Goal: Feedback & Contribution: Contribute content

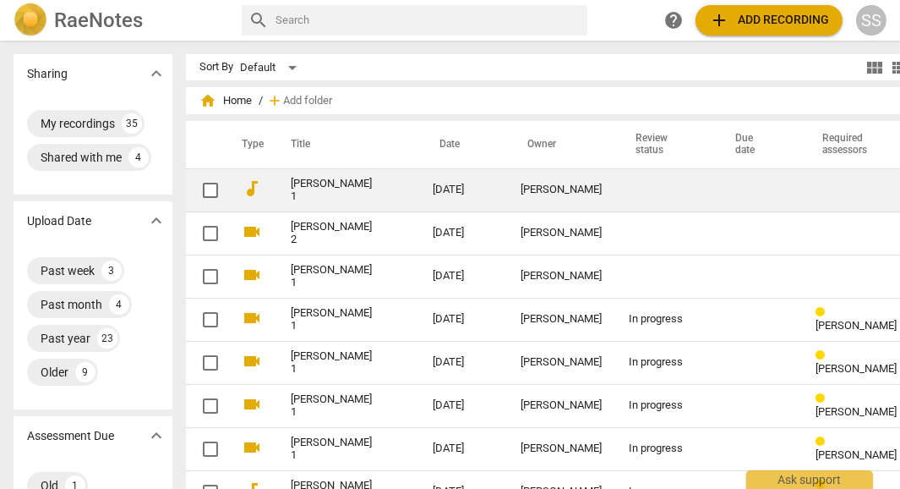
click at [297, 190] on link "[PERSON_NAME] 1" at bounding box center [331, 189] width 81 height 25
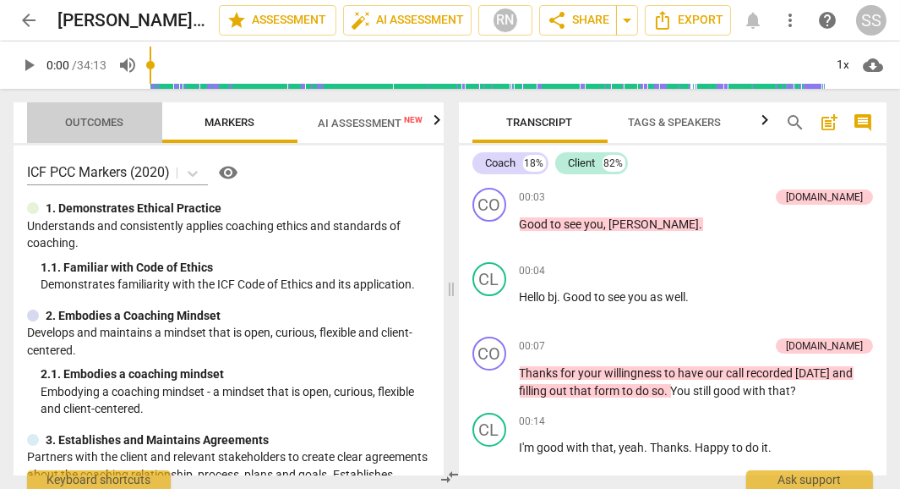
click at [102, 117] on span "Outcomes" at bounding box center [95, 122] width 58 height 13
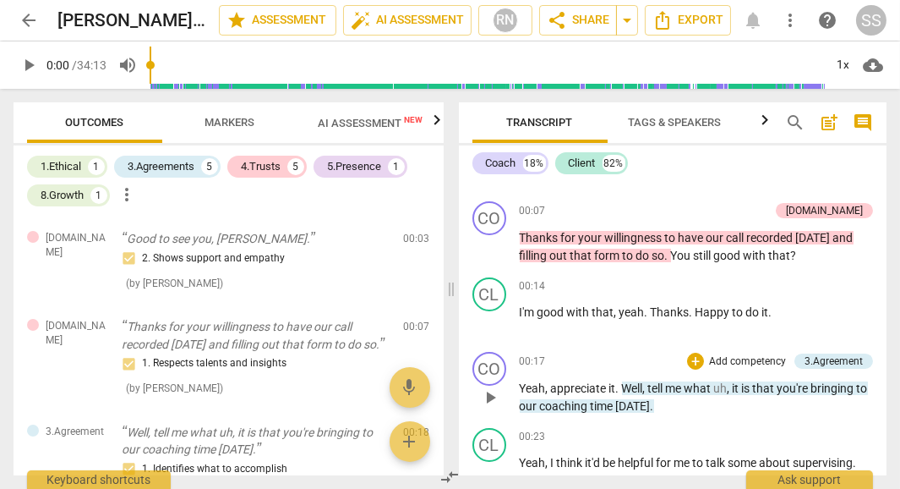
scroll to position [122, 0]
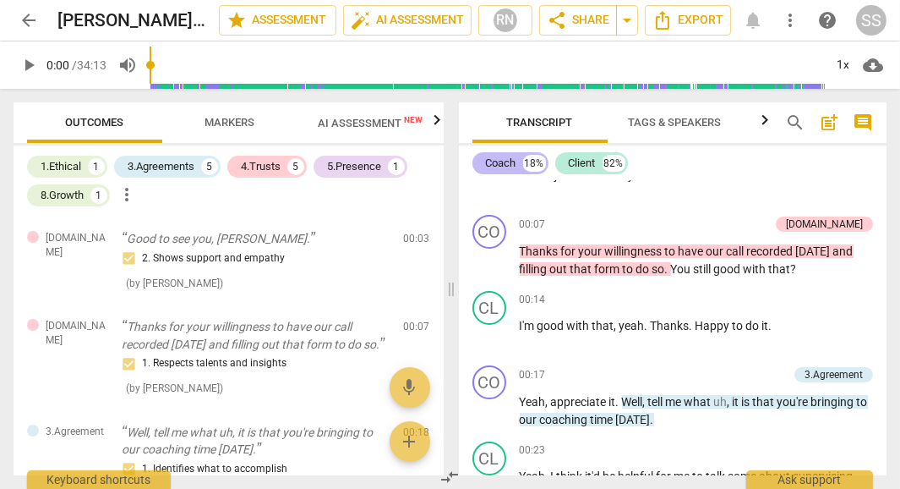
click at [504, 166] on div "Coach" at bounding box center [501, 163] width 30 height 17
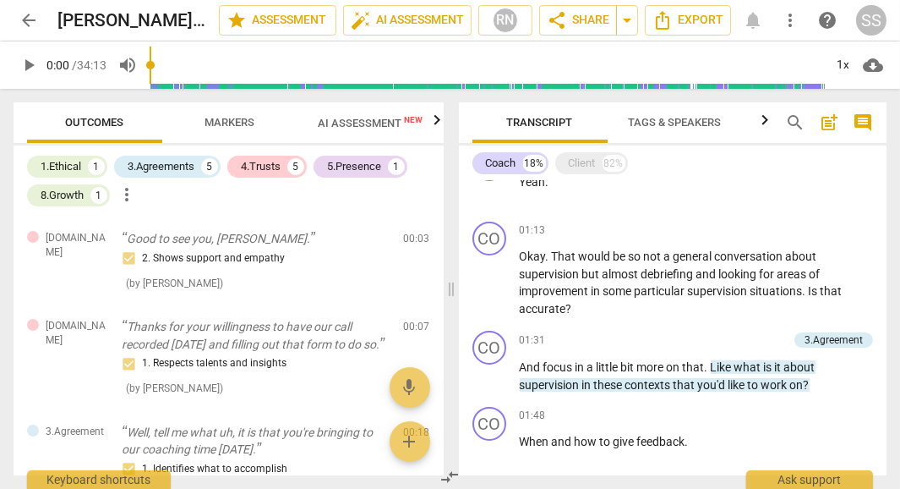
scroll to position [342, 0]
click at [642, 257] on span "so" at bounding box center [636, 255] width 15 height 14
click at [640, 257] on span "so" at bounding box center [636, 255] width 15 height 14
click at [578, 274] on span "supervision" at bounding box center [551, 273] width 63 height 14
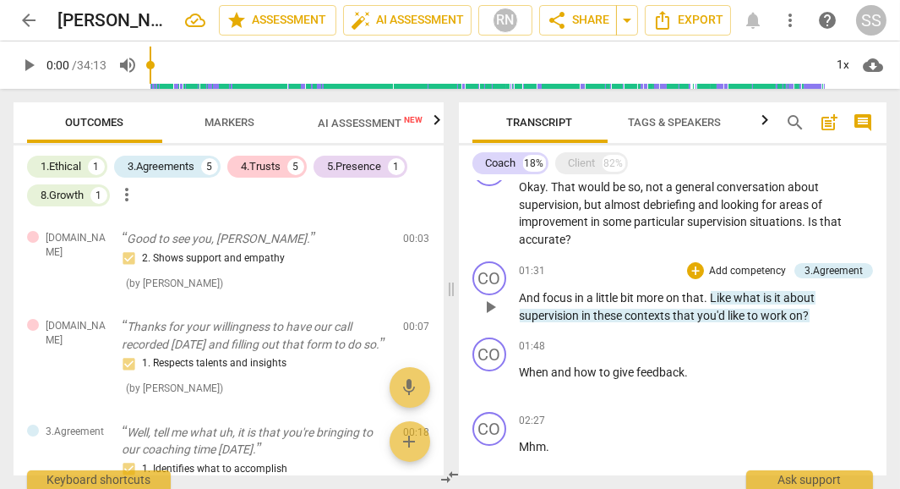
scroll to position [411, 0]
click at [586, 164] on div "Client" at bounding box center [582, 163] width 27 height 17
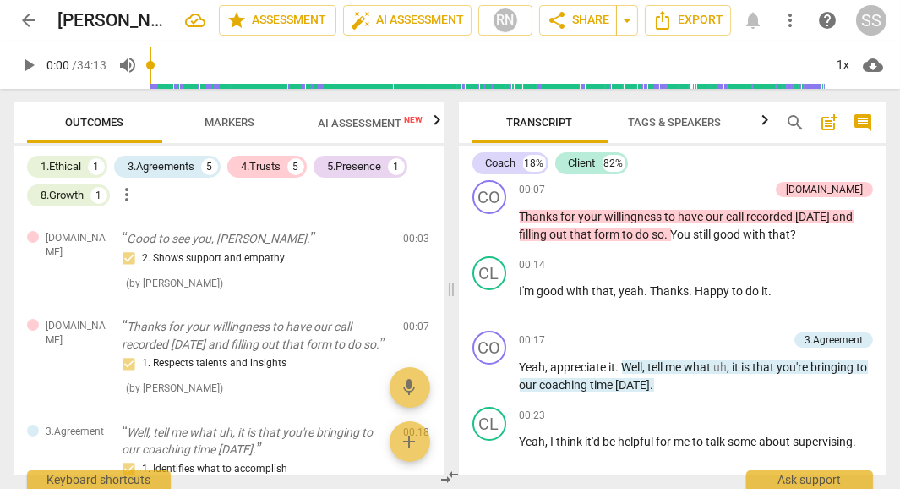
scroll to position [156, 0]
click at [30, 67] on span "play_arrow" at bounding box center [29, 65] width 20 height 20
click at [203, 276] on div "2. Shows support and empathy ( by [PERSON_NAME] )" at bounding box center [256, 269] width 269 height 43
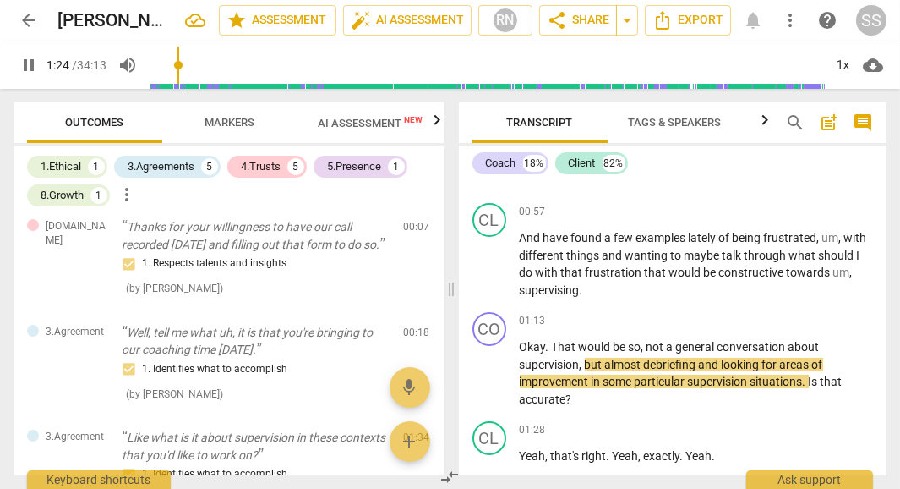
scroll to position [728, 0]
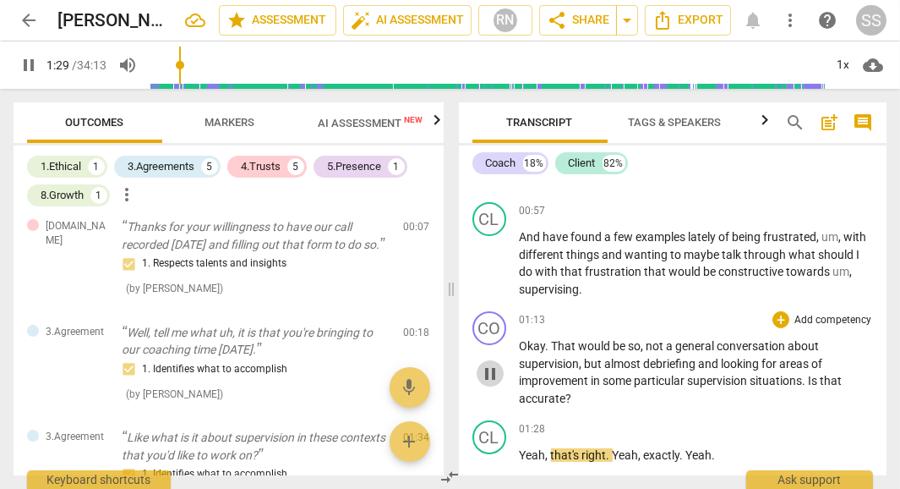
click at [491, 373] on span "pause" at bounding box center [490, 373] width 20 height 20
type input "90"
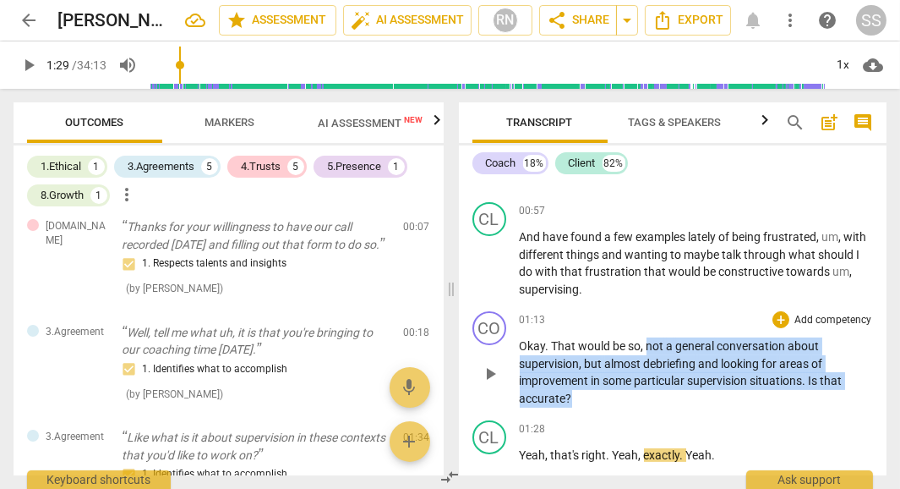
drag, startPoint x: 647, startPoint y: 346, endPoint x: 811, endPoint y: 389, distance: 170.4
click at [811, 389] on p "Okay . That would be so , not a general conversation about supervision , but al…" at bounding box center [697, 371] width 354 height 69
click at [838, 318] on p "Add competency" at bounding box center [833, 320] width 80 height 15
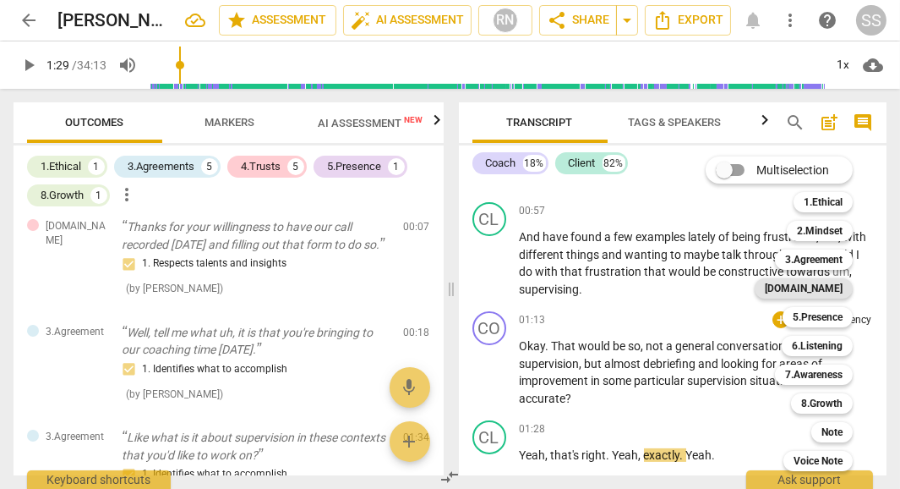
click at [827, 291] on b "[DOMAIN_NAME]" at bounding box center [804, 288] width 78 height 20
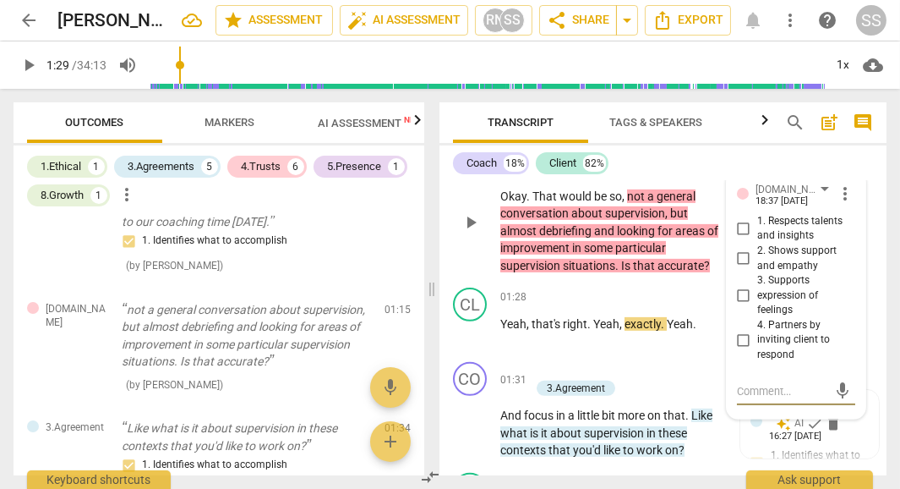
scroll to position [1075, 0]
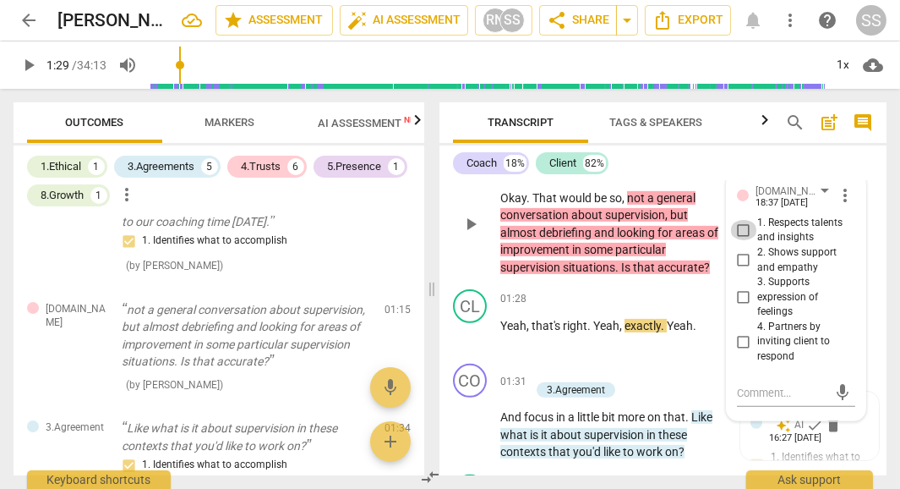
click at [741, 220] on input "1. Respects talents and insights" at bounding box center [743, 230] width 27 height 20
click at [740, 220] on input "1. Respects talents and insights" at bounding box center [743, 230] width 27 height 20
checkbox input "true"
click at [740, 385] on textarea at bounding box center [782, 393] width 91 height 16
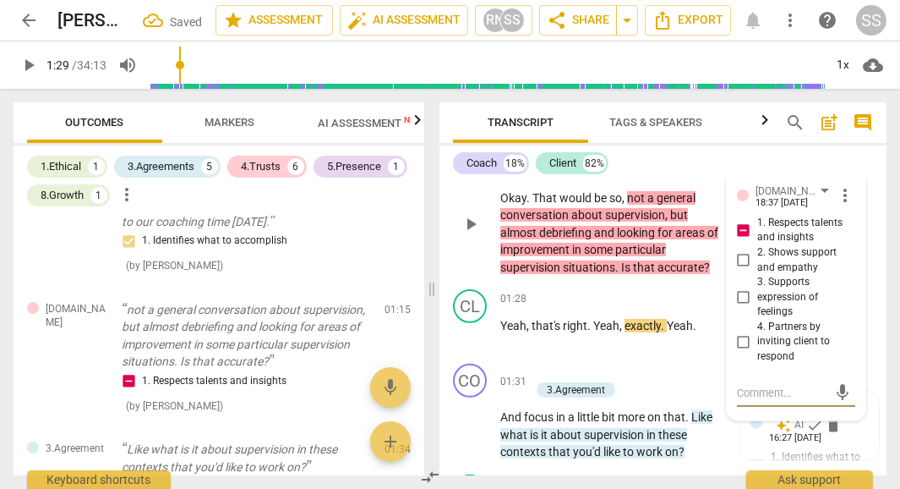
type textarea "C"
type textarea "Co"
type textarea "Coa"
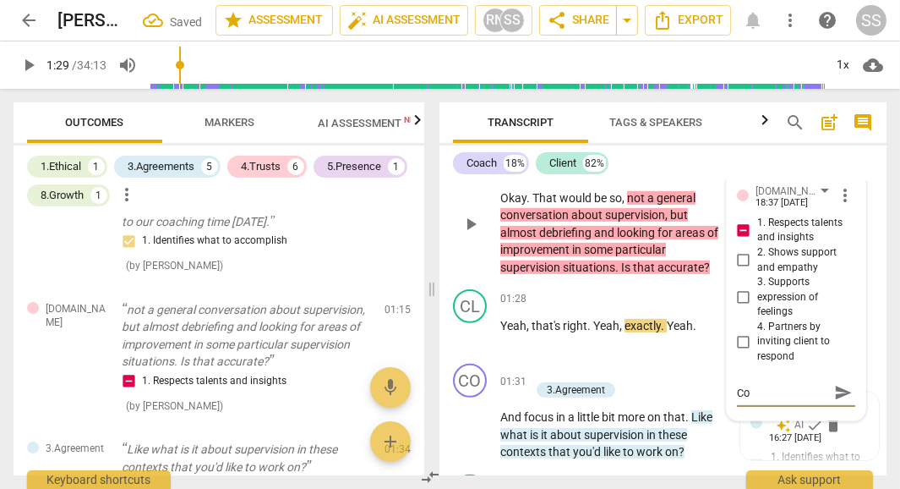
type textarea "Coa"
type textarea "Coac"
type textarea "Coach"
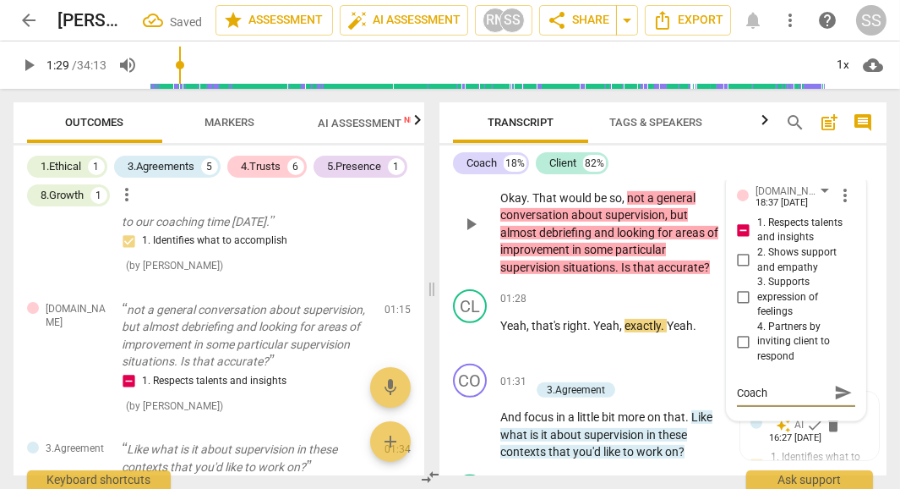
type textarea "Coach r"
type textarea "Coach re"
type textarea "Coach ref"
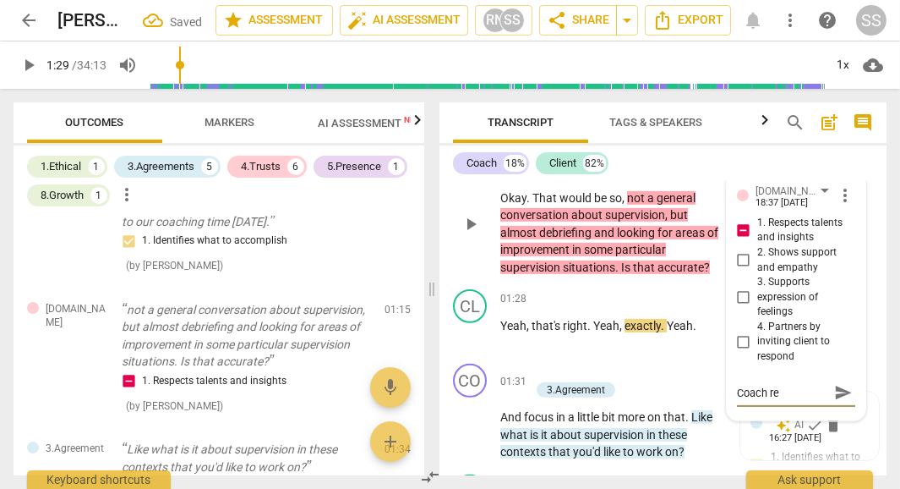
type textarea "Coach ref"
type textarea "Coach refr"
type textarea "Coach refra"
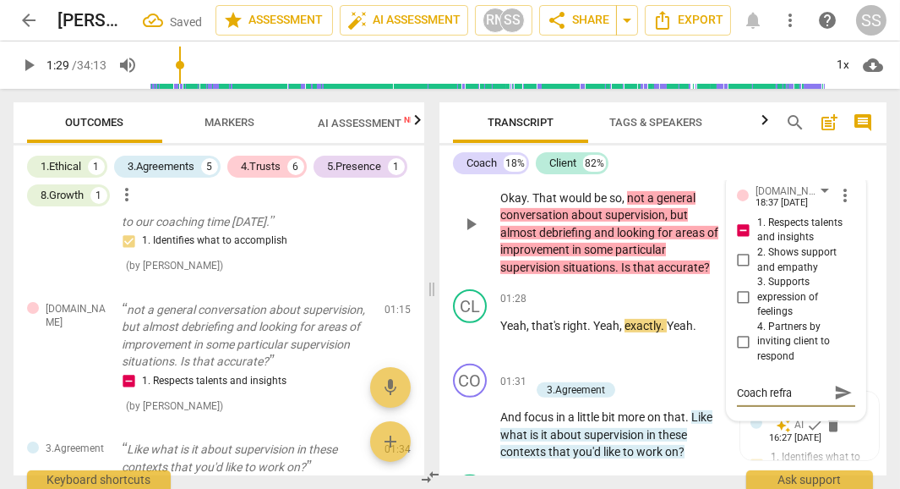
type textarea "Coach refram"
type textarea "Coach reframe"
type textarea "Coach reframes"
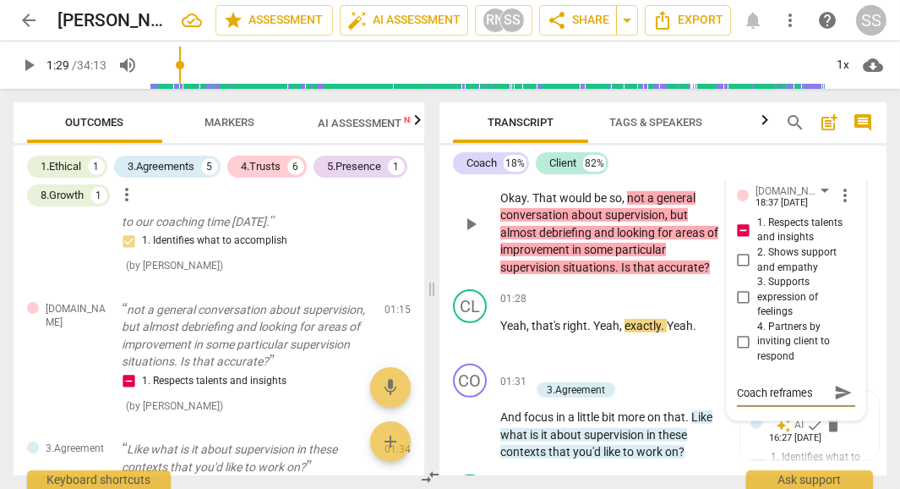
type textarea "Coach reframes"
type textarea "Coach reframes w"
type textarea "Coach reframes wh"
type textarea "Coach reframes wha"
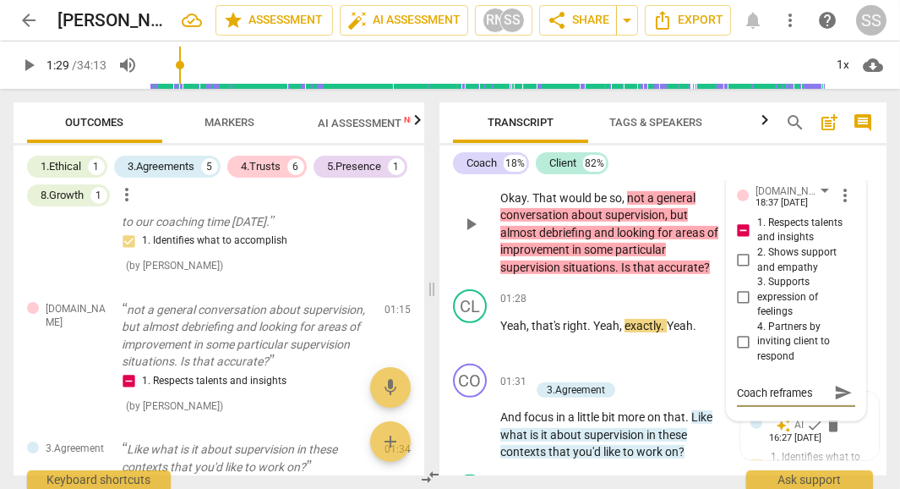
scroll to position [14, 0]
type textarea "Coach reframes what"
type textarea "Coach reframes what t"
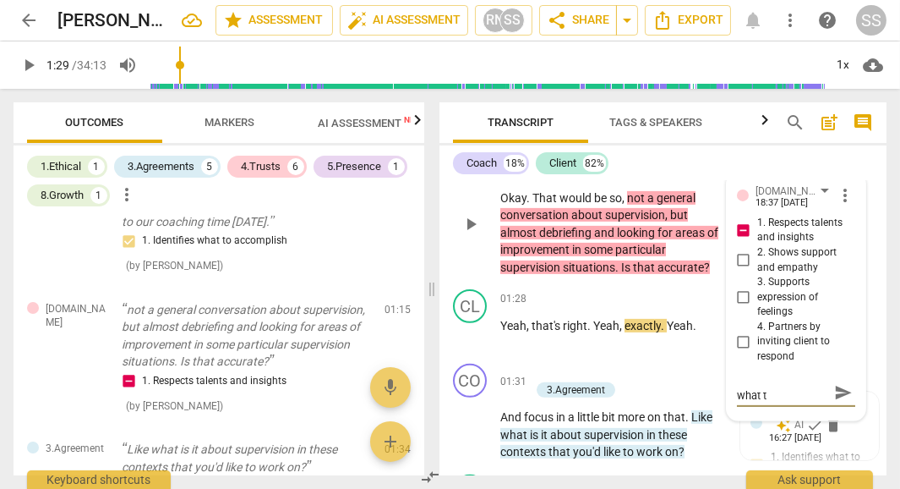
type textarea "Coach reframes what th"
type textarea "Coach reframes what the"
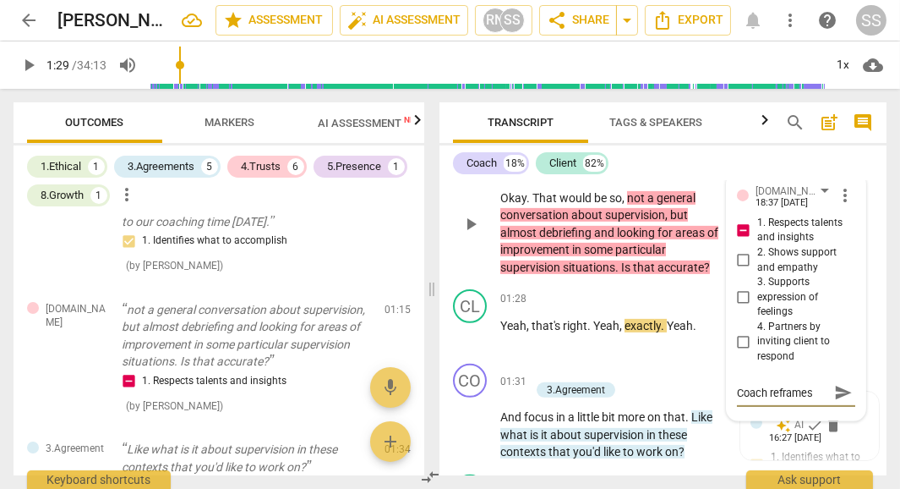
type textarea "Coach reframes what the"
type textarea "Coach reframes what the c"
type textarea "Coach reframes what the cl"
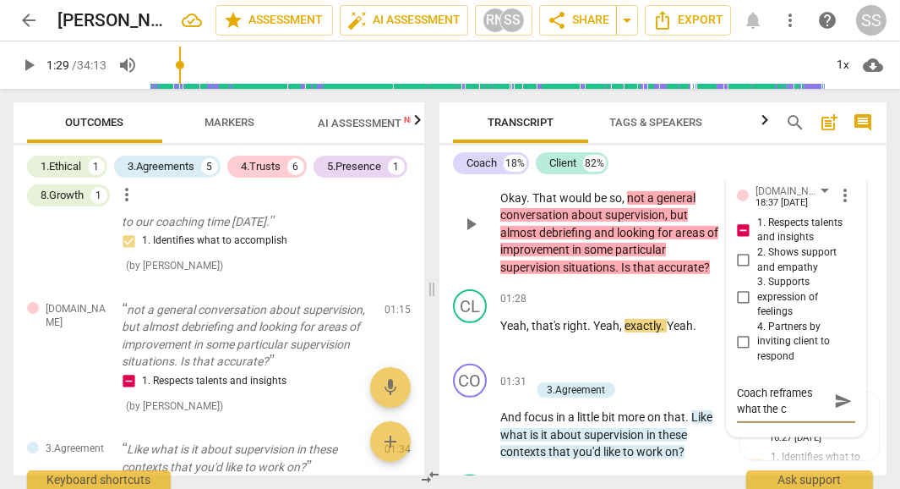
type textarea "Coach reframes what the cl"
type textarea "Coach reframes what the cli"
type textarea "Coach reframes what the clie"
type textarea "Coach reframes what the clien"
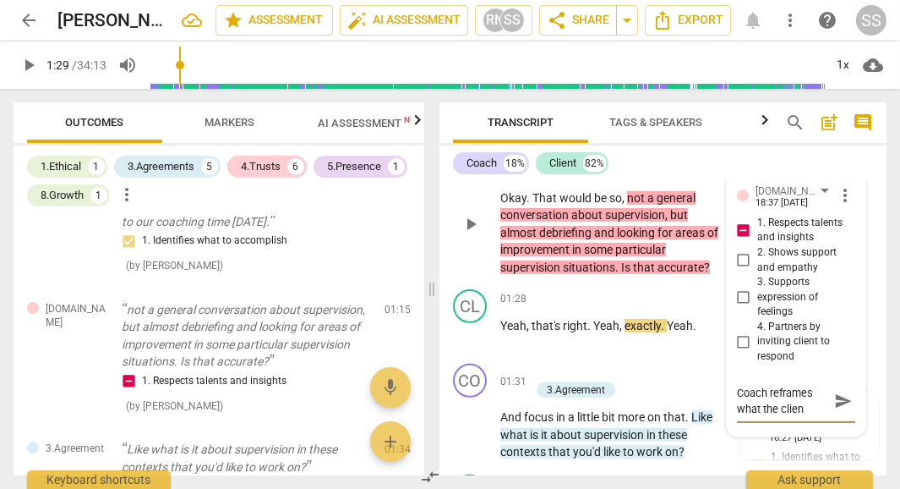
type textarea "Coach reframes what the client"
type textarea "Coach reframes what the client e"
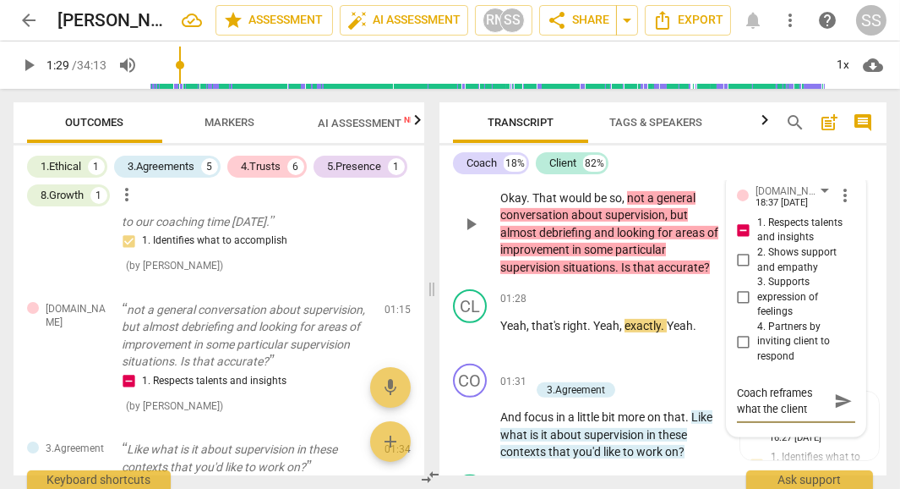
type textarea "Coach reframes what the client e"
type textarea "Coach reframes what the client ex"
type textarea "Coach reframes what the client exp"
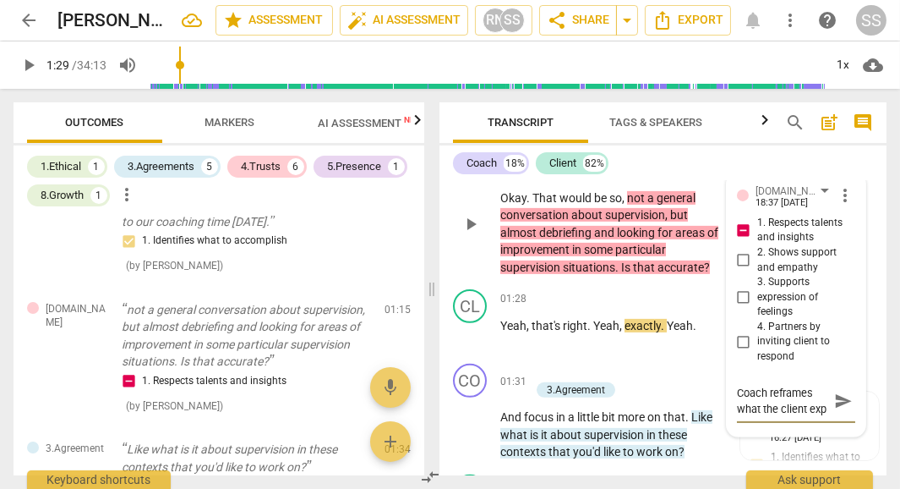
scroll to position [14, 0]
type textarea "Coach reframes what the client expr"
type textarea "Coach reframes what the client expre"
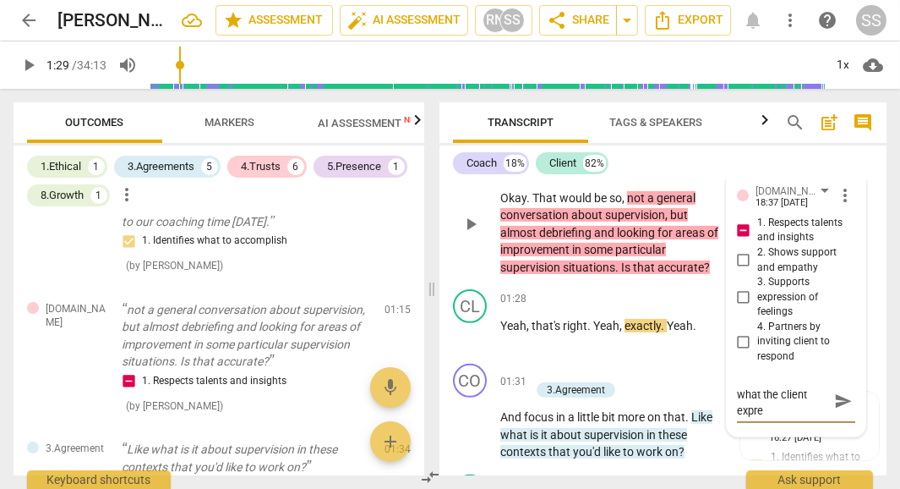
type textarea "Coach reframes what the client expres"
type textarea "Coach reframes what the client express"
type textarea "Coach reframes what the client expresse"
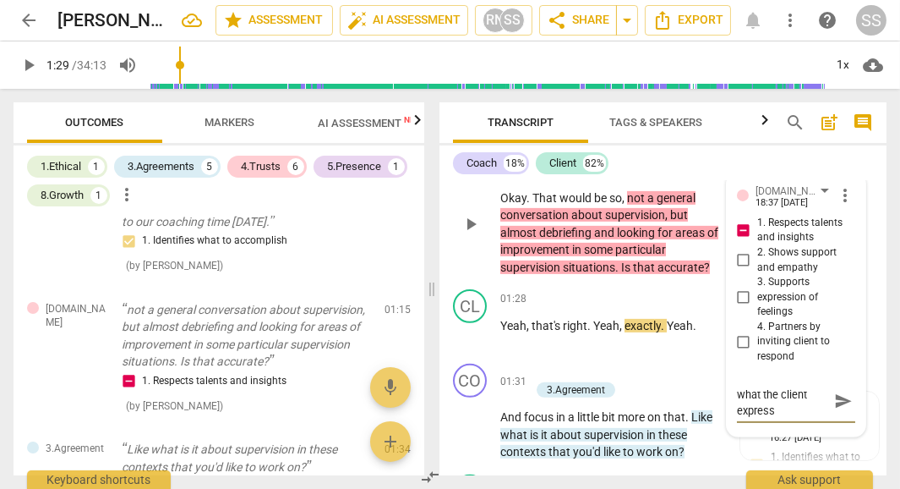
type textarea "Coach reframes what the client expresse"
type textarea "Coach reframes what the client expressed"
type textarea "Coach reframes what the client expressed."
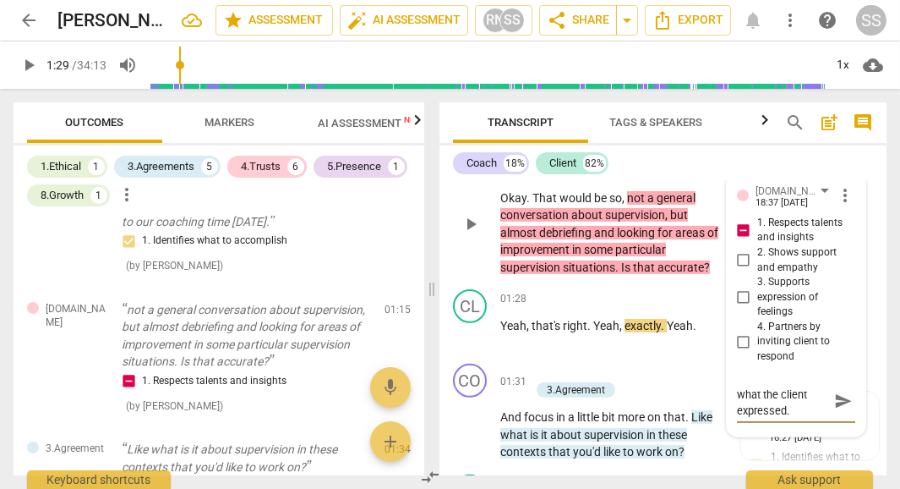
type textarea "Coach reframes what the client expressed."
type textarea "Coach reframes what the client expressed. U"
type textarea "Coach reframes what the client expressed. Us"
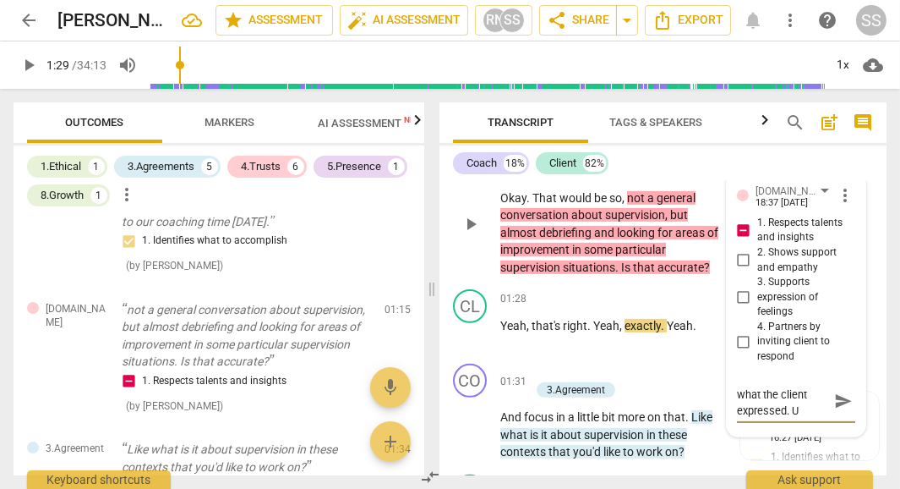
type textarea "Coach reframes what the client expressed. Us"
type textarea "Coach reframes what the client expressed. Use"
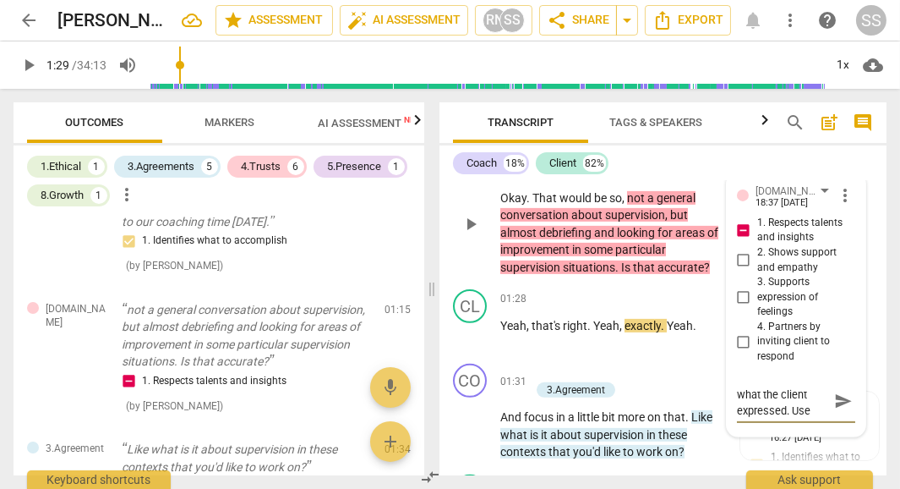
scroll to position [0, 0]
type textarea "Coach reframes what the client expressed. Use t"
type textarea "Coach reframes what the client expressed. Use th"
type textarea "Coach reframes what the client expressed. Use the"
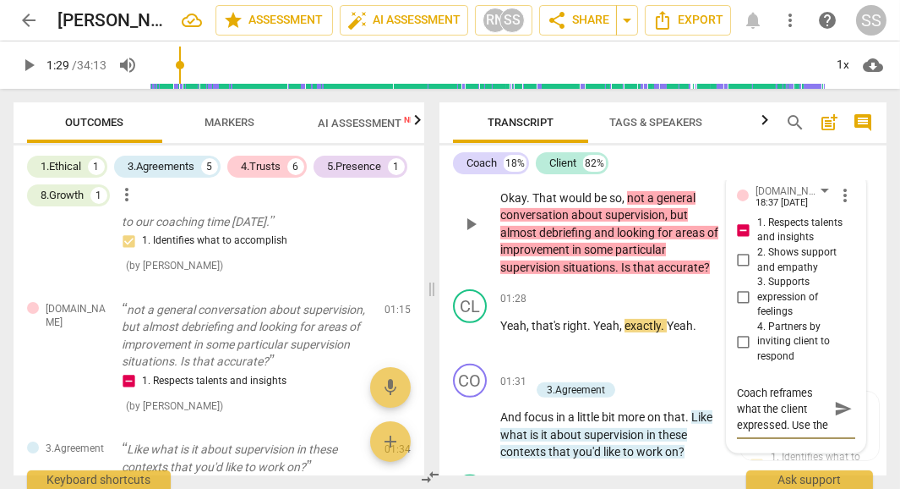
type textarea "Coach reframes what the client expressed. Use the"
type textarea "Coach reframes what the client expressed. Use the c"
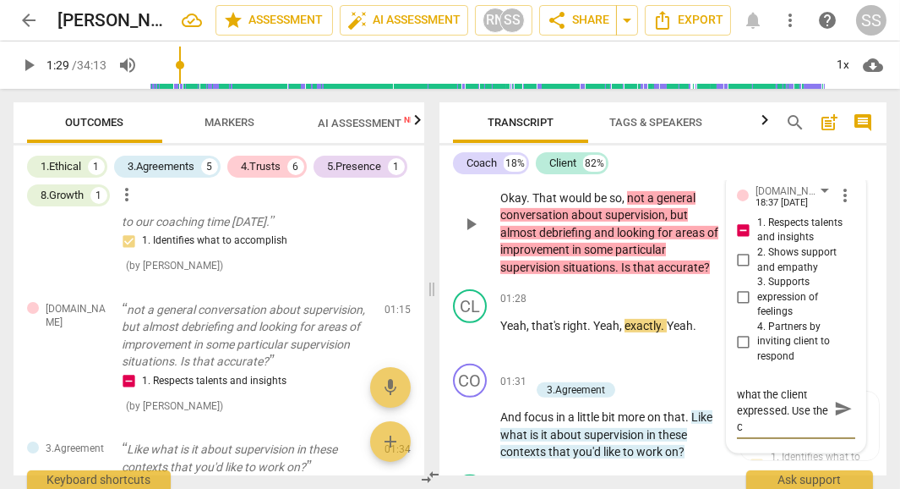
type textarea "Coach reframes what the client expressed. Use the cl"
type textarea "Coach reframes what the client expressed. Use the cli"
type textarea "Coach reframes what the client expressed. Use the clie"
type textarea "Coach reframes what the client expressed. Use the clien"
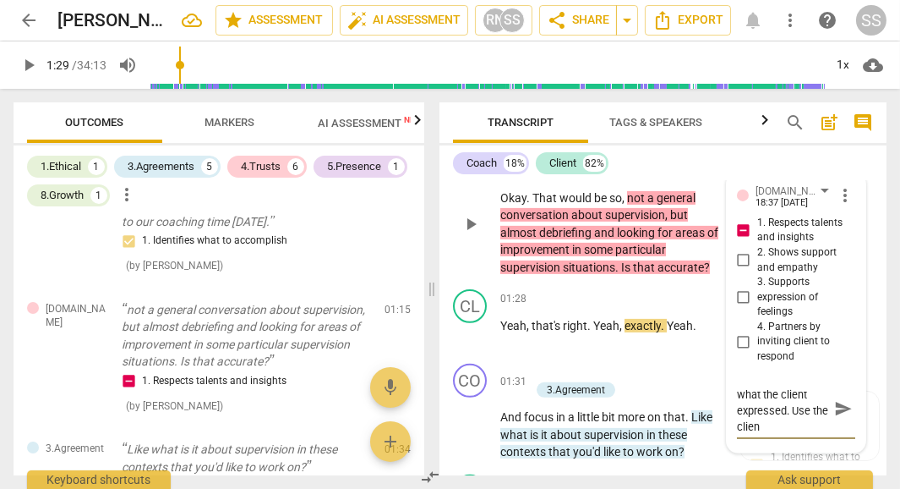
type textarea "Coach reframes what the client expressed. Use the client"
type textarea "Coach reframes what the client expressed. Use the clients"
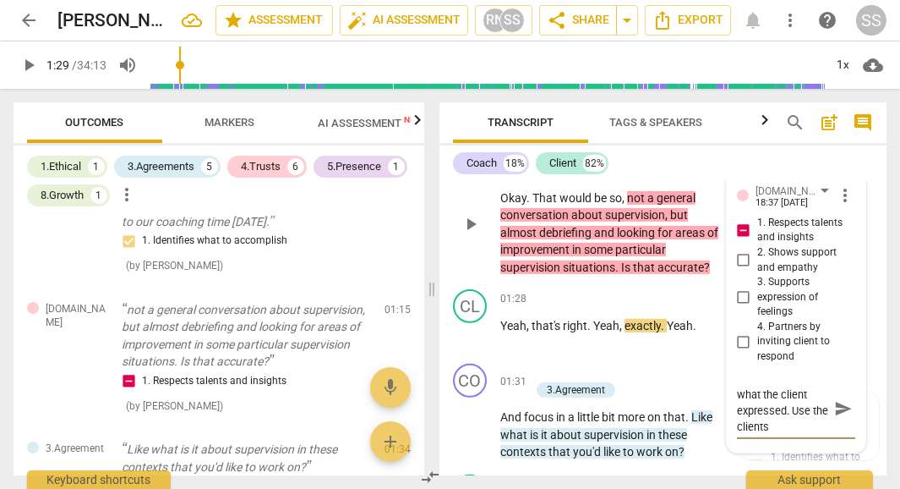
type textarea "Coach reframes what the client expressed. Use the clients w"
type textarea "Coach reframes what the client expressed. Use the clients wo"
type textarea "Coach reframes what the client expressed. Use the clients wor"
type textarea "Coach reframes what the client expressed. Use the clients word"
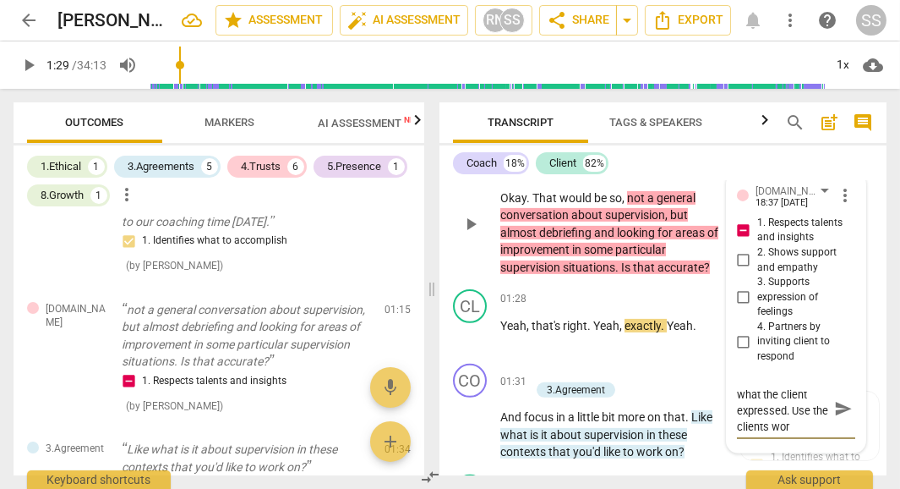
type textarea "Coach reframes what the client expressed. Use the clients word"
type textarea "Coach reframes what the client expressed. Use the clients words"
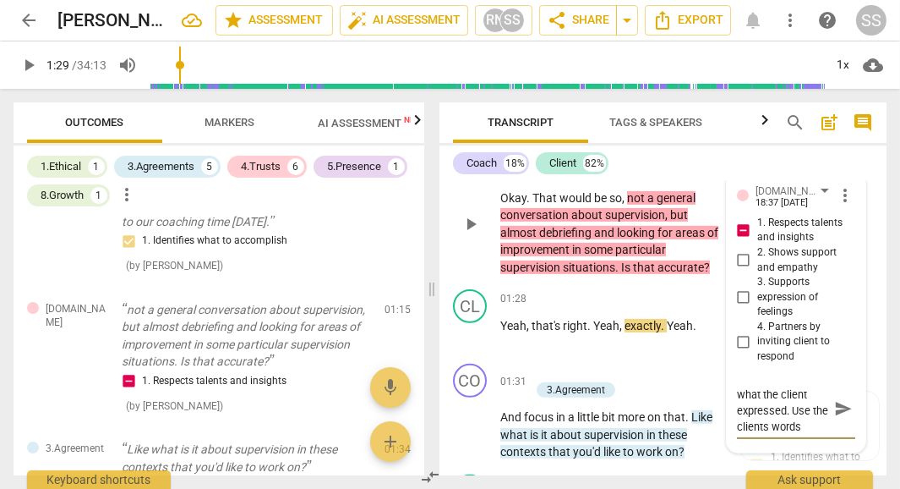
type textarea "Coach reframes what the client expressed. Use the clients words w"
type textarea "Coach reframes what the client expressed. Use the clients words wh"
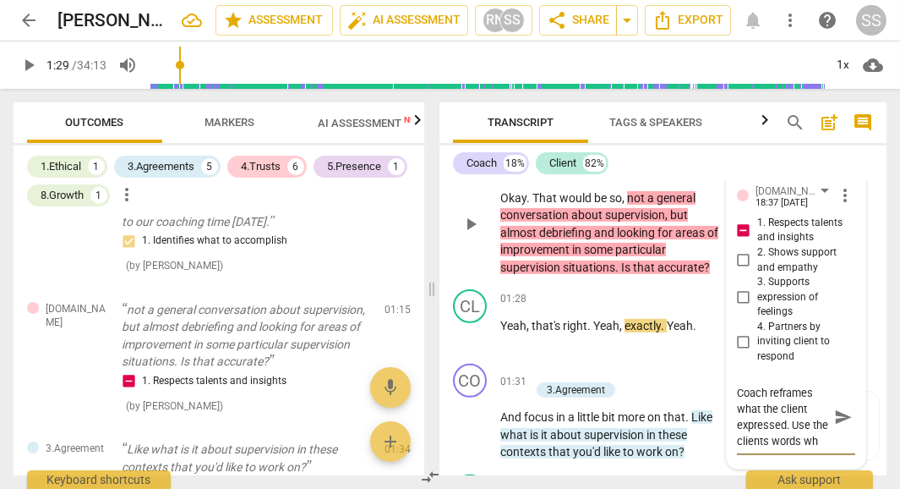
type textarea "Coach reframes what the client expressed. Use the clients words whe"
type textarea "Coach reframes what the client expressed. Use the clients words when"
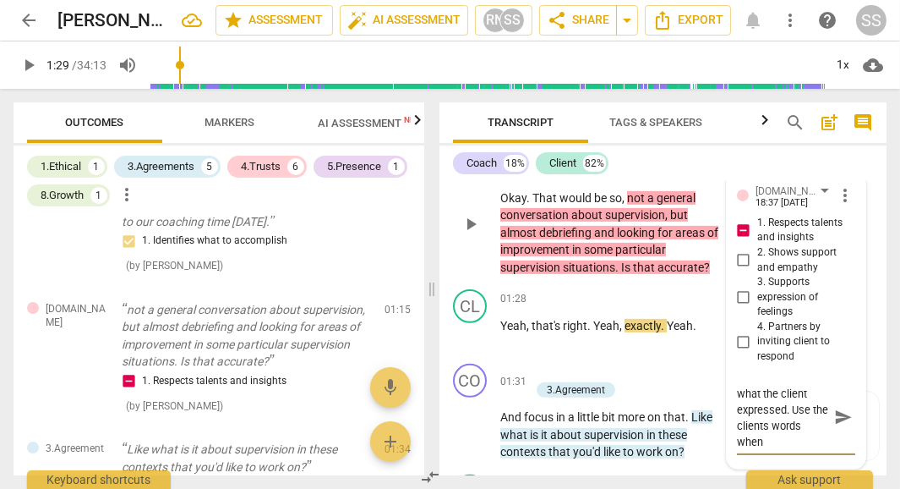
type textarea "Coach reframes what the client expressed. Use the clients words when"
type textarea "Coach reframes what the client expressed. Use the clients words whe"
type textarea "Coach reframes what the client expressed. Use the clients words wh"
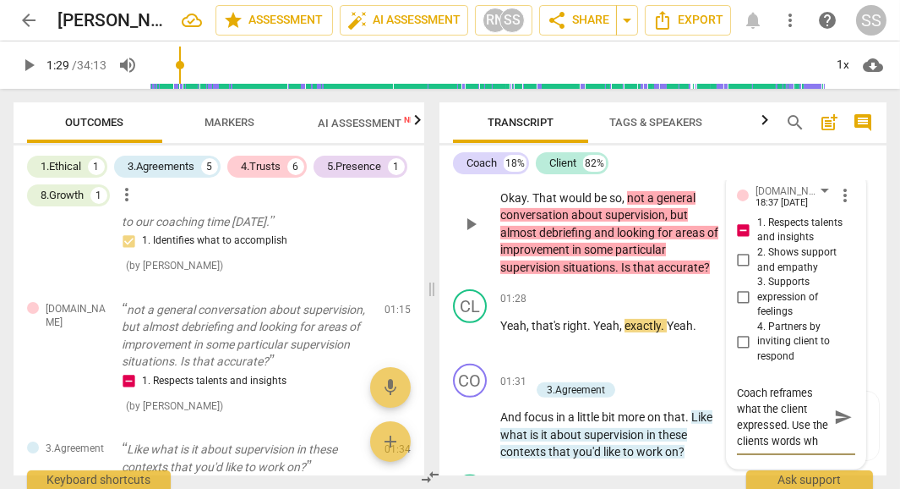
type textarea "Coach reframes what the client expressed. Use the clients words w"
type textarea "Coach reframes what the client expressed. Use the clients words"
click at [781, 403] on textarea "Coach reframes what the client expressed. Use the clients words" at bounding box center [782, 409] width 91 height 48
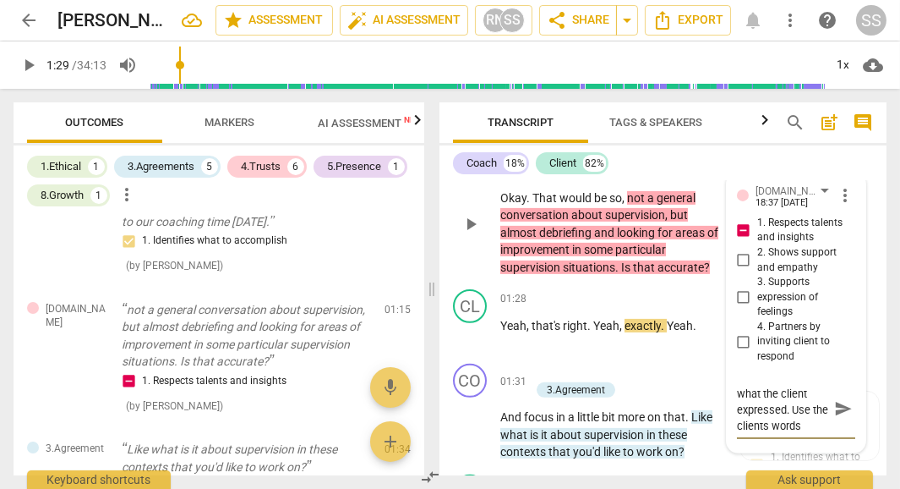
click at [779, 405] on textarea "Coach reframes what the client expressed. Use the clients words" at bounding box center [782, 409] width 91 height 48
type textarea "Coach reframes what the client expressed. Use the client's words"
click at [816, 406] on textarea "Coach reframes what the client expressed. Use the client's words" at bounding box center [782, 409] width 91 height 48
type textarea "Coach reframes what the client expressed. Use the client's words-"
type textarea "Coach reframes what the client expressed. Use the client's words-m"
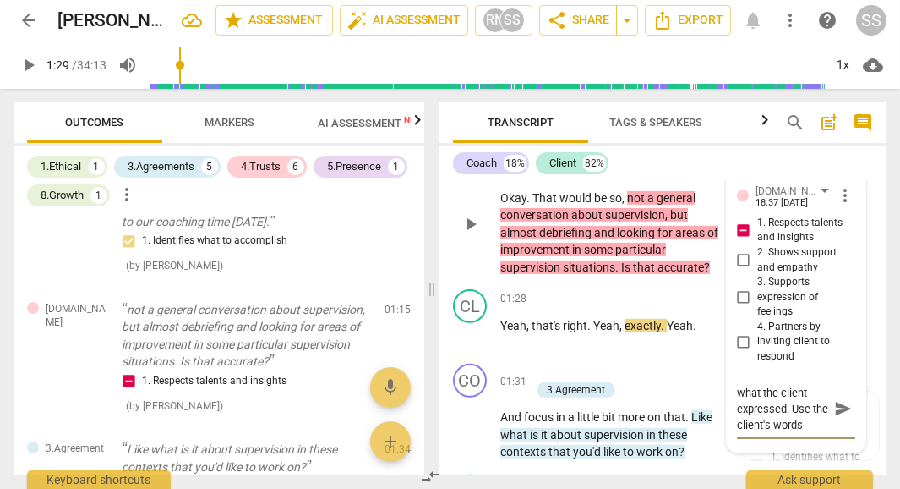
type textarea "Coach reframes what the client expressed. Use the client's words-m"
type textarea "Coach reframes what the client expressed. Use the client's words-ma"
type textarea "Coach reframes what the client expressed. Use the client's words-man"
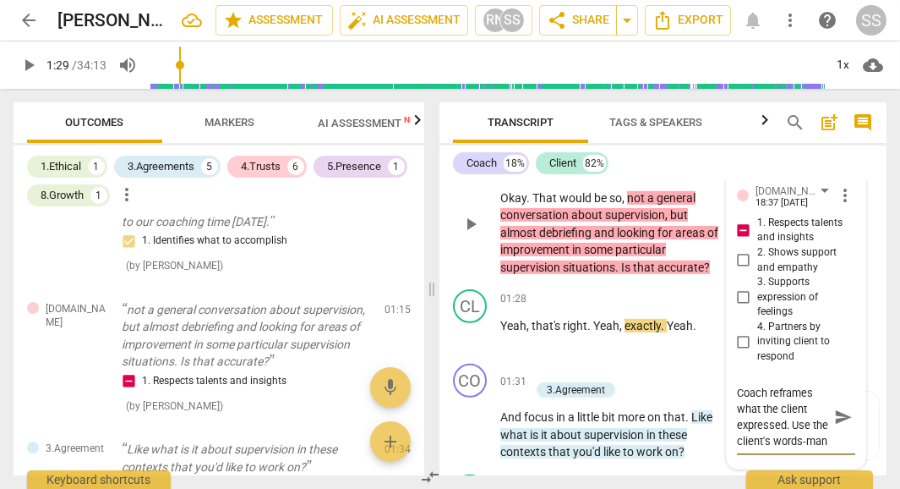
type textarea "Coach reframes what the client expressed. Use the client's words-mana"
type textarea "Coach reframes what the client expressed. Use the client's words-manag"
type textarea "Coach reframes what the client expressed. Use the client's words-managi"
type textarea "Coach reframes what the client expressed. Use the client's words-managin"
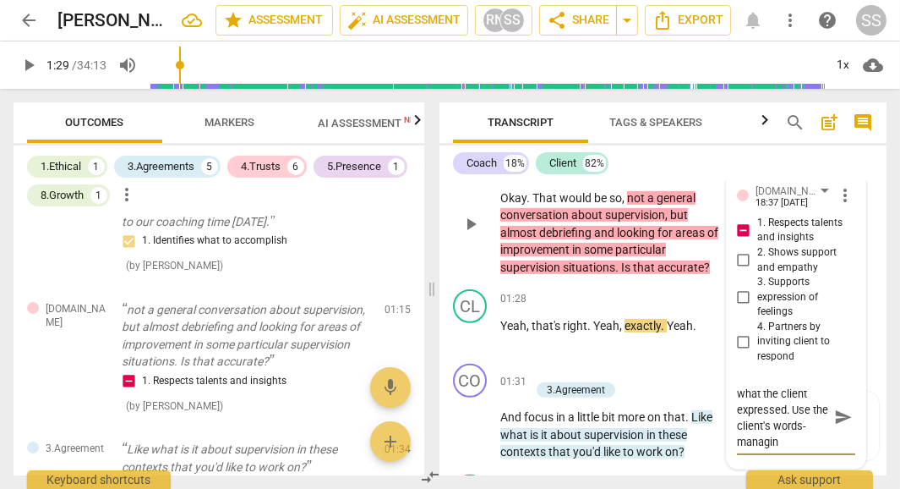
type textarea "Coach reframes what the client expressed. Use the client's words-managing"
type textarea "Coach reframes what the client expressed. Use the client's words-managing f"
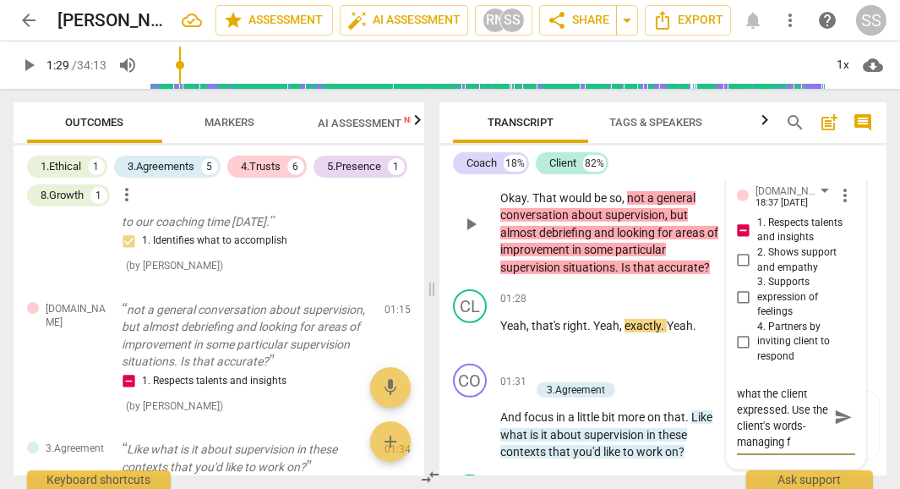
scroll to position [30, 0]
type textarea "Coach reframes what the client expressed. Use the client's words-managing fr"
type textarea "Coach reframes what the client expressed. Use the client's words-managing fru"
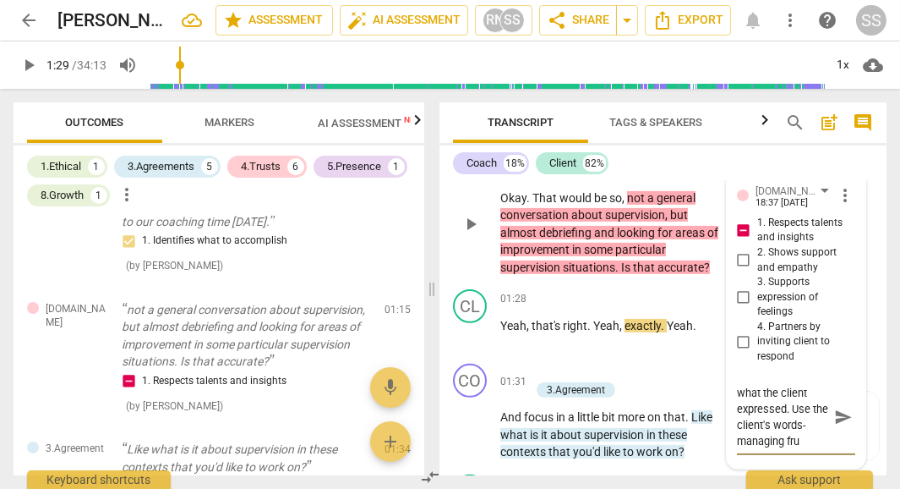
type textarea "Coach reframes what the client expressed. Use the client's words-managing frus"
type textarea "Coach reframes what the client expressed. Use the client's words-managing frust"
type textarea "Coach reframes what the client expressed. Use the client's words-managing frustr"
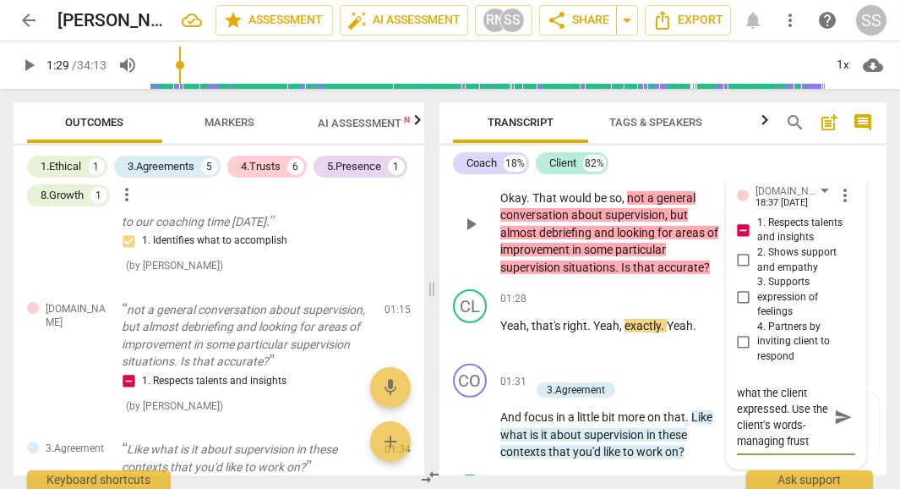
type textarea "Coach reframes what the client expressed. Use the client's words-managing frustr"
type textarea "Coach reframes what the client expressed. Use the client's words-managing frust…"
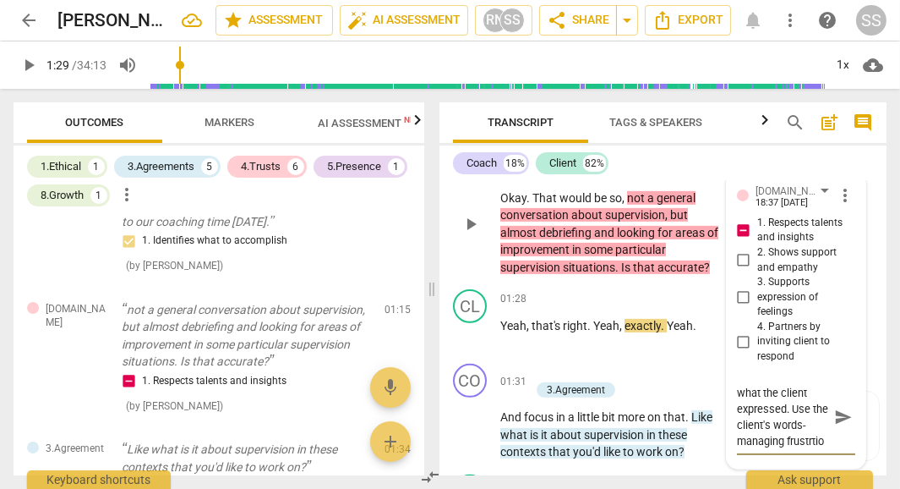
type textarea "Coach reframes what the client expressed. Use the client's words-managing frust…"
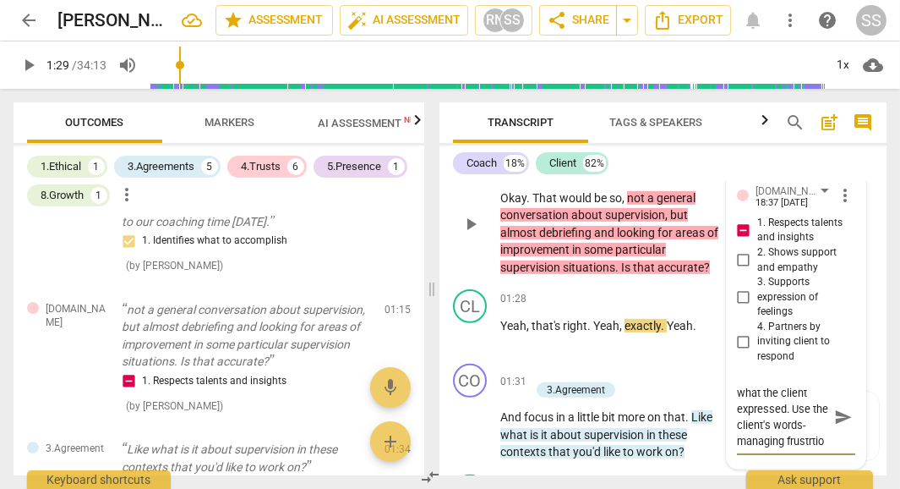
type textarea "Coach reframes what the client expressed. Use the client's words-managing frust…"
type textarea "Coach reframes what the client expressed. Use the client's words-managing frustr"
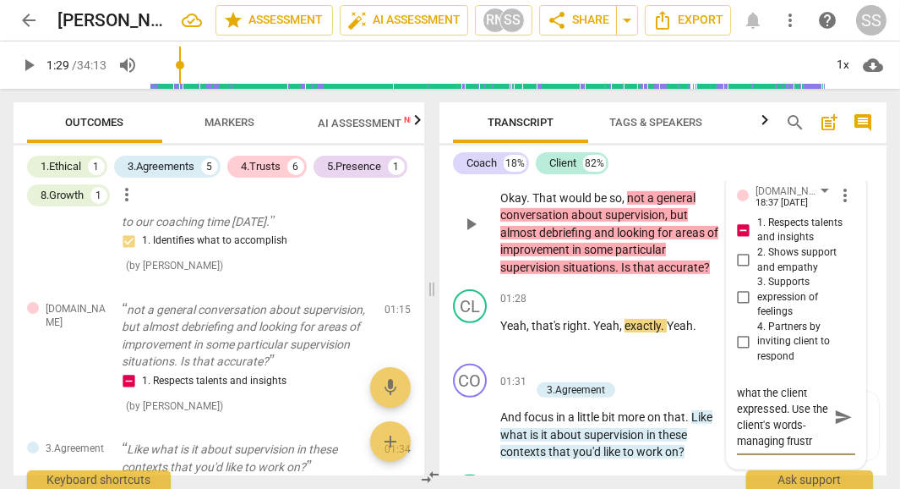
type textarea "Coach reframes what the client expressed. Use the client's words-managing frust…"
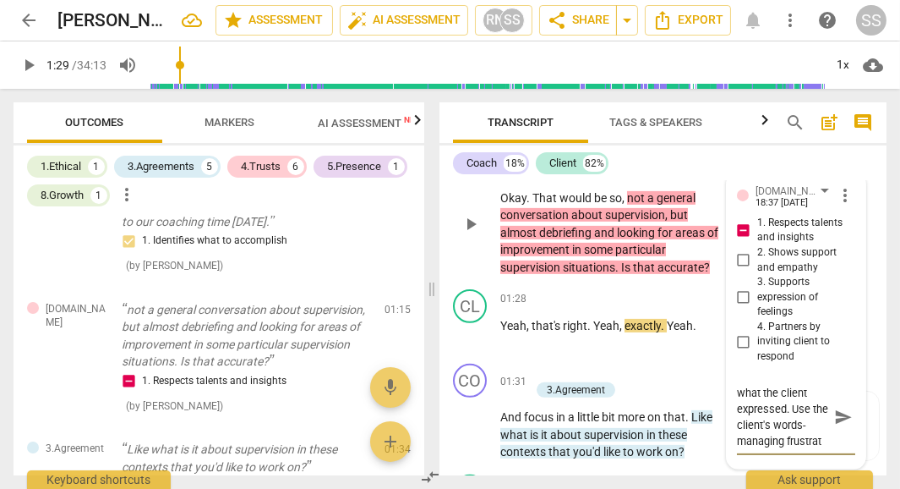
type textarea "Coach reframes what the client expressed. Use the client's words-managing frust…"
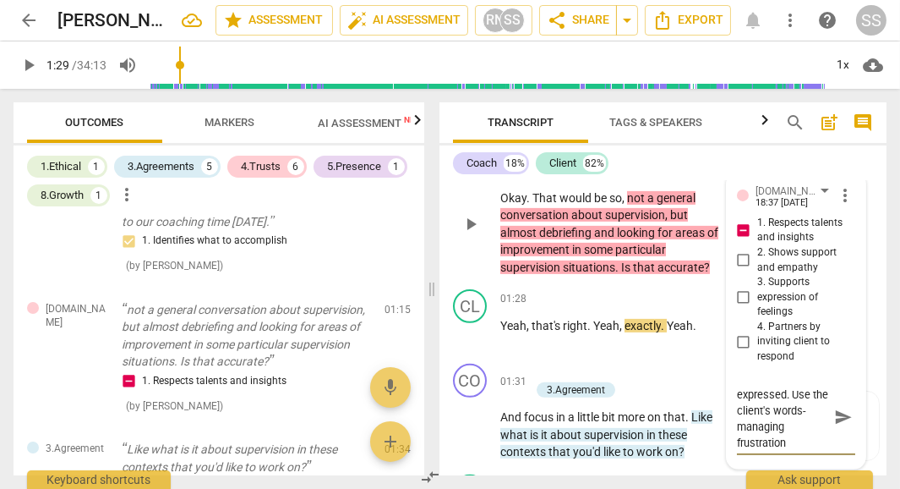
type textarea "Coach reframes what the client expressed. Use the client's words-managing frust…"
click at [767, 407] on textarea "Coach reframes what the client expressed. Use the client's words-managing frust…" at bounding box center [782, 417] width 91 height 64
type textarea "Coach reframes what the client expressed. Use the client's words-"managing frus…"
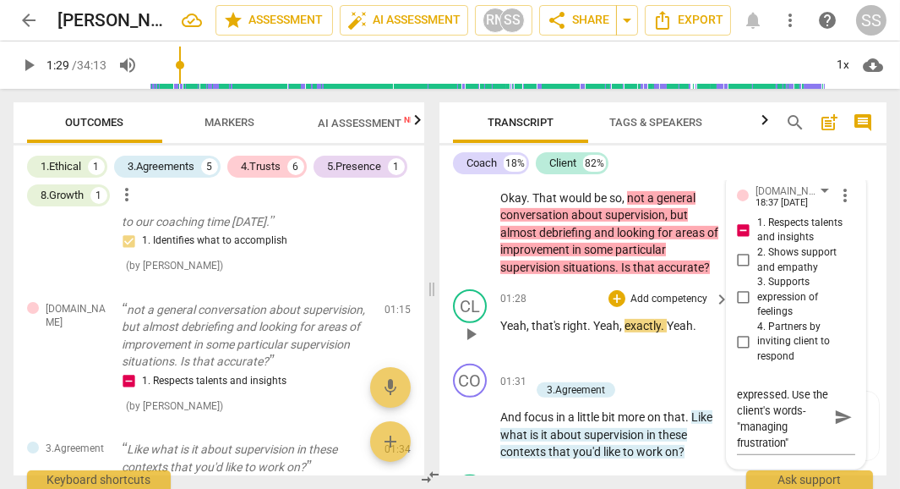
click at [691, 310] on div "01:28 + Add competency keyboard_arrow_right Yeah , that's right . Yeah , exactl…" at bounding box center [615, 319] width 231 height 61
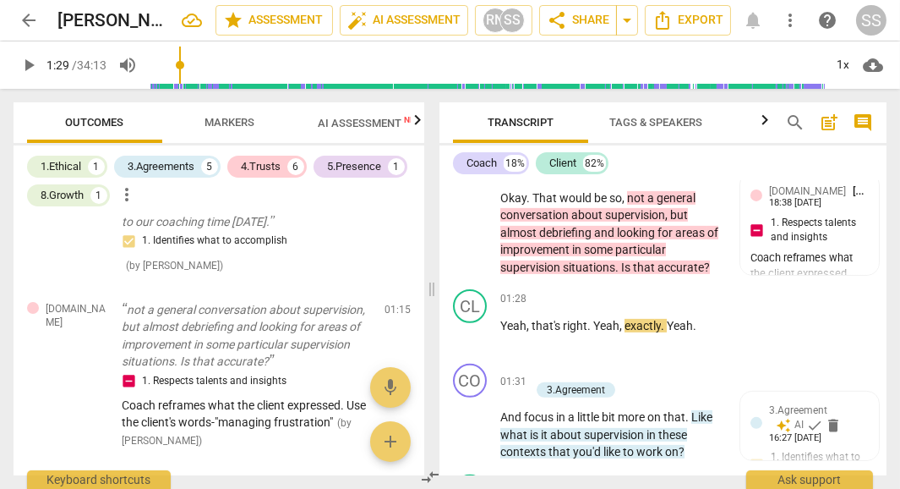
click at [29, 68] on span "play_arrow" at bounding box center [29, 65] width 20 height 20
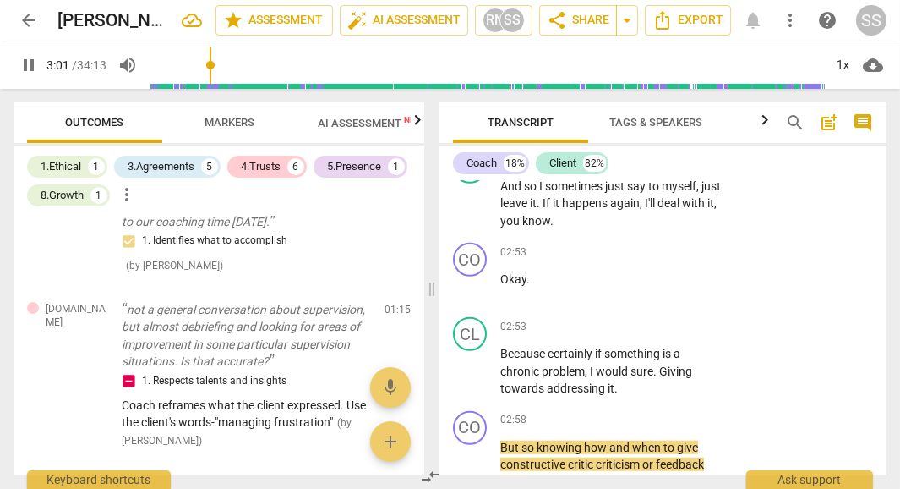
scroll to position [2381, 0]
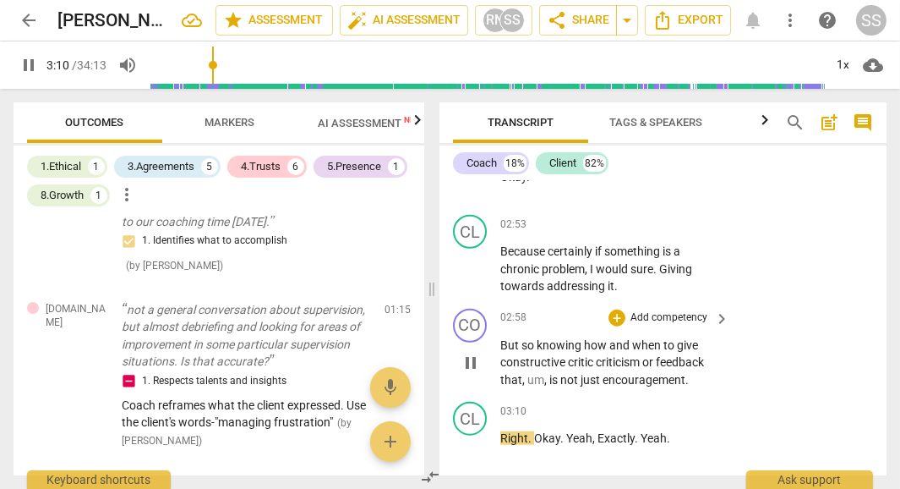
click at [652, 310] on p "Add competency" at bounding box center [669, 317] width 80 height 15
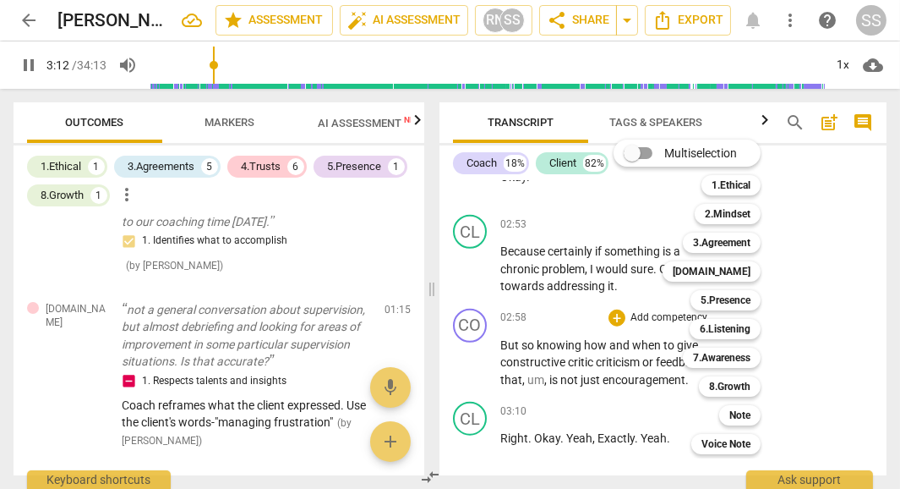
scroll to position [2701, 0]
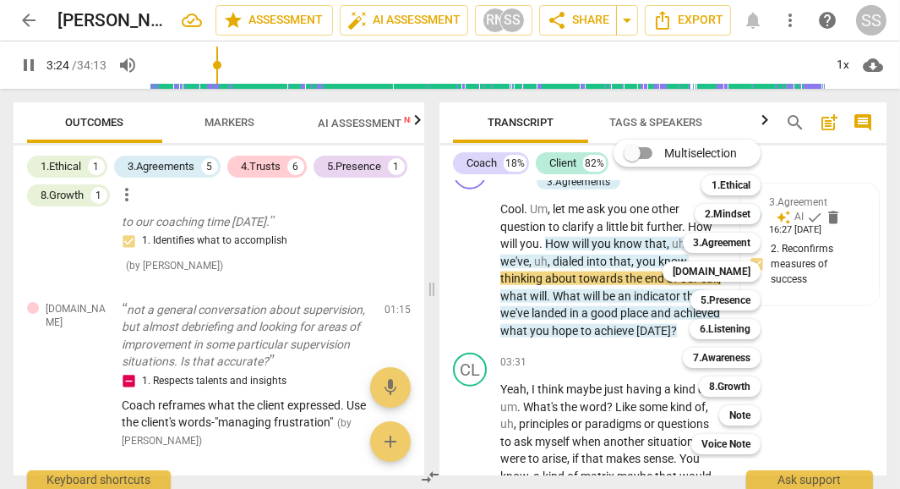
click at [30, 60] on div at bounding box center [450, 244] width 900 height 489
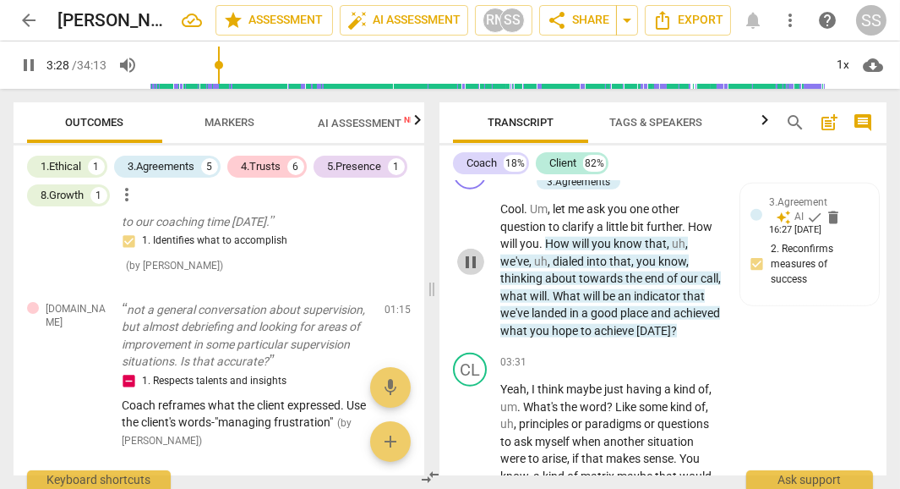
click at [469, 254] on span "pause" at bounding box center [471, 262] width 20 height 20
type input "209"
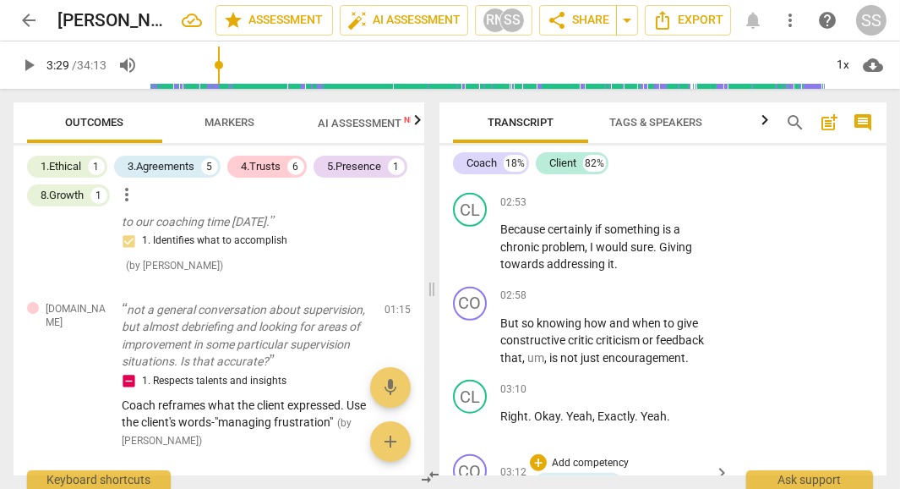
scroll to position [2405, 0]
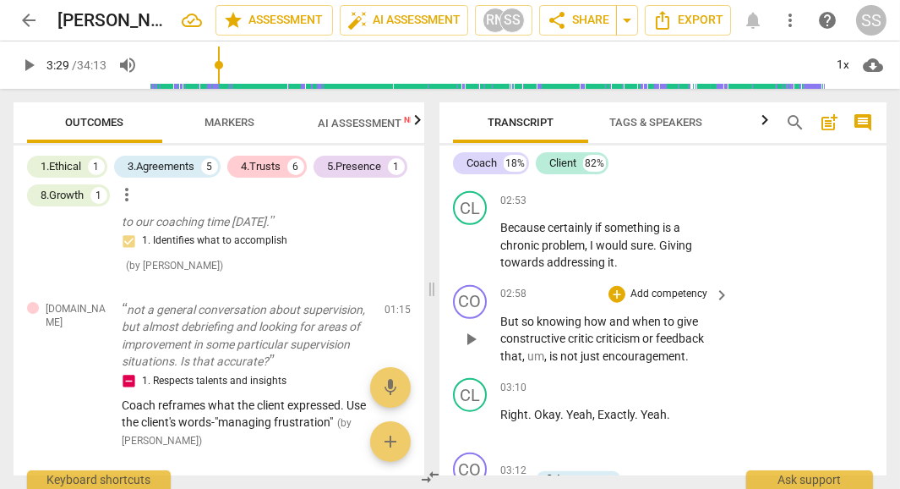
click at [640, 287] on p "Add competency" at bounding box center [669, 294] width 80 height 15
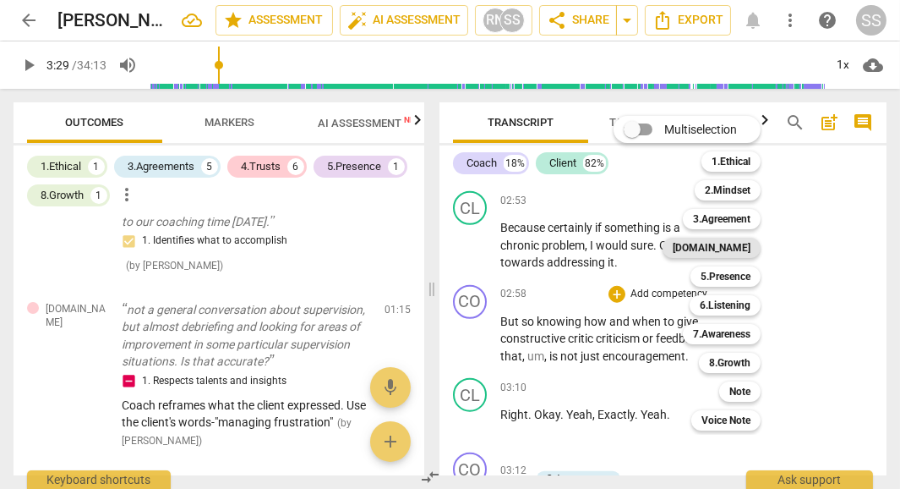
click at [736, 253] on b "[DOMAIN_NAME]" at bounding box center [712, 248] width 78 height 20
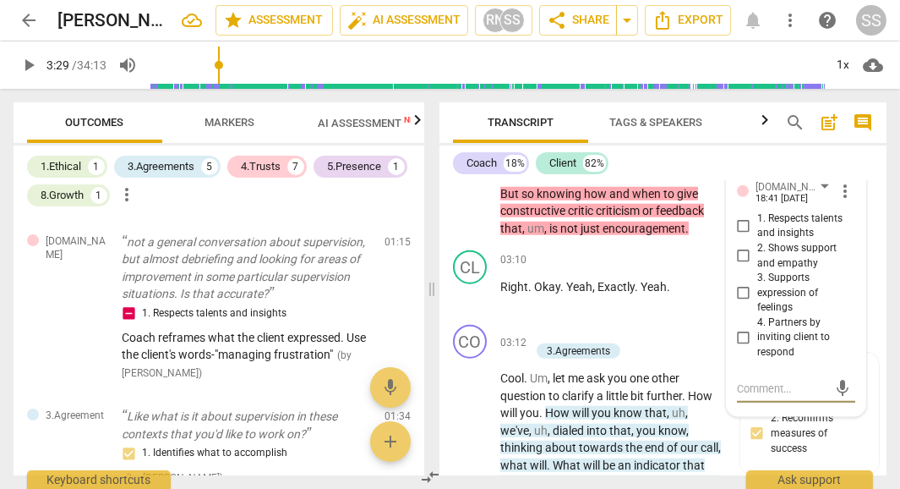
scroll to position [312, 0]
click at [745, 216] on input "1. Respects talents and insights" at bounding box center [743, 226] width 27 height 20
checkbox input "true"
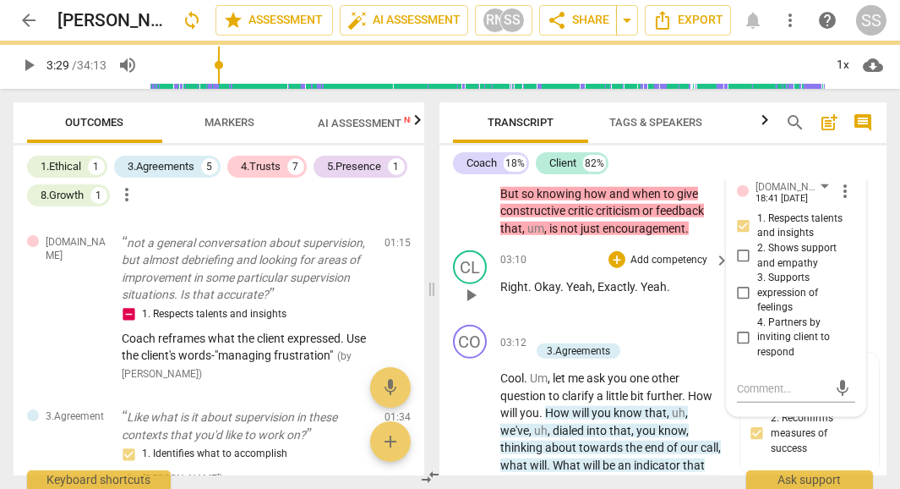
click at [699, 253] on p "Add competency" at bounding box center [669, 260] width 80 height 15
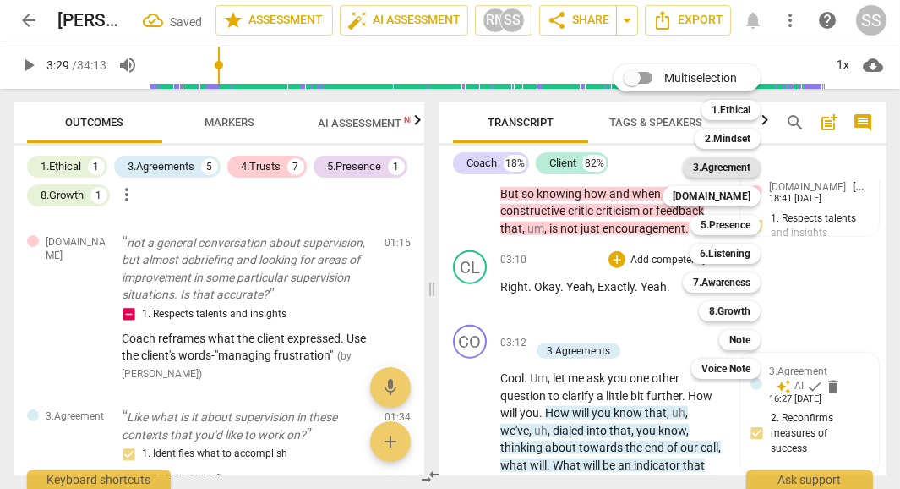
click at [710, 188] on div "[DOMAIN_NAME] 4" at bounding box center [721, 196] width 130 height 29
click at [824, 265] on div at bounding box center [450, 244] width 900 height 489
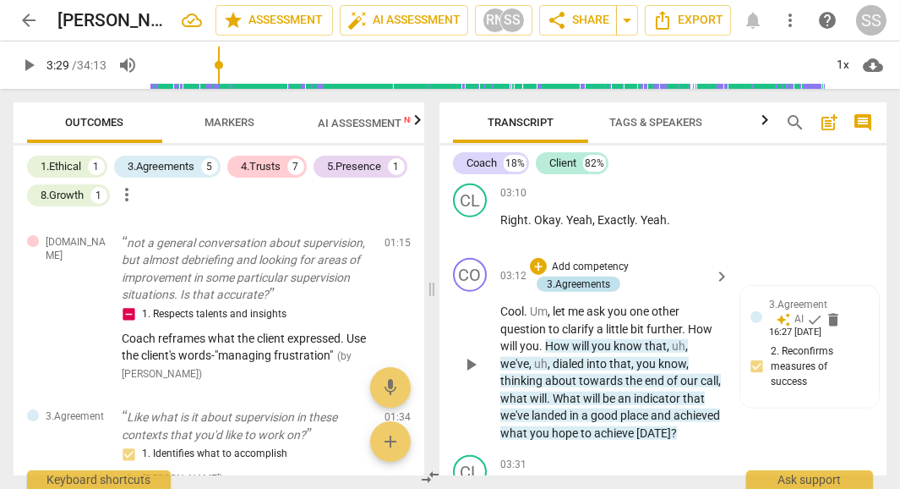
scroll to position [2617, 0]
click at [30, 65] on span "play_arrow" at bounding box center [29, 65] width 20 height 20
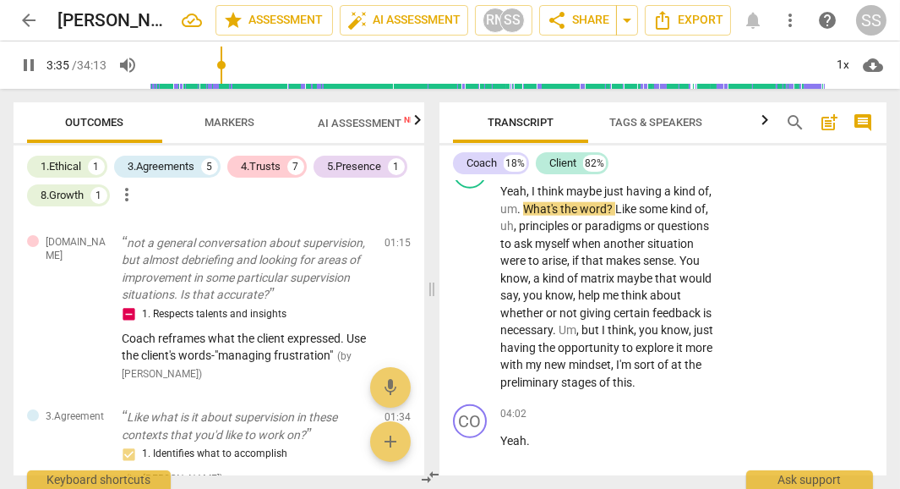
click at [25, 68] on span "pause" at bounding box center [29, 65] width 20 height 20
click at [29, 68] on span "play_arrow" at bounding box center [29, 65] width 20 height 20
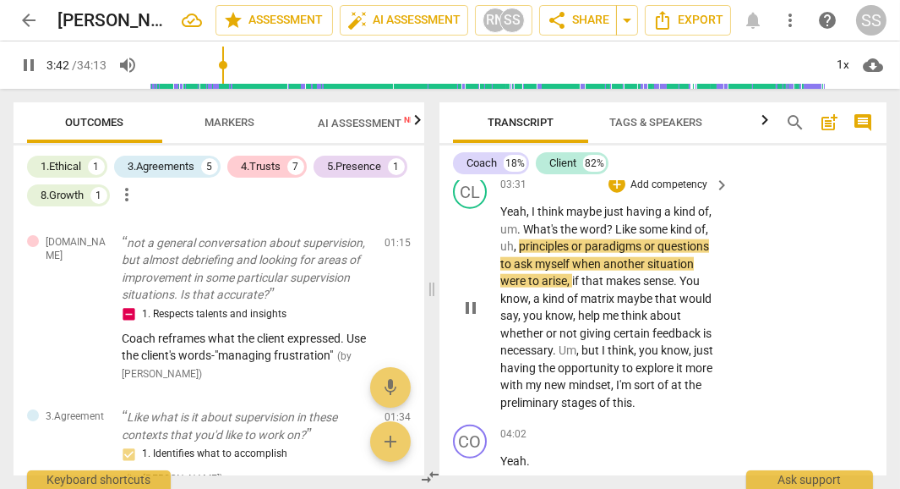
scroll to position [2900, 0]
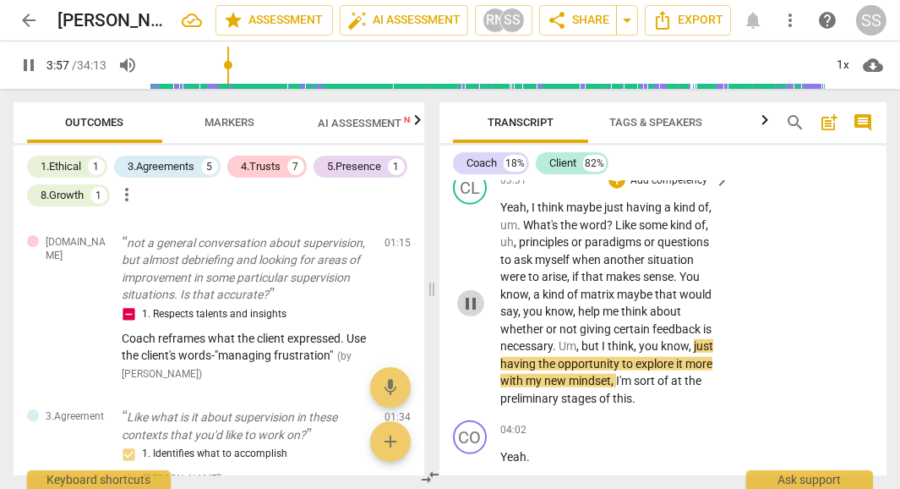
click at [467, 293] on span "pause" at bounding box center [471, 303] width 20 height 20
click at [560, 339] on span "Um" at bounding box center [568, 346] width 18 height 14
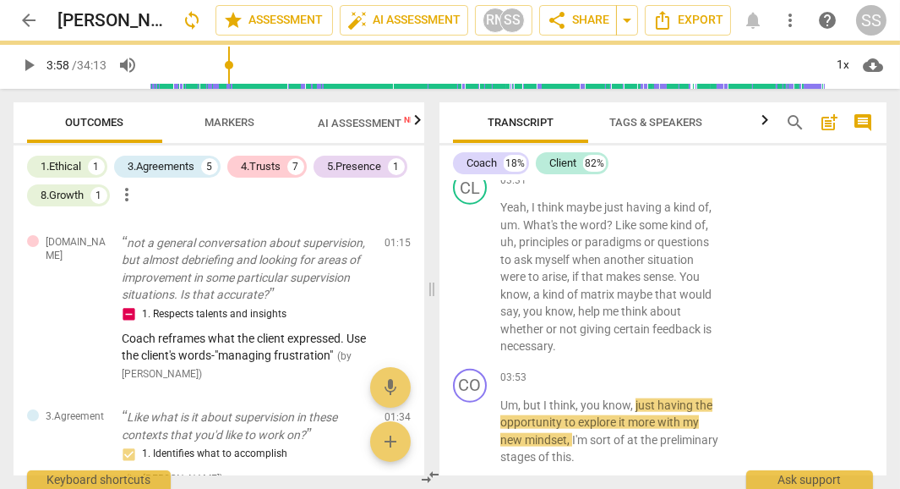
scroll to position [2958, 0]
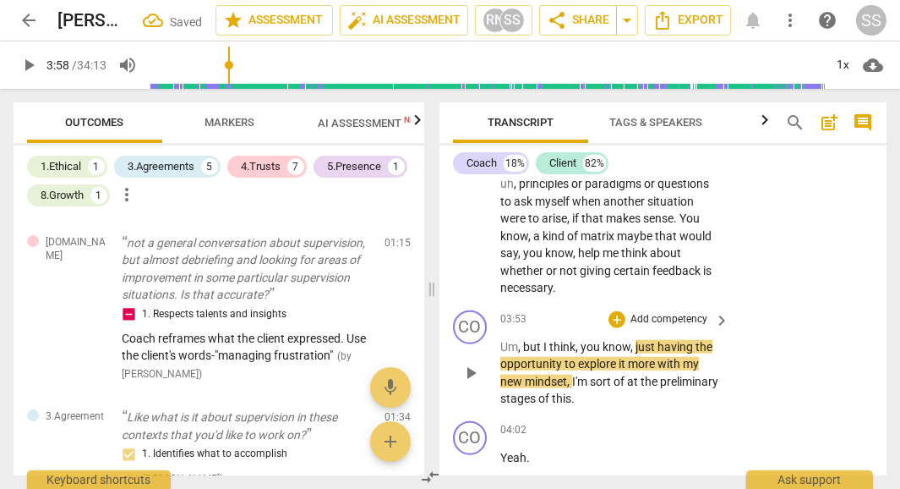
click at [525, 340] on span "but" at bounding box center [533, 347] width 20 height 14
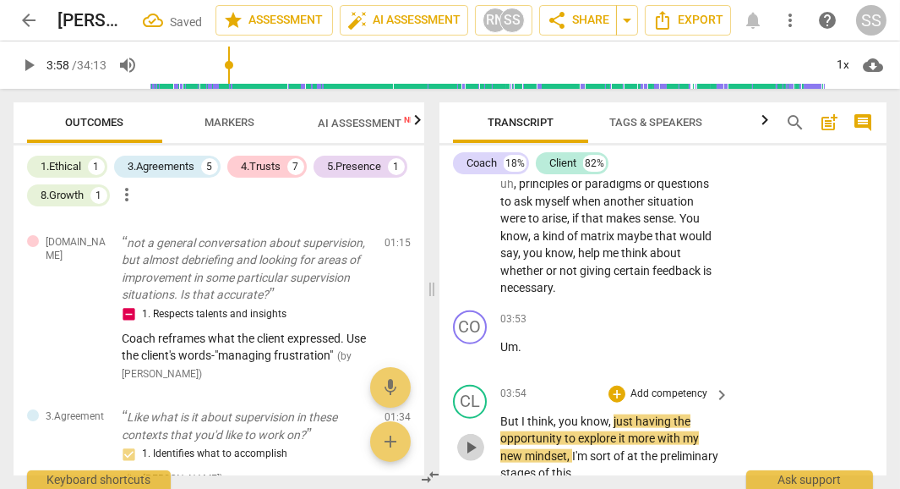
click at [464, 437] on span "play_arrow" at bounding box center [471, 447] width 20 height 20
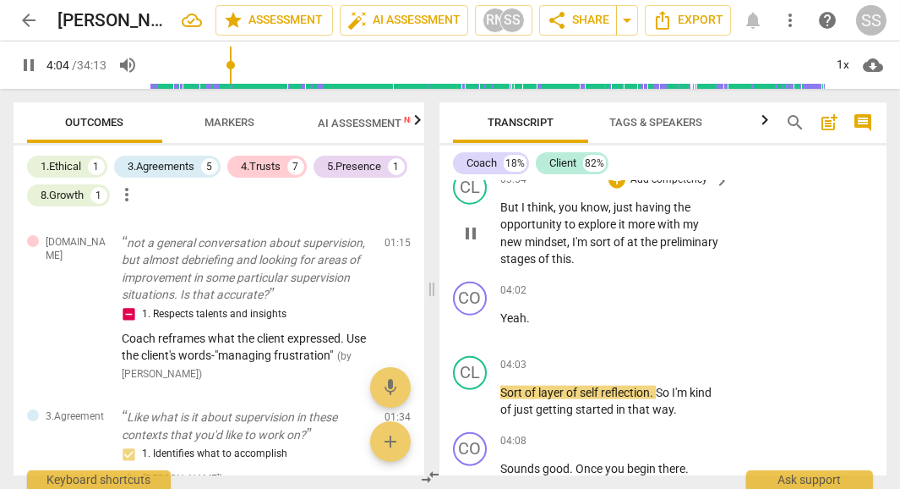
scroll to position [3265, 0]
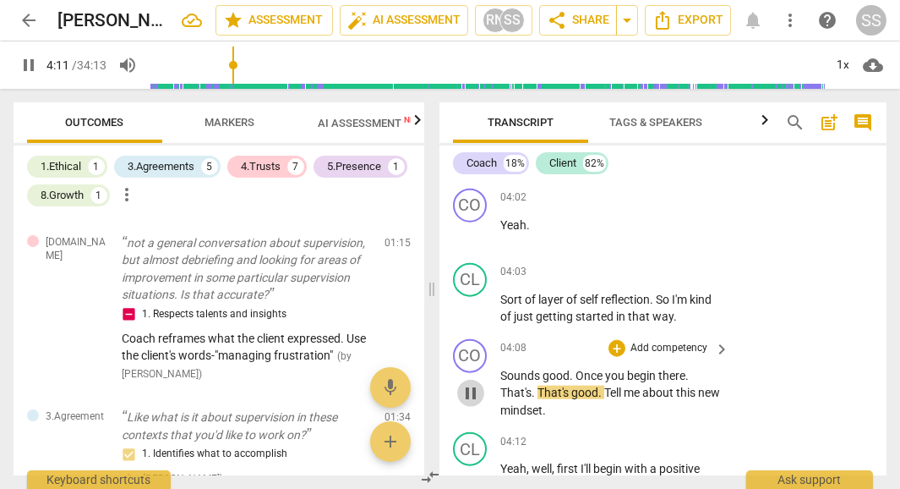
click at [473, 383] on span "pause" at bounding box center [471, 393] width 20 height 20
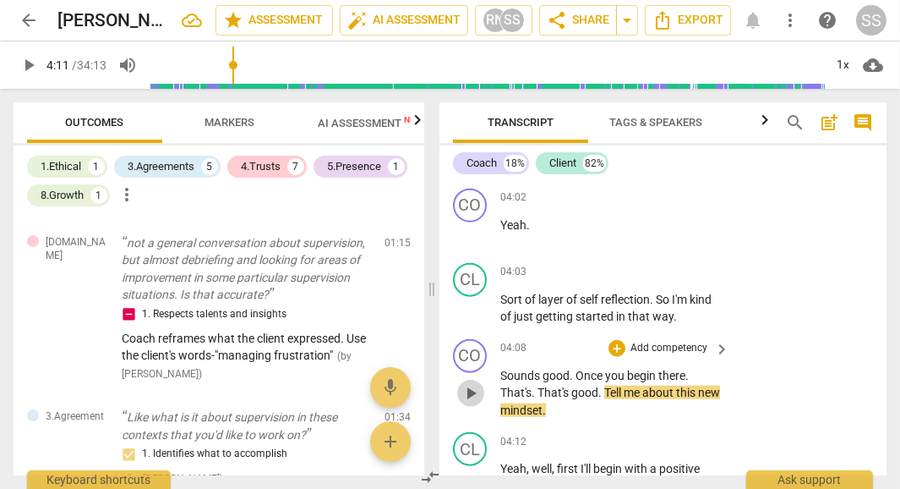
click at [473, 383] on span "play_arrow" at bounding box center [471, 393] width 20 height 20
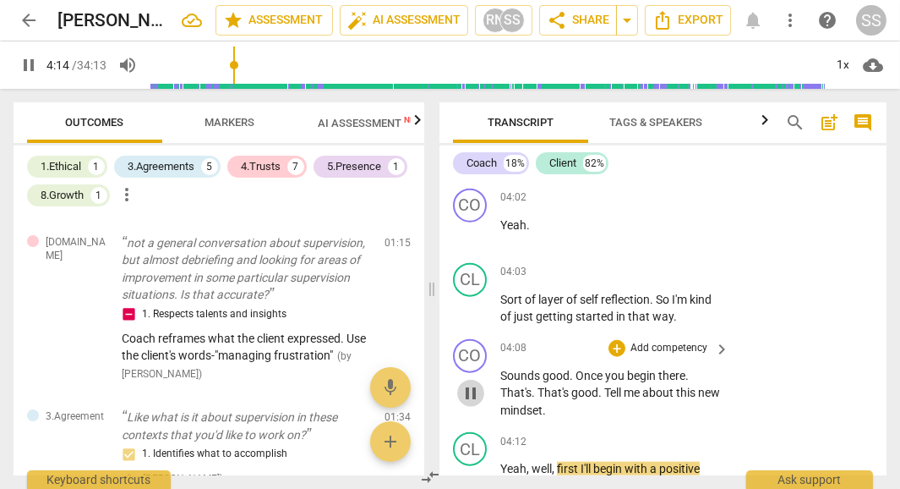
click at [472, 383] on span "pause" at bounding box center [471, 393] width 20 height 20
type input "255"
click at [689, 341] on p "Add competency" at bounding box center [669, 348] width 80 height 15
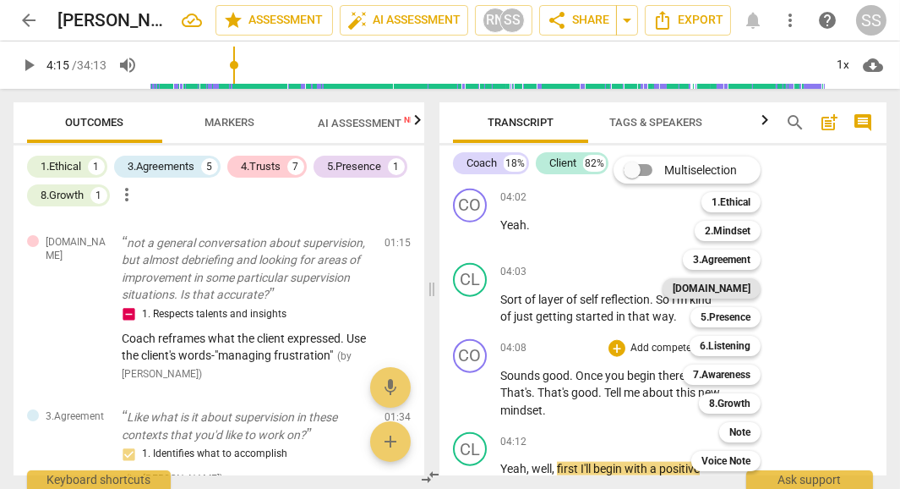
click at [744, 283] on b "[DOMAIN_NAME]" at bounding box center [712, 288] width 78 height 20
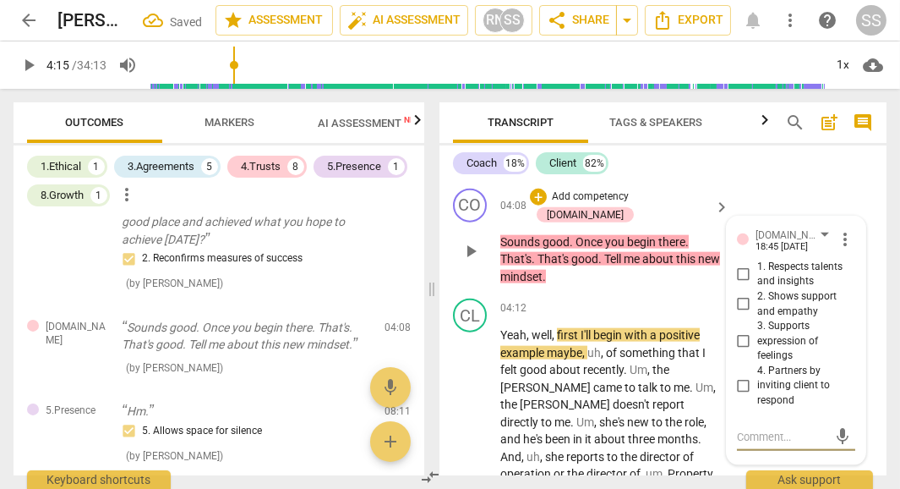
scroll to position [3408, 0]
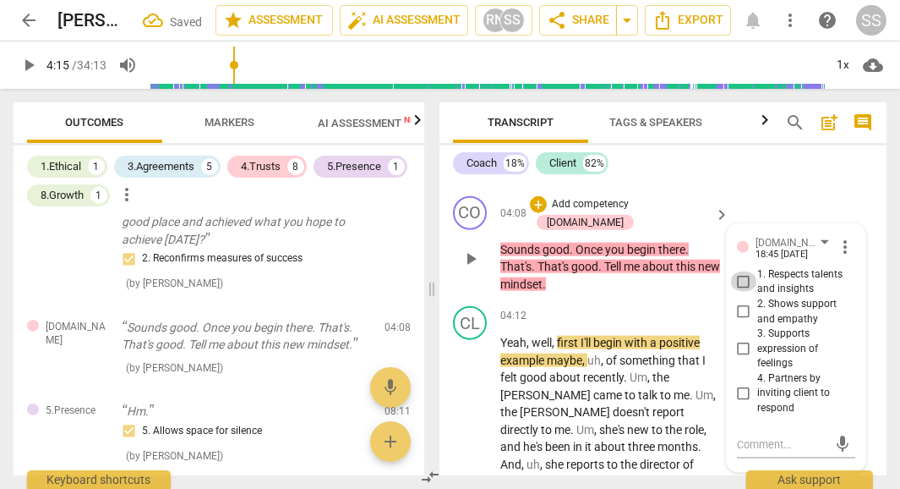
click at [746, 271] on input "1. Respects talents and insights" at bounding box center [743, 281] width 27 height 20
checkbox input "true"
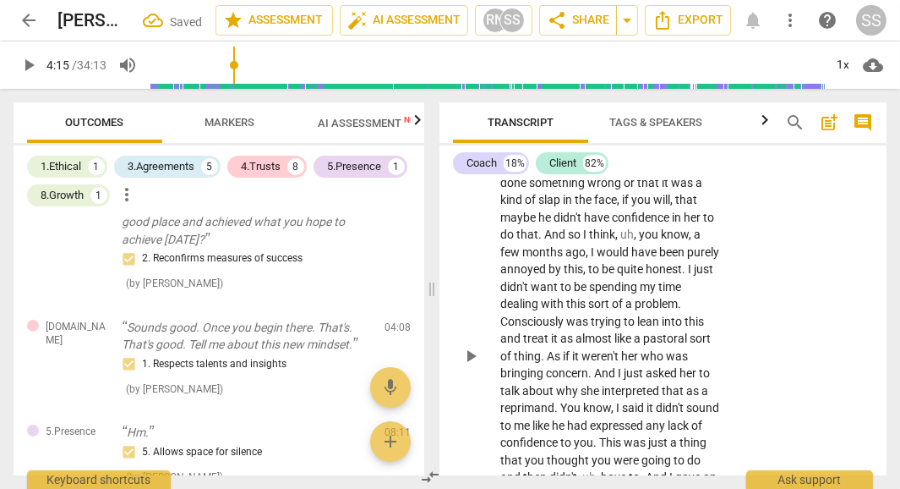
scroll to position [3937, 0]
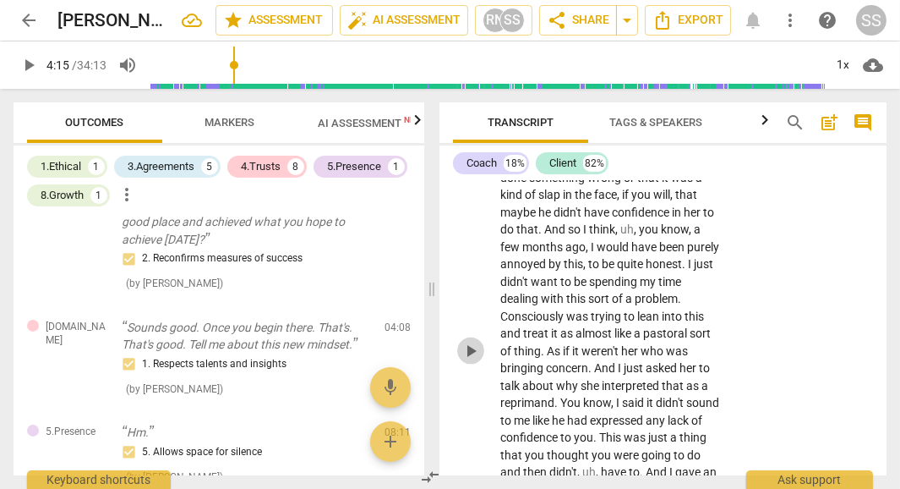
click at [472, 341] on span "play_arrow" at bounding box center [471, 351] width 20 height 20
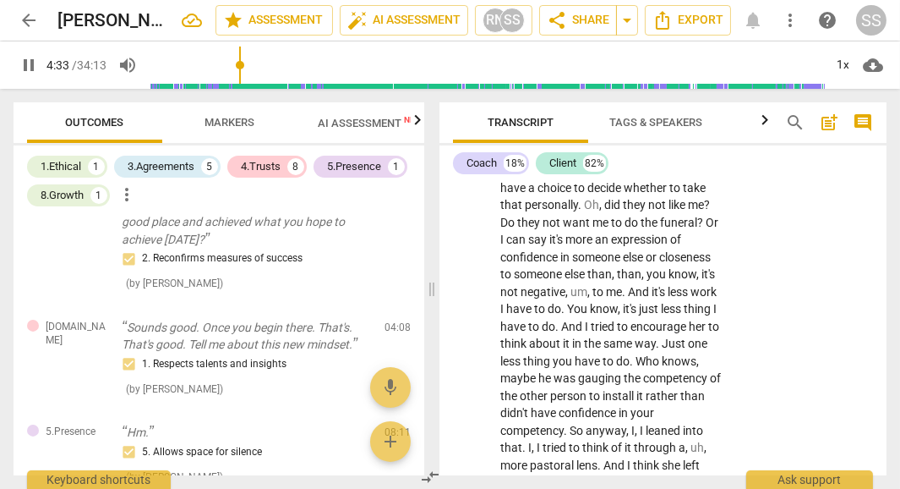
scroll to position [4283, 0]
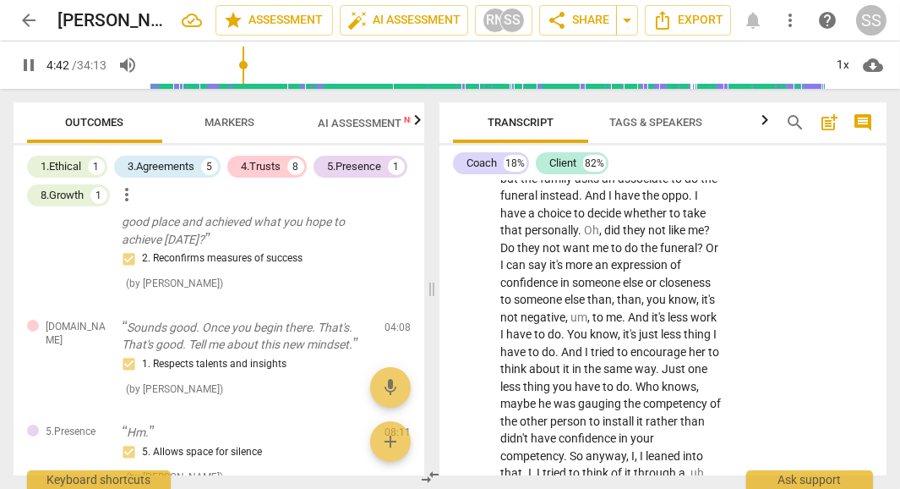
click at [585, 345] on span "And" at bounding box center [573, 352] width 24 height 14
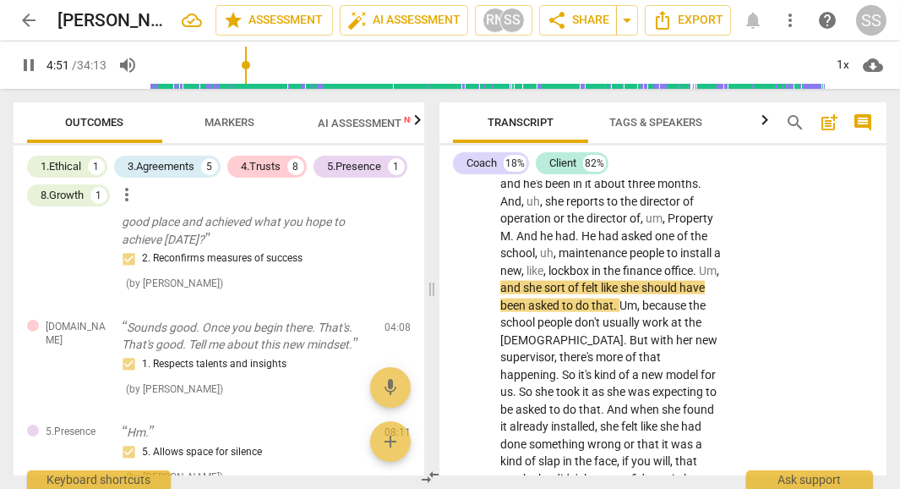
scroll to position [3693, 0]
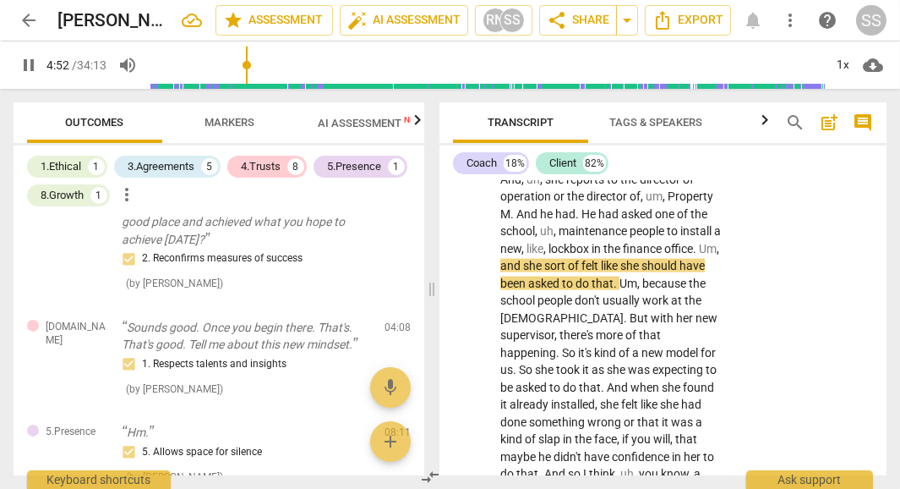
click at [535, 363] on span "So" at bounding box center [527, 370] width 16 height 14
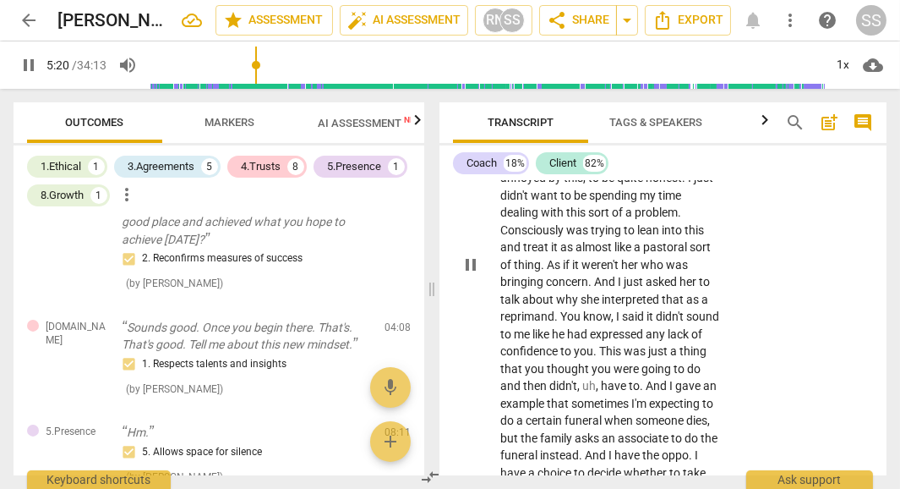
scroll to position [4044, 0]
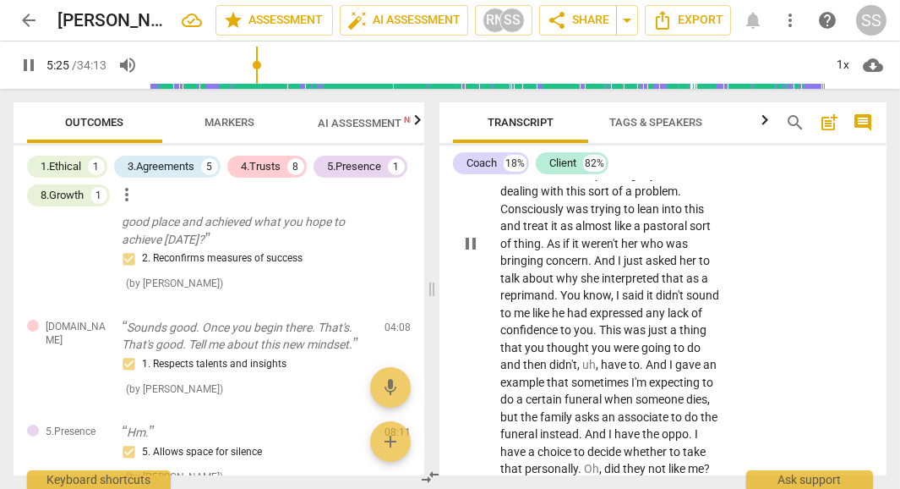
click at [640, 358] on span "." at bounding box center [643, 365] width 6 height 14
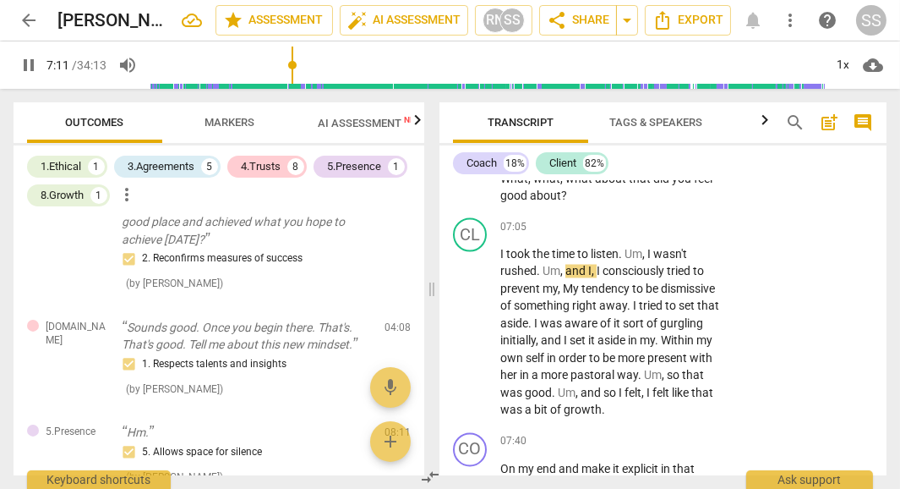
scroll to position [4655, 0]
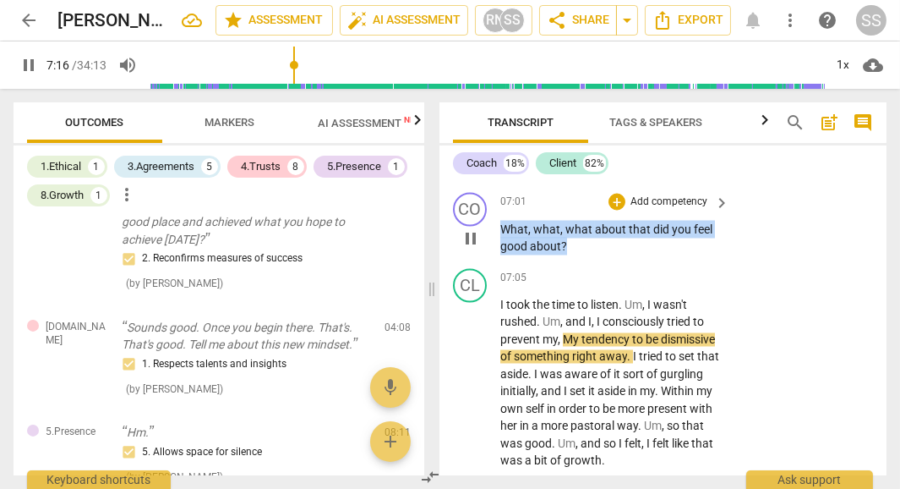
drag, startPoint x: 503, startPoint y: 214, endPoint x: 607, endPoint y: 229, distance: 105.1
click at [607, 229] on p "What , what , what about that did you feel good about ?" at bounding box center [610, 238] width 221 height 35
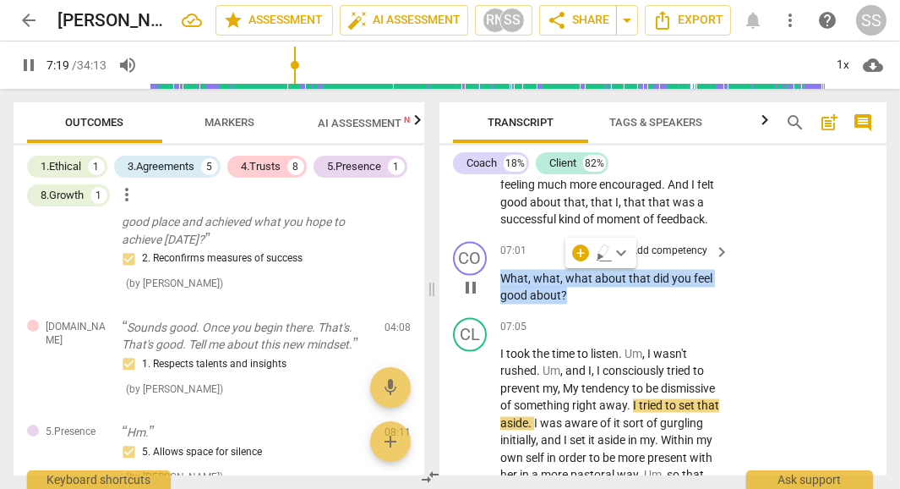
click at [678, 243] on p "Add competency" at bounding box center [669, 250] width 80 height 15
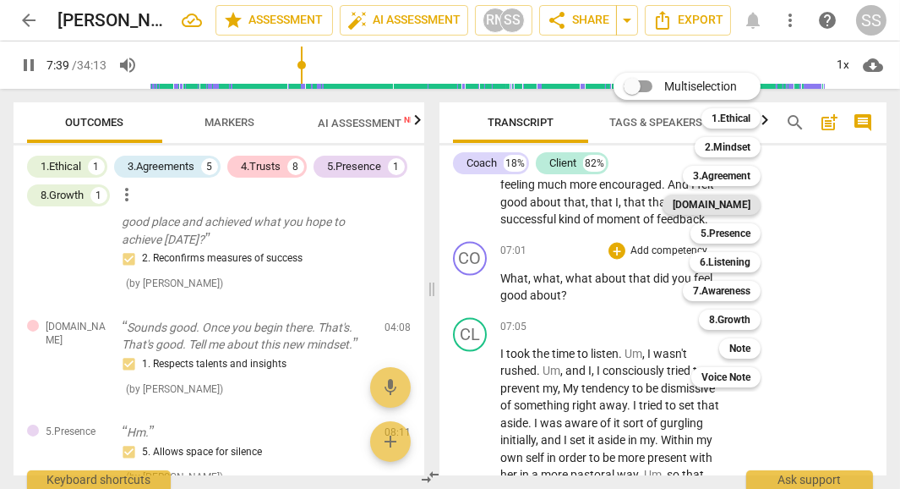
click at [733, 205] on b "[DOMAIN_NAME]" at bounding box center [712, 204] width 78 height 20
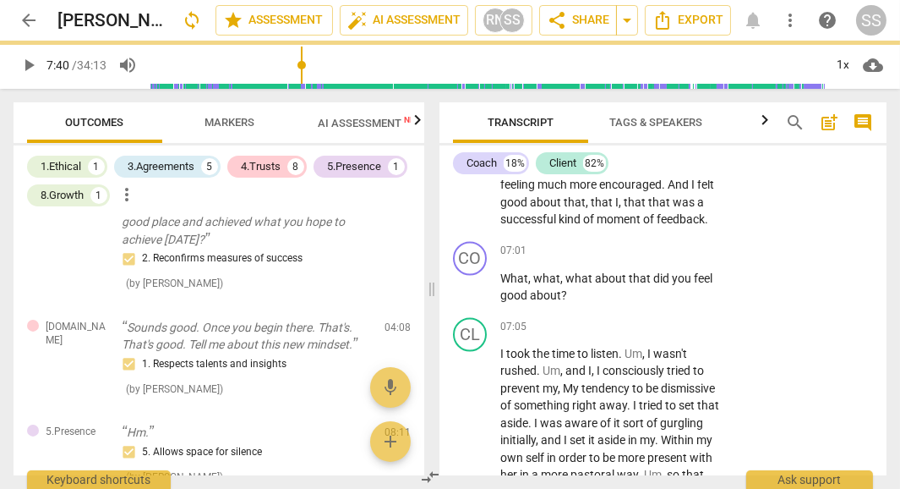
type input "460"
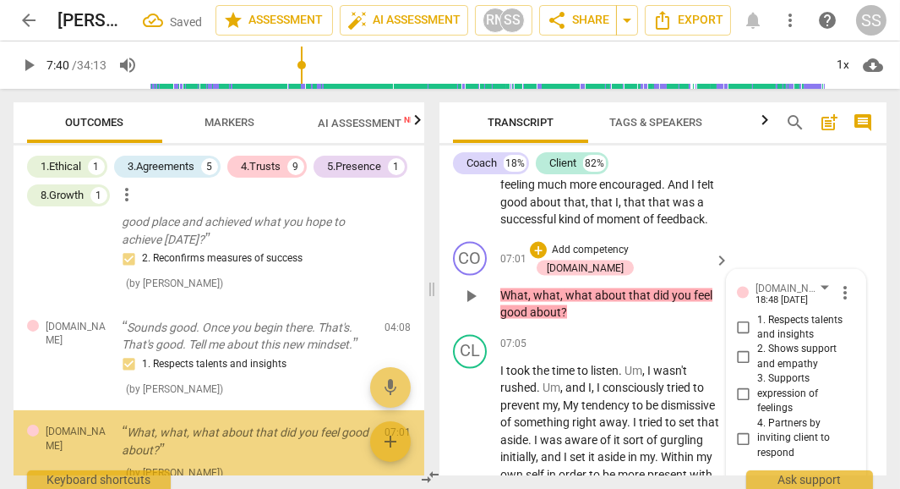
scroll to position [980, 0]
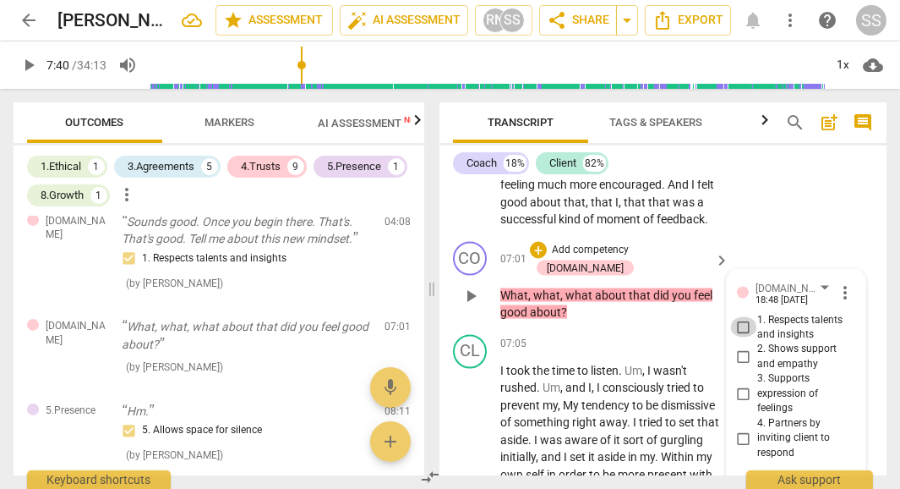
click at [739, 317] on input "1. Respects talents and insights" at bounding box center [743, 327] width 27 height 20
checkbox input "true"
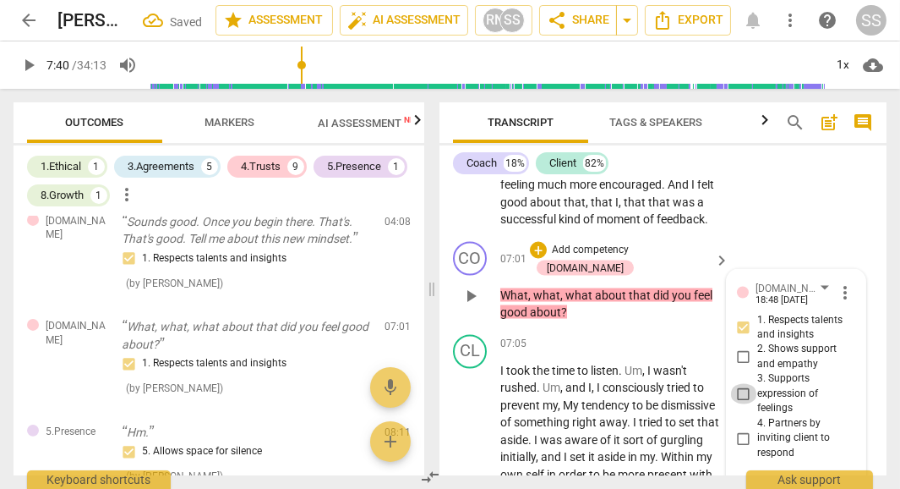
click at [738, 384] on input "3. Supports expression of feelings" at bounding box center [743, 394] width 27 height 20
checkbox input "true"
click at [742, 317] on input "1. Respects talents and insights" at bounding box center [743, 327] width 27 height 20
checkbox input "true"
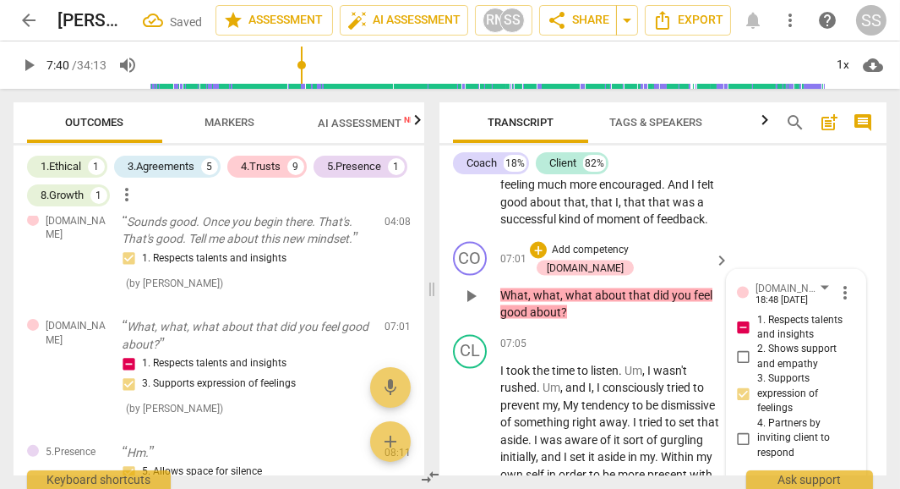
click at [754, 235] on div "CO play_arrow pause 07:01 + Add competency [DOMAIN_NAME] keyboard_arrow_right W…" at bounding box center [663, 281] width 447 height 93
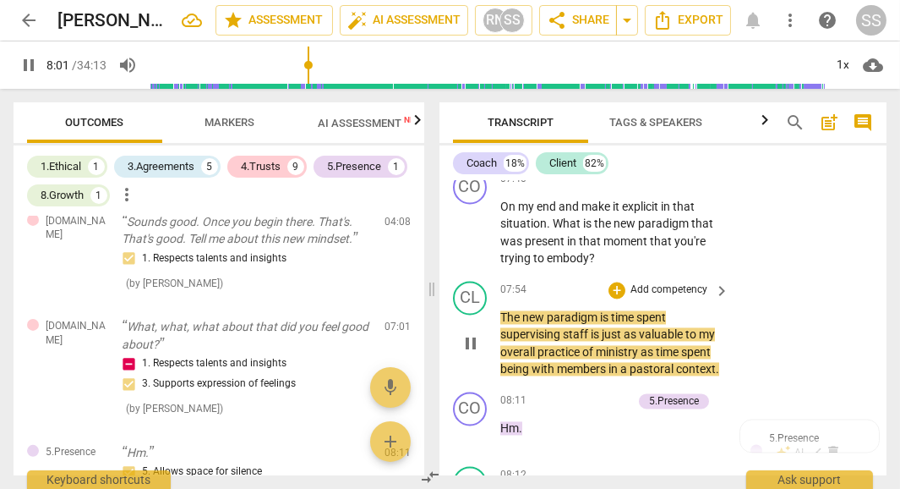
scroll to position [4937, 0]
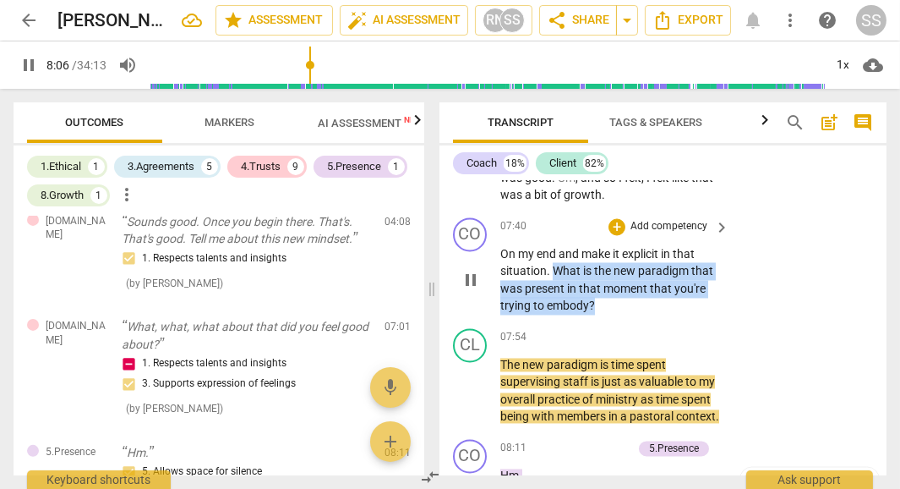
drag, startPoint x: 556, startPoint y: 233, endPoint x: 605, endPoint y: 261, distance: 56.4
click at [605, 261] on p "On my end and make it explicit in that situation . What is the new paradigm tha…" at bounding box center [610, 280] width 221 height 69
click at [608, 249] on div "+" at bounding box center [609, 246] width 17 height 17
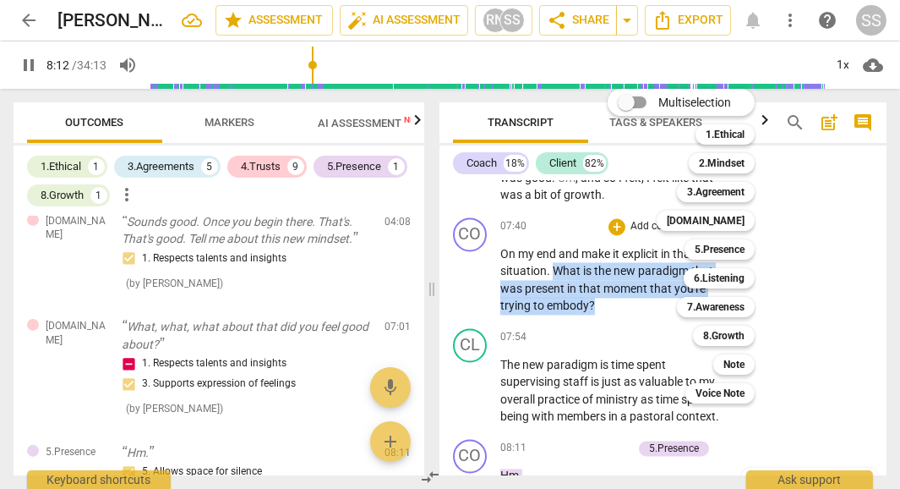
scroll to position [5278, 0]
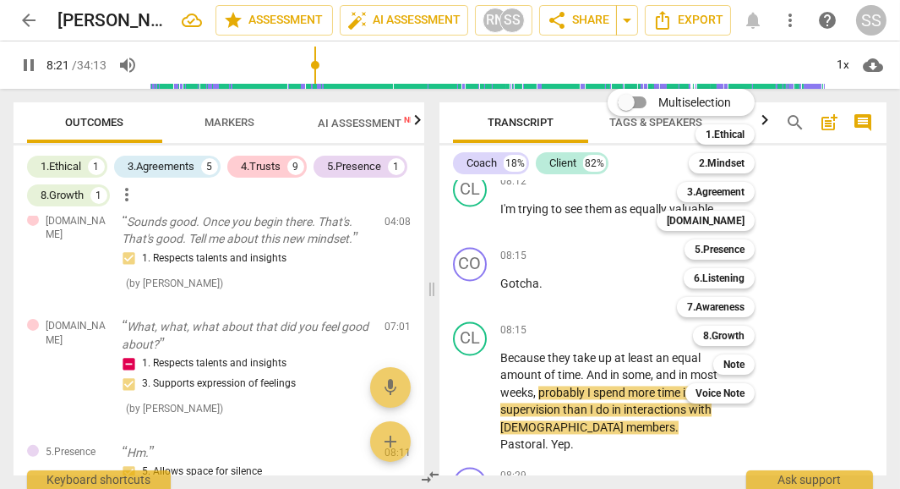
click at [467, 385] on div at bounding box center [450, 244] width 900 height 489
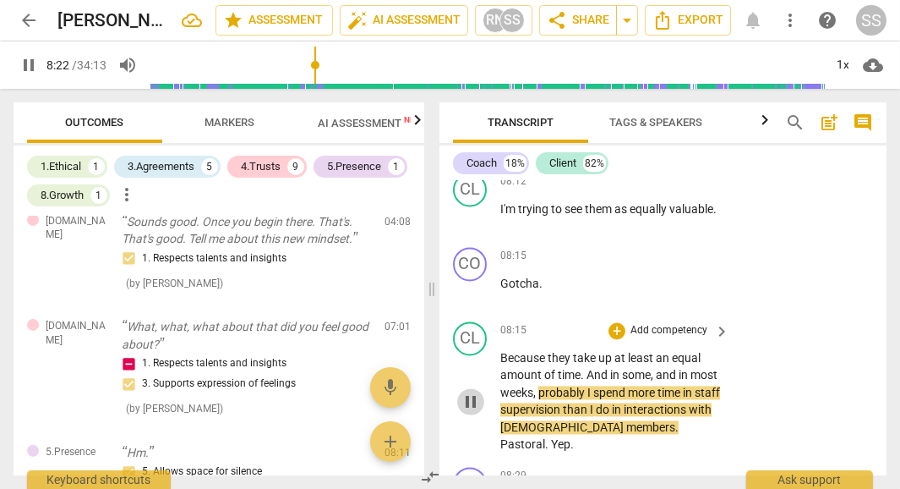
click at [470, 391] on span "pause" at bounding box center [471, 401] width 20 height 20
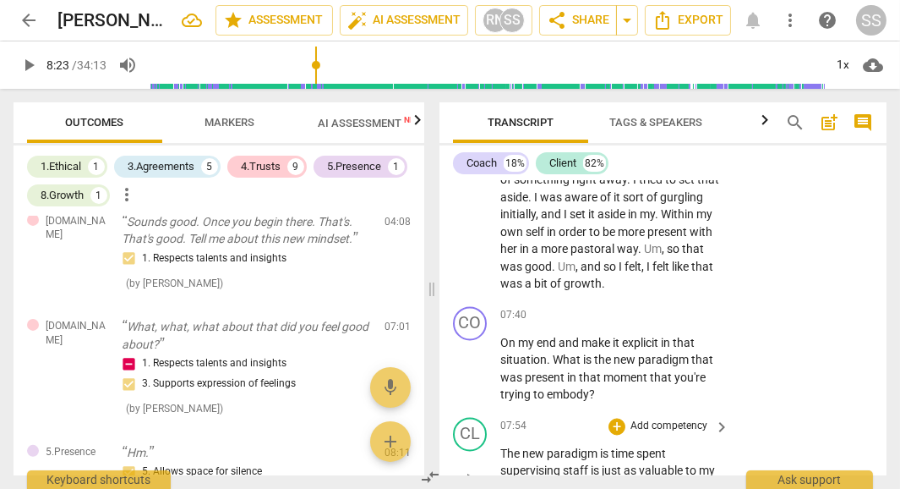
scroll to position [4849, 0]
click at [472, 358] on span "play_arrow" at bounding box center [471, 368] width 20 height 20
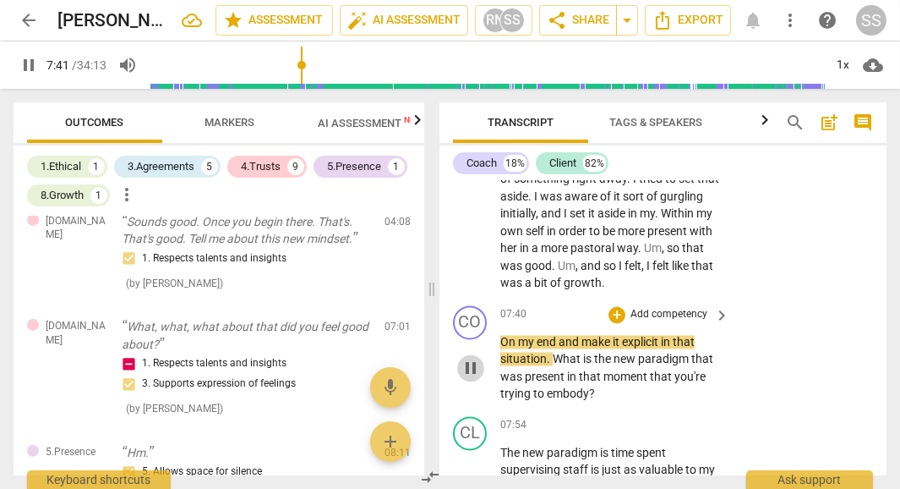
click at [472, 358] on span "pause" at bounding box center [471, 368] width 20 height 20
type input "462"
click at [500, 336] on span "On" at bounding box center [509, 343] width 18 height 14
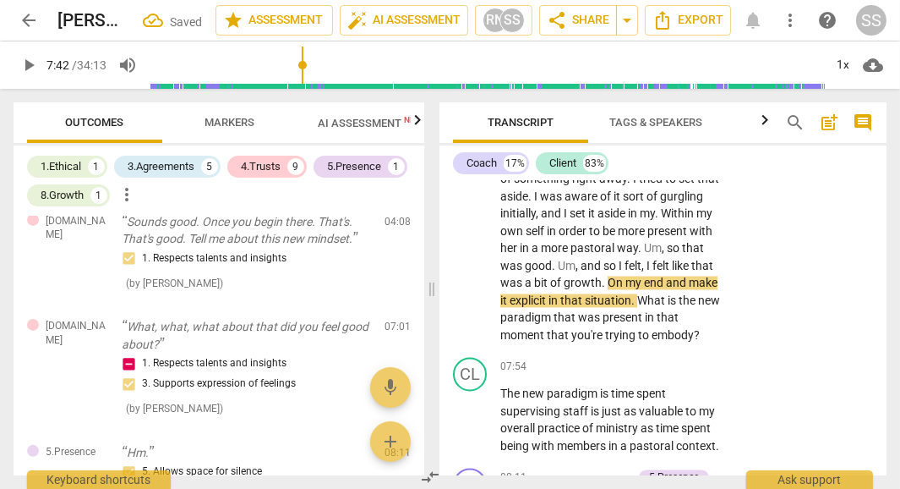
scroll to position [4808, 0]
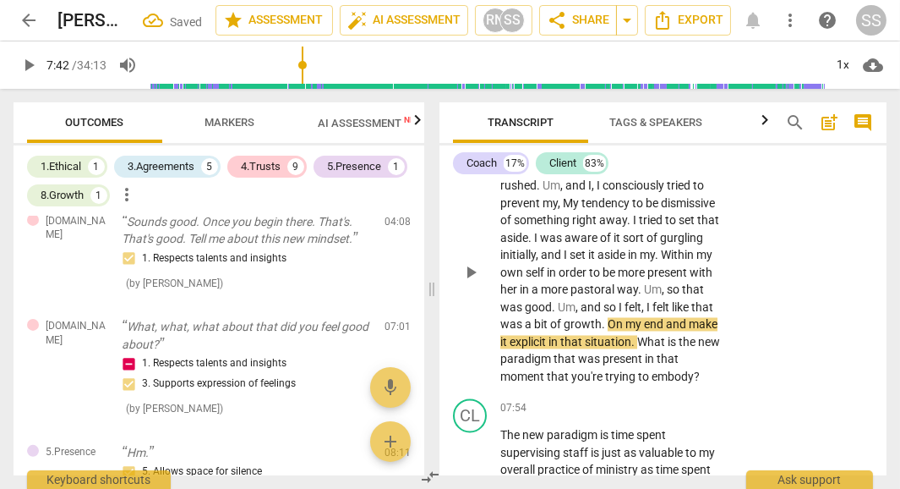
click at [637, 336] on span "What" at bounding box center [652, 343] width 30 height 14
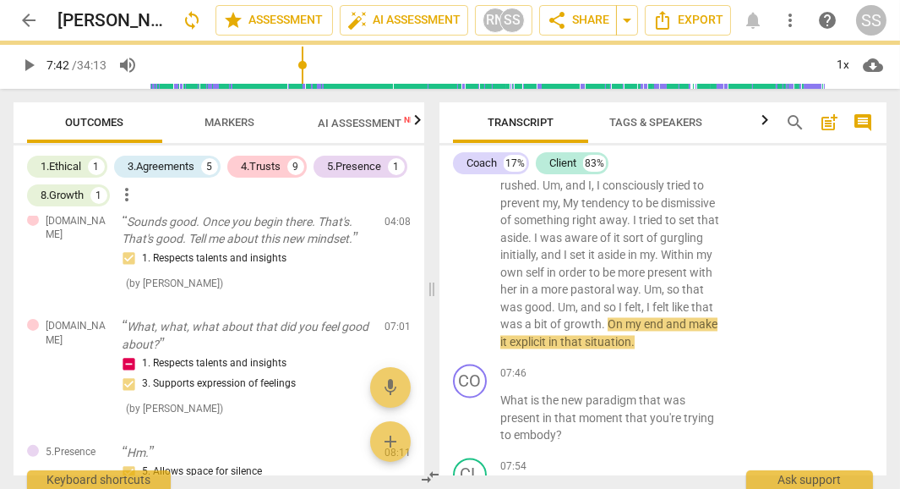
scroll to position [4849, 0]
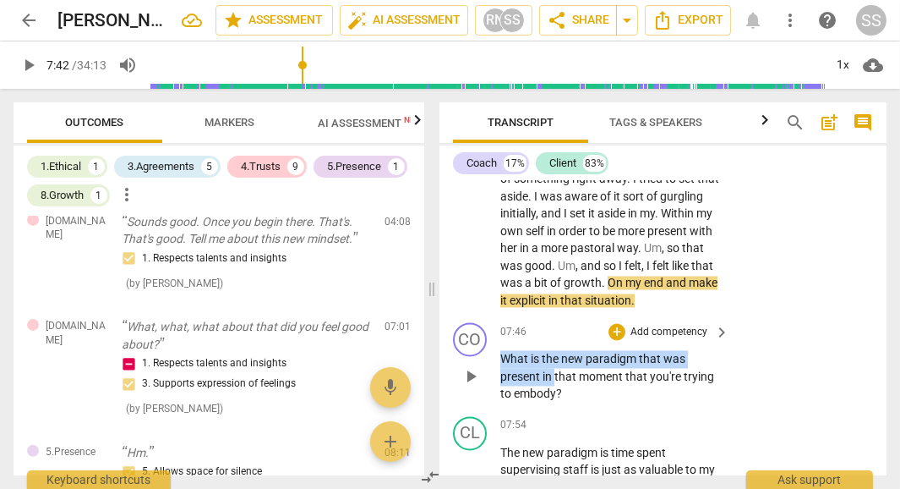
drag, startPoint x: 501, startPoint y: 325, endPoint x: 553, endPoint y: 336, distance: 52.7
click at [553, 351] on p "What is the new paradigm that was present in that moment that you're trying to …" at bounding box center [610, 377] width 221 height 52
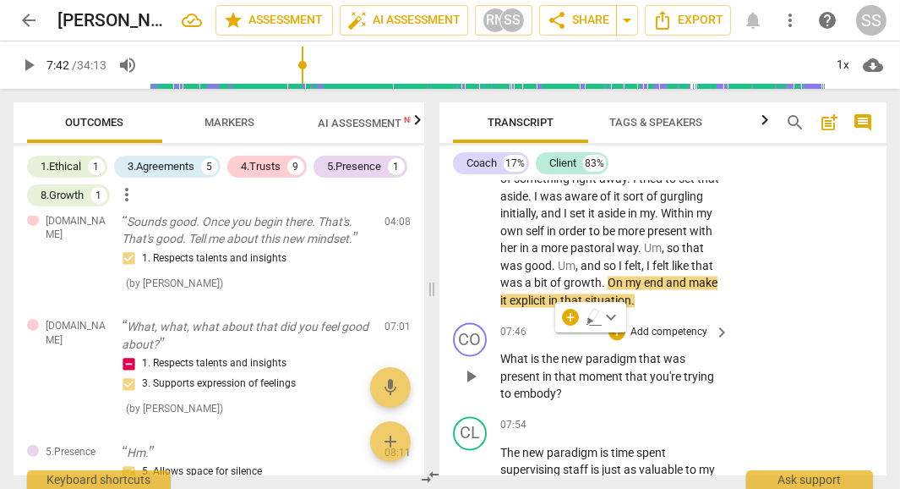
click at [553, 370] on span "in" at bounding box center [549, 377] width 12 height 14
click at [663, 325] on p "Add competency" at bounding box center [669, 332] width 80 height 15
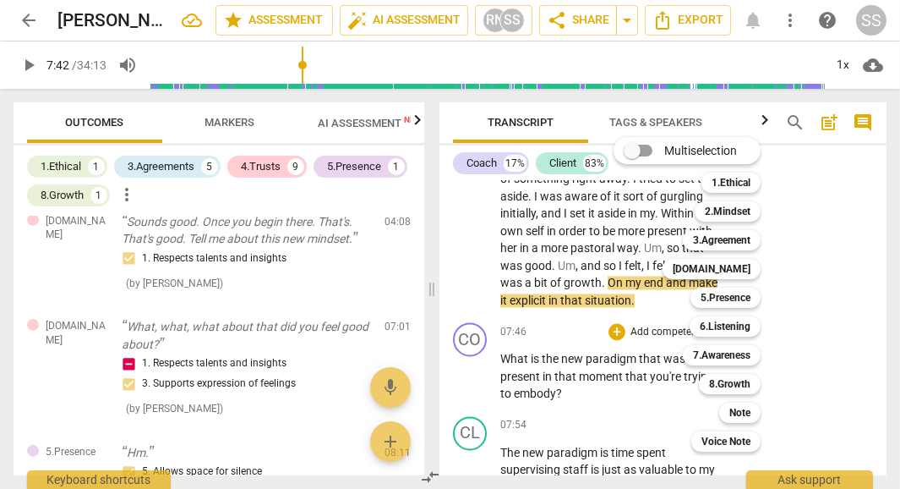
drag, startPoint x: 882, startPoint y: 254, endPoint x: 881, endPoint y: 232, distance: 21.2
click at [881, 232] on div at bounding box center [450, 244] width 900 height 489
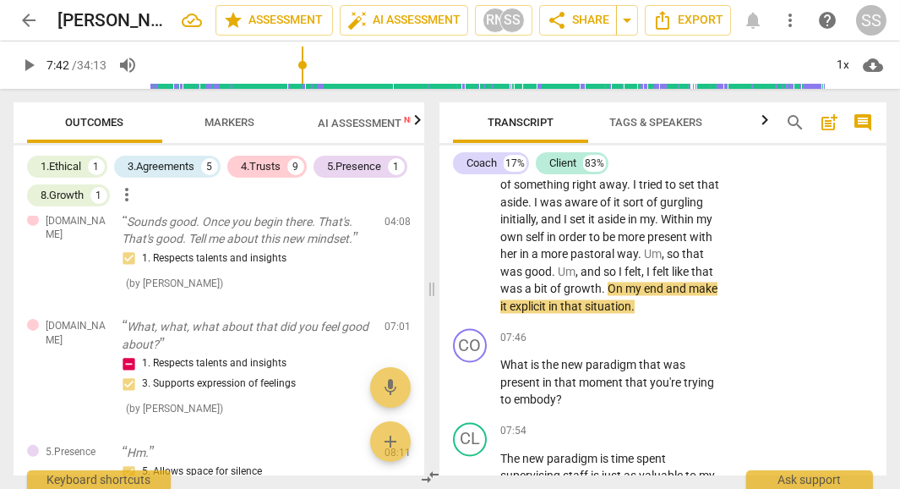
scroll to position [4844, 0]
click at [667, 330] on p "Add competency" at bounding box center [669, 337] width 80 height 15
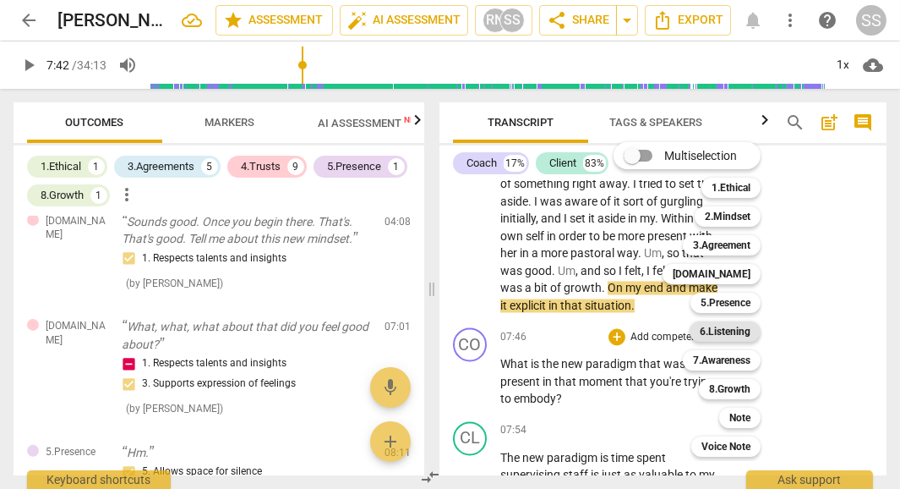
click at [735, 333] on b "6.Listening" at bounding box center [725, 331] width 51 height 20
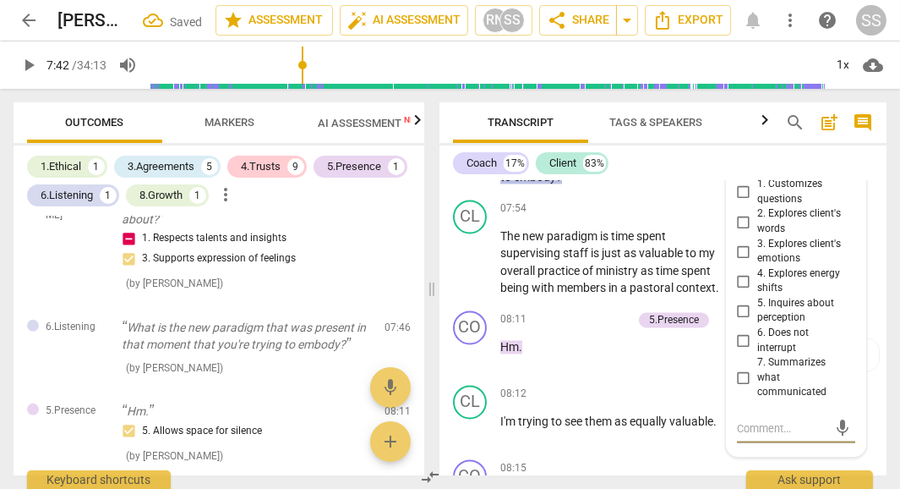
scroll to position [5060, 0]
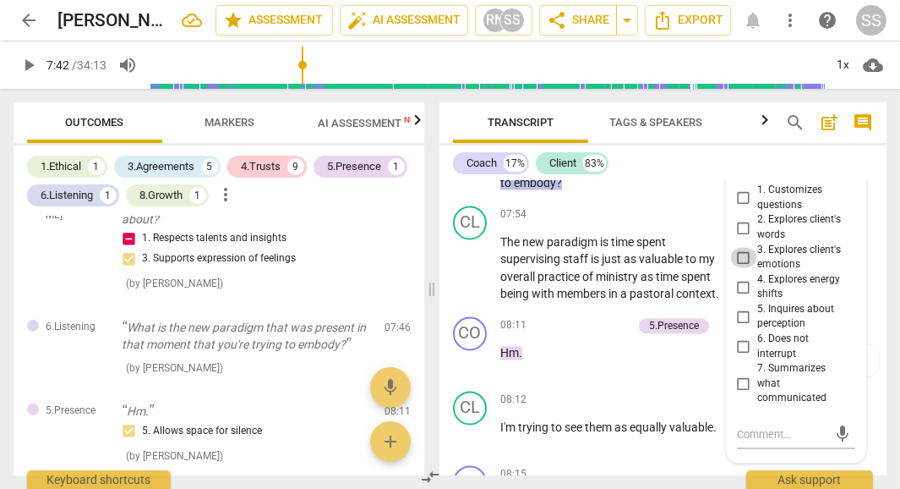
click at [742, 247] on input "3. Explores client's emotions" at bounding box center [743, 257] width 27 height 20
checkbox input "true"
click at [783, 458] on div "CO play_arrow pause 08:15 + Add competency keyboard_arrow_right Gotcha ." at bounding box center [663, 495] width 447 height 74
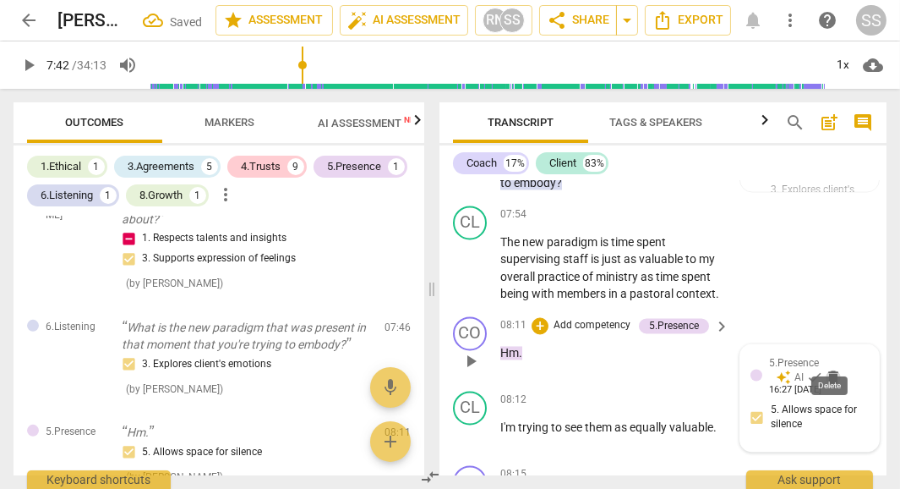
click at [833, 369] on span "delete" at bounding box center [833, 377] width 17 height 17
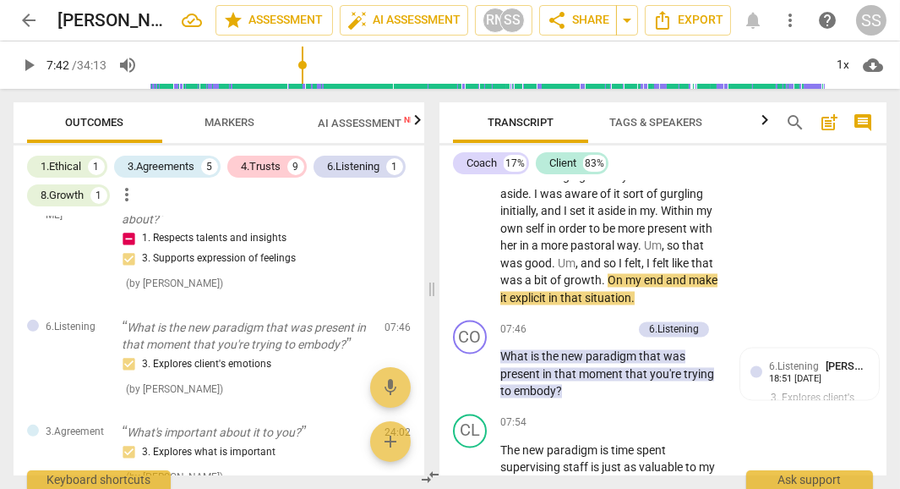
scroll to position [4851, 0]
click at [470, 467] on span "play_arrow" at bounding box center [471, 477] width 20 height 20
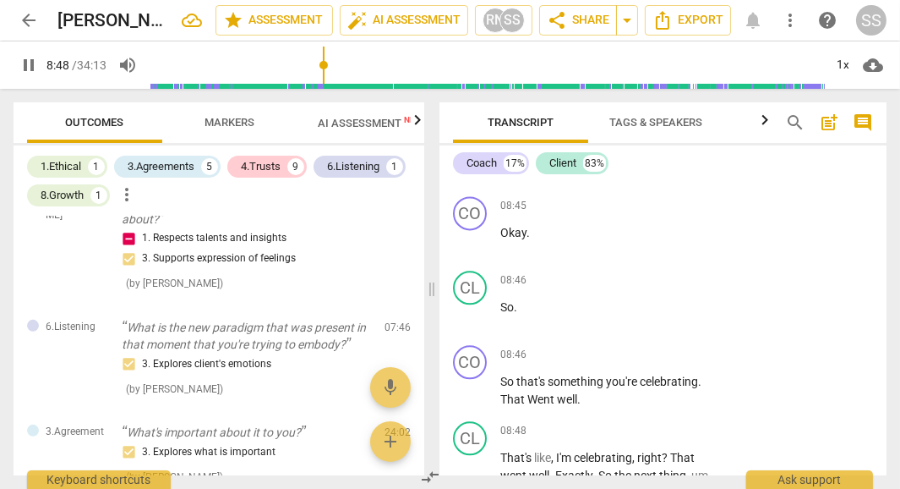
scroll to position [5919, 0]
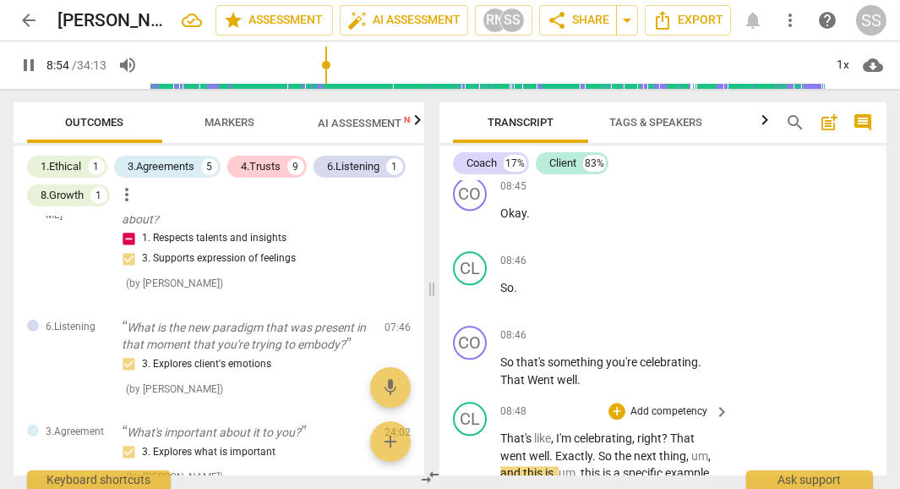
drag, startPoint x: 499, startPoint y: 325, endPoint x: 521, endPoint y: 416, distance: 93.1
click at [521, 416] on div "CO play_arrow pause 00:03 + Add competency [DOMAIN_NAME] keyboard_arrow_right G…" at bounding box center [663, 328] width 447 height 294
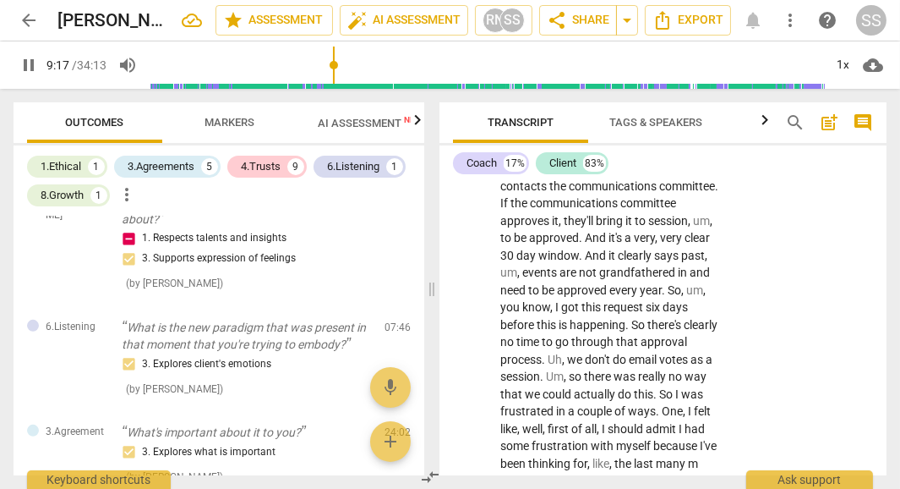
scroll to position [7191, 0]
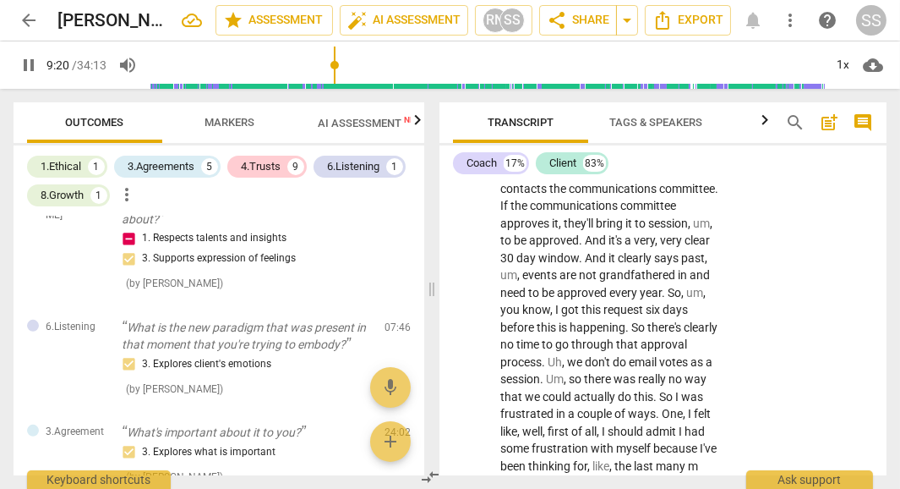
click at [631, 320] on span "So" at bounding box center [639, 327] width 16 height 14
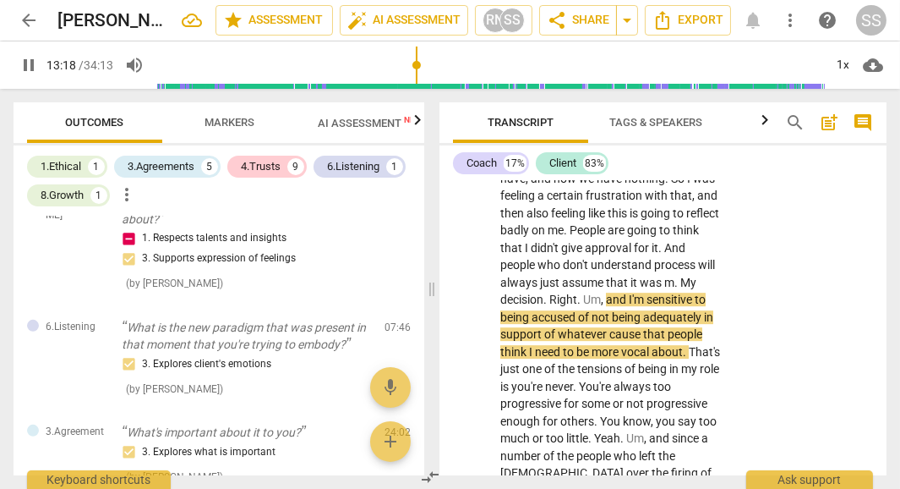
scroll to position [7960, 0]
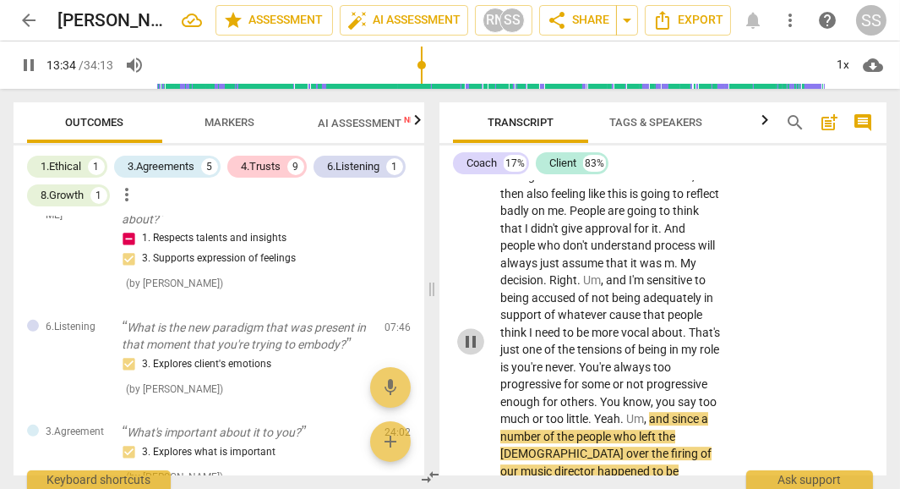
click at [470, 331] on span "pause" at bounding box center [471, 341] width 20 height 20
click at [597, 412] on span "Yeah" at bounding box center [607, 419] width 26 height 14
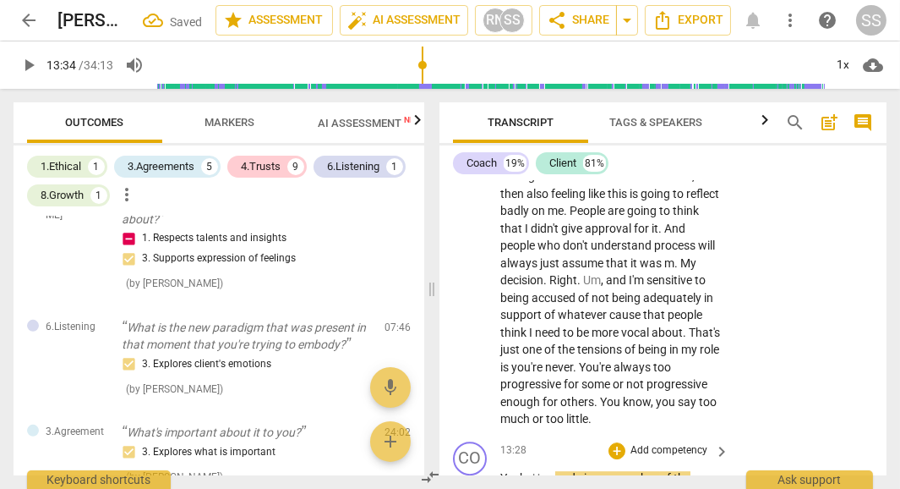
click at [532, 471] on span "Um" at bounding box center [541, 478] width 18 height 14
click at [464, 476] on span "play_arrow" at bounding box center [471, 486] width 20 height 20
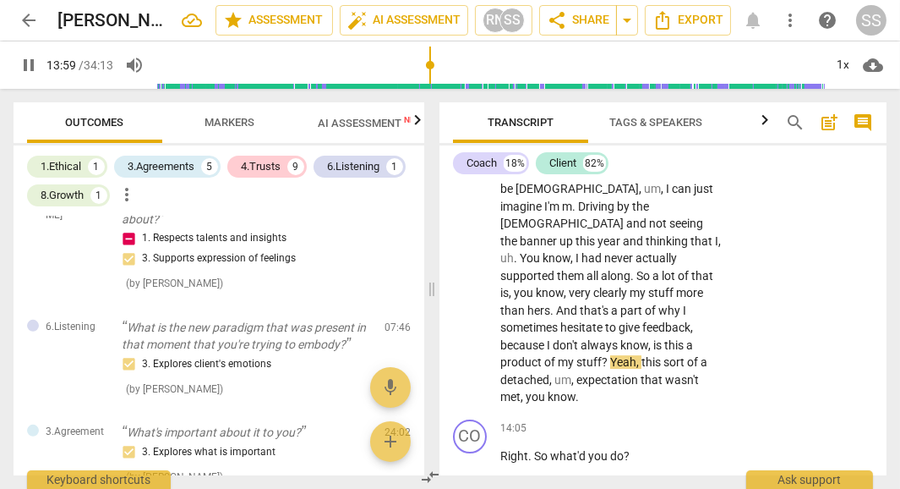
scroll to position [8377, 0]
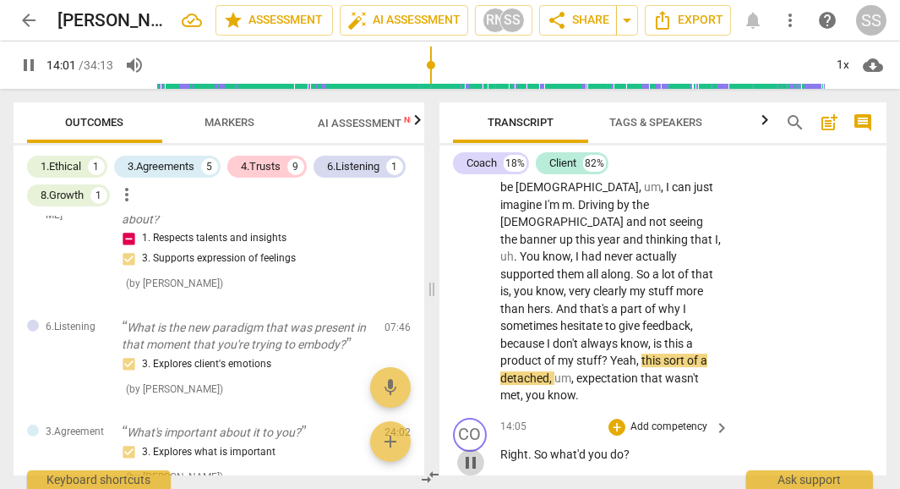
click at [471, 452] on span "pause" at bounding box center [471, 462] width 20 height 20
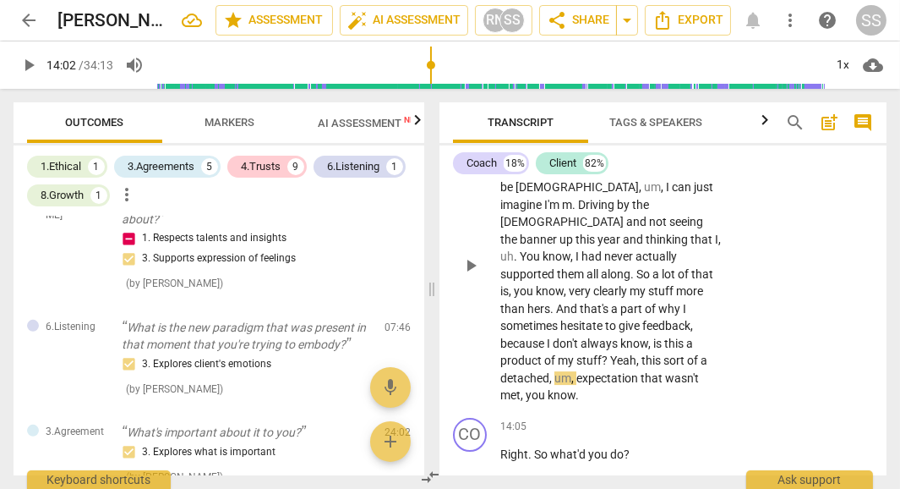
click at [610, 353] on span "?" at bounding box center [606, 360] width 8 height 14
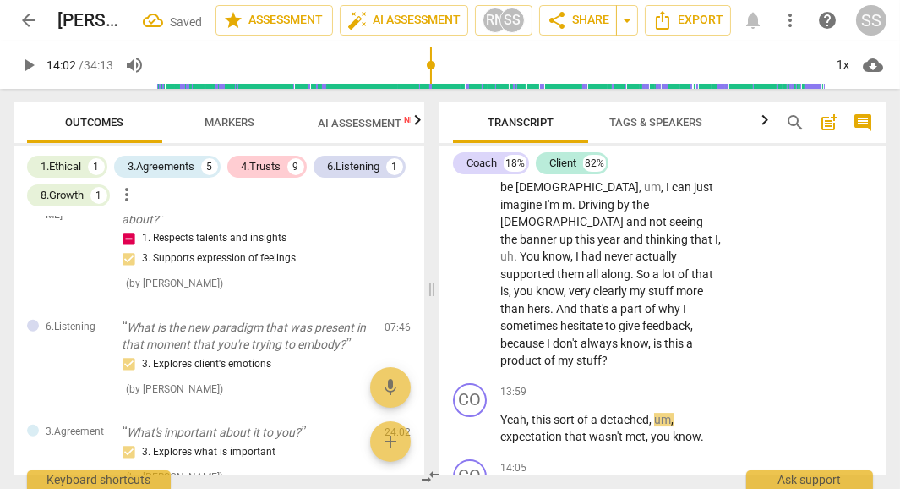
scroll to position [8418, 0]
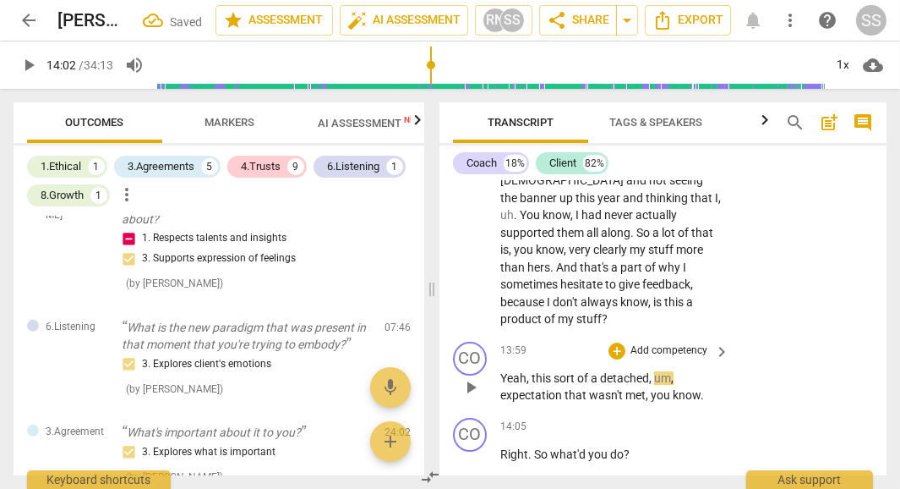
click at [532, 371] on span "this" at bounding box center [543, 378] width 22 height 14
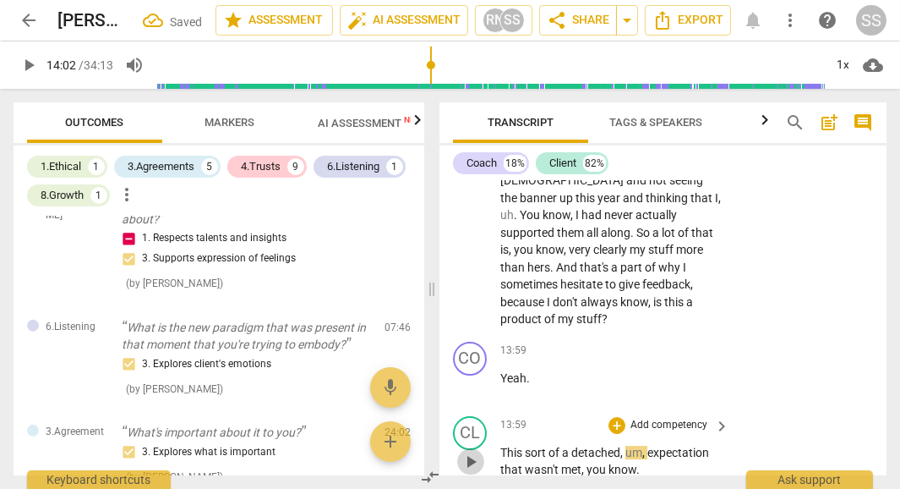
click at [478, 451] on span "play_arrow" at bounding box center [471, 461] width 20 height 20
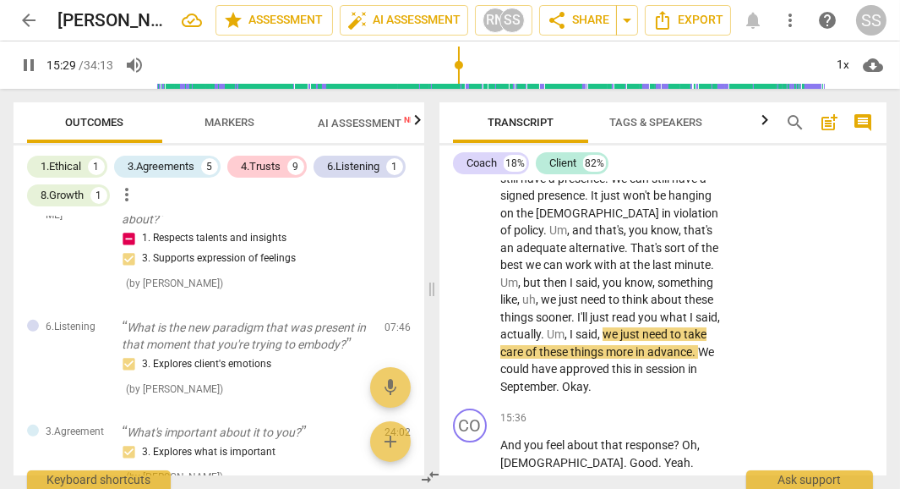
scroll to position [9139, 0]
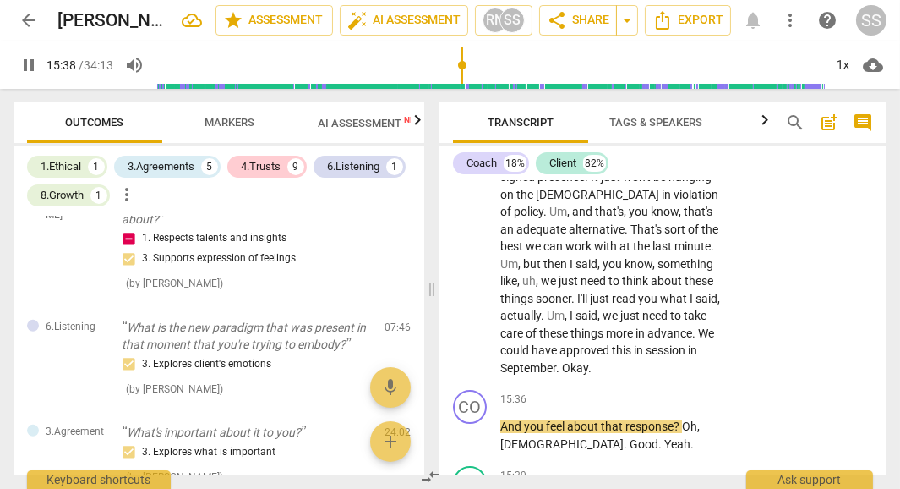
click at [588, 361] on span "Okay" at bounding box center [575, 368] width 26 height 14
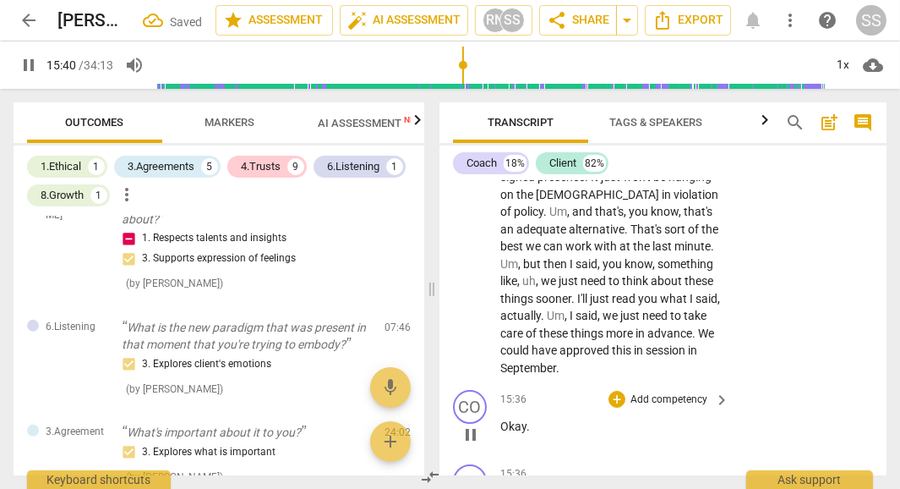
scroll to position [9213, 0]
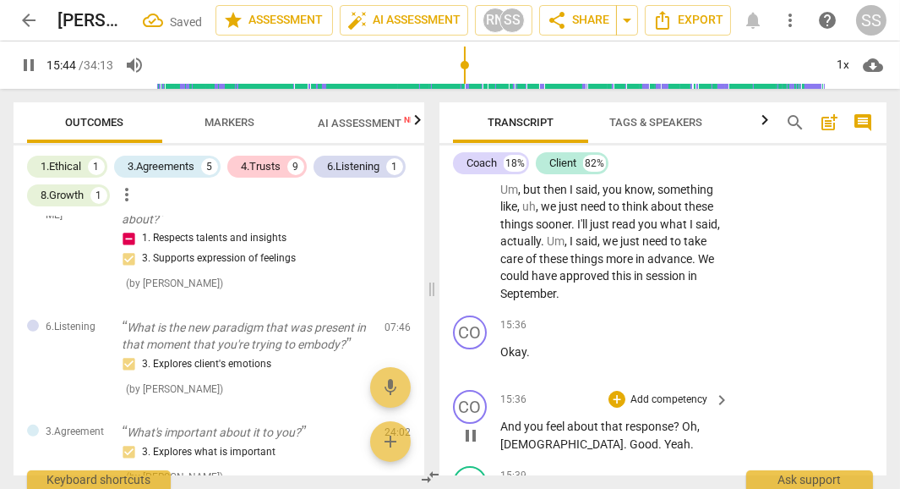
click at [500, 419] on span "And" at bounding box center [512, 426] width 24 height 14
click at [495, 423] on div "play_arrow pause" at bounding box center [478, 435] width 43 height 24
click at [501, 419] on span "And" at bounding box center [512, 426] width 24 height 14
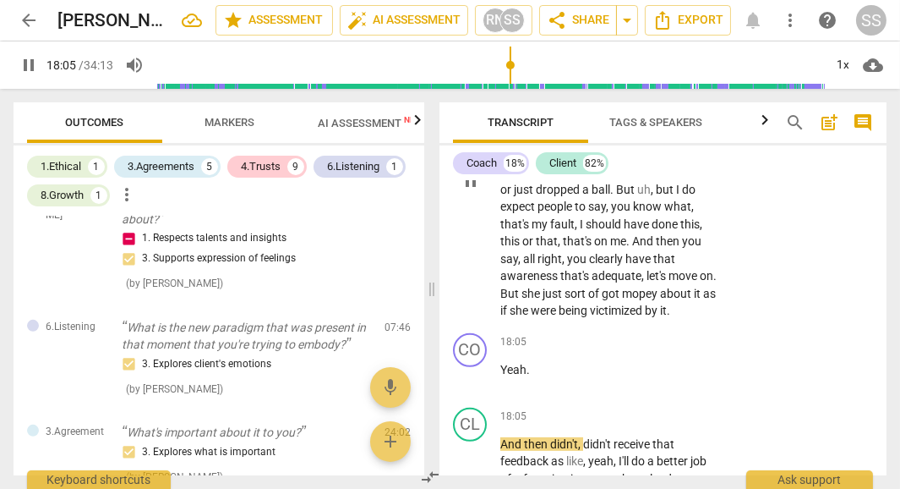
scroll to position [10664, 0]
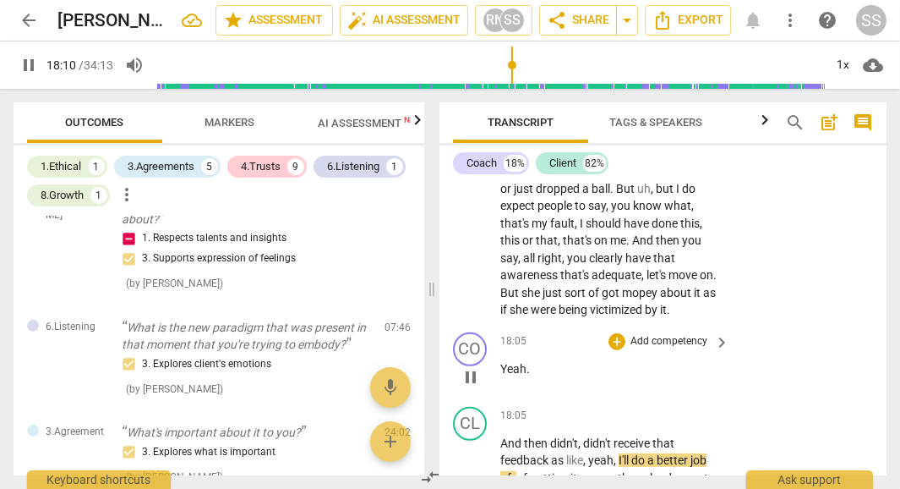
click at [661, 334] on p "Add competency" at bounding box center [669, 341] width 80 height 15
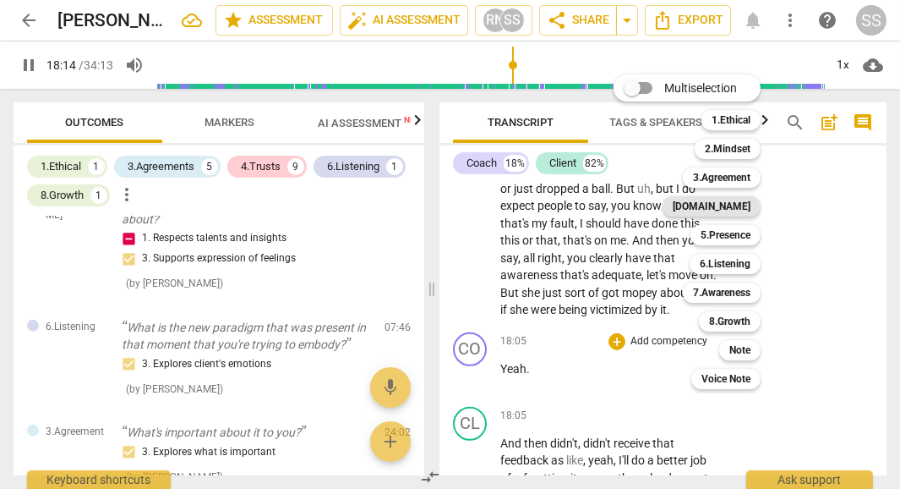
click at [732, 214] on b "[DOMAIN_NAME]" at bounding box center [712, 206] width 78 height 20
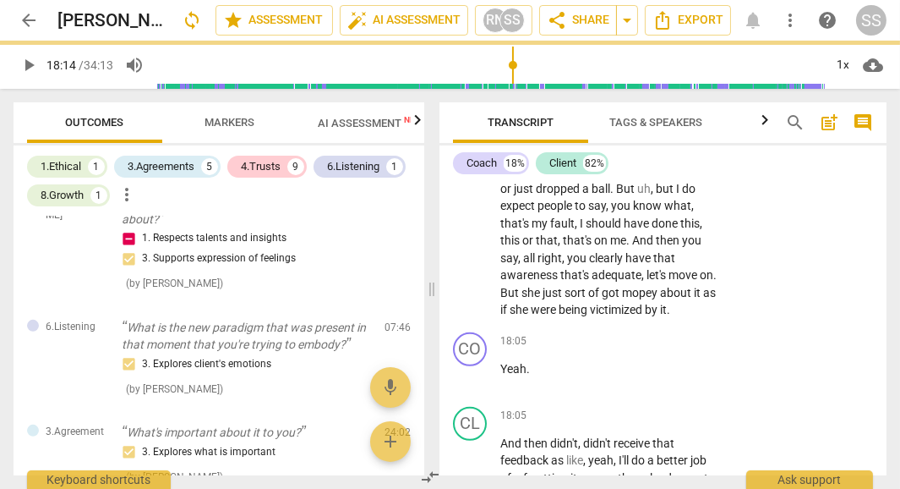
type input "1094"
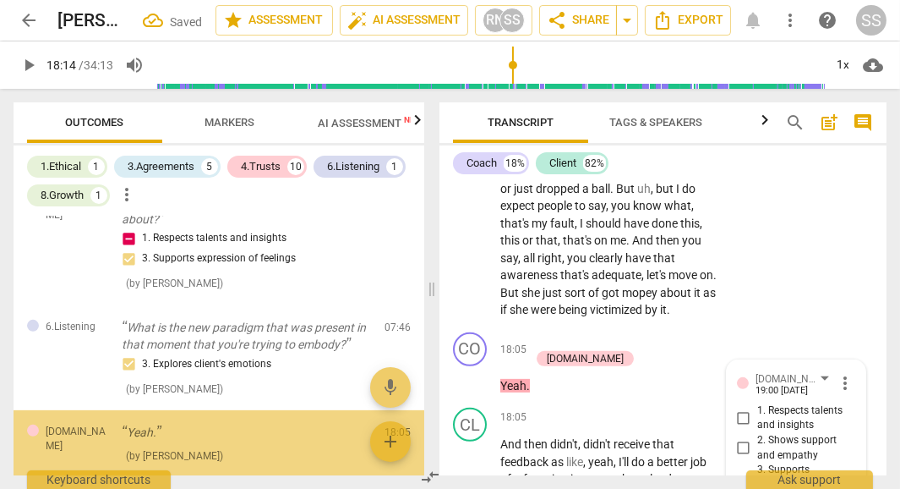
scroll to position [1203, 0]
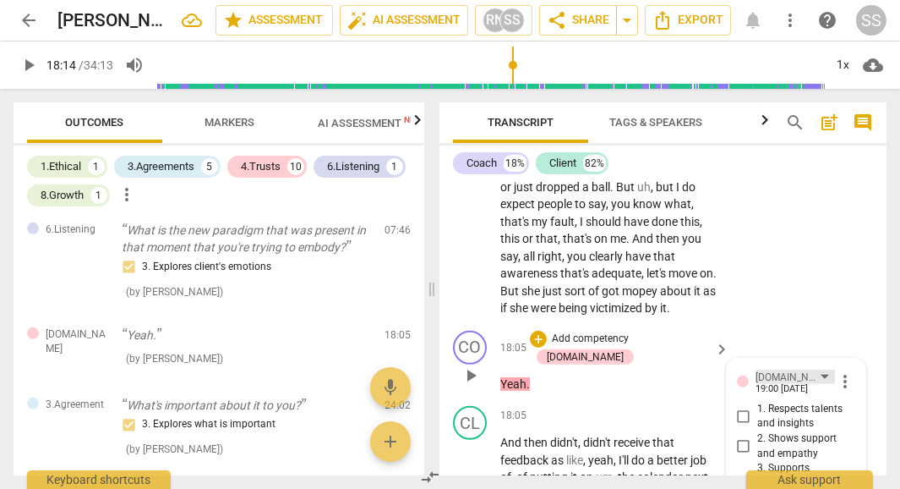
click at [789, 369] on div "[DOMAIN_NAME]" at bounding box center [795, 376] width 79 height 14
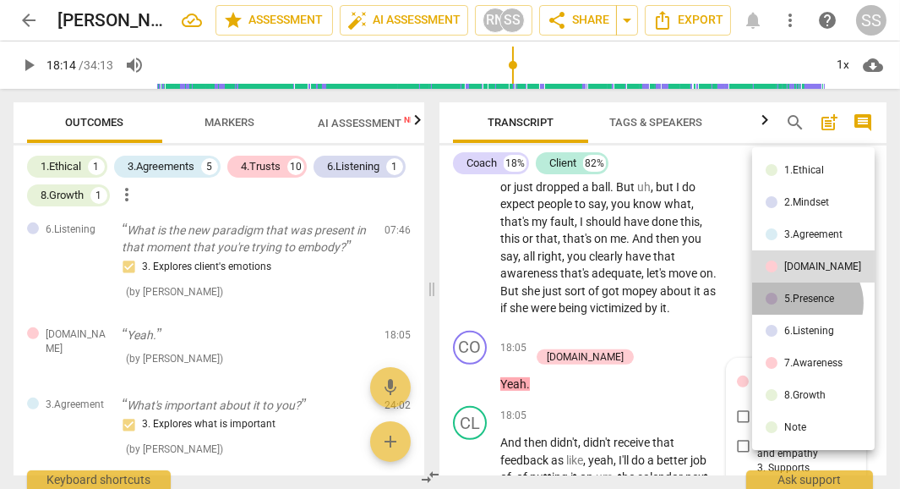
click at [806, 303] on div "5.Presence" at bounding box center [809, 298] width 50 height 10
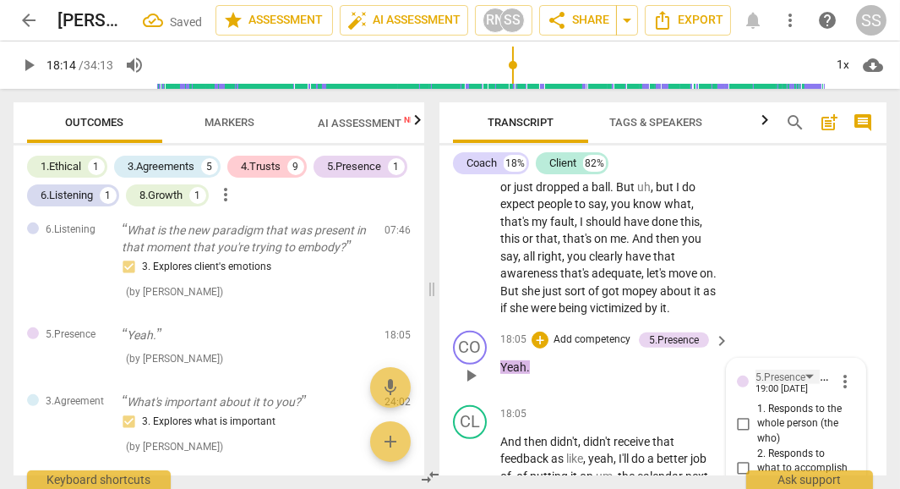
scroll to position [10701, 0]
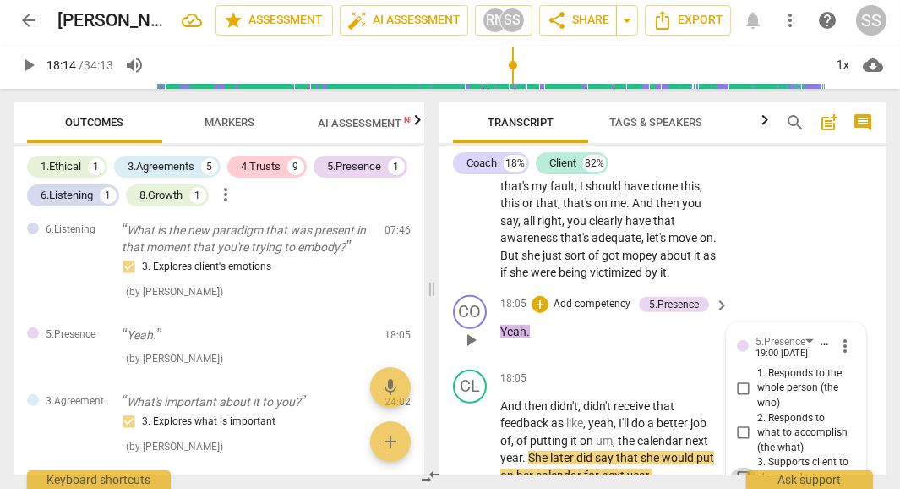
click at [746, 467] on input "3. Supports client to choose what happens" at bounding box center [743, 477] width 27 height 20
checkbox input "true"
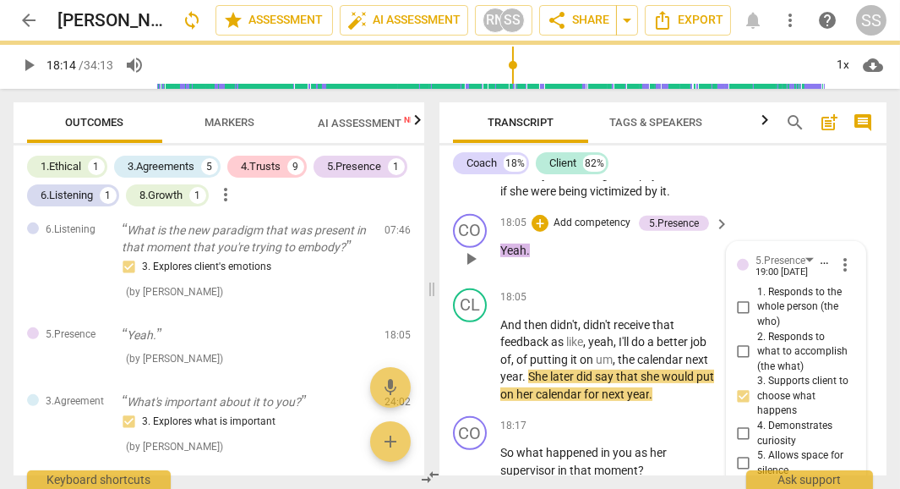
scroll to position [10784, 0]
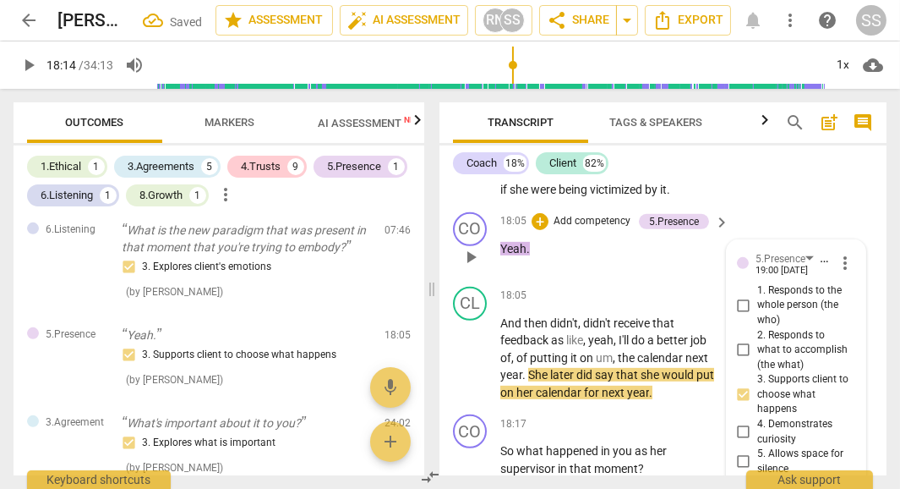
type textarea "B"
click at [739, 385] on input "3. Supports client to choose what happens" at bounding box center [743, 395] width 27 height 20
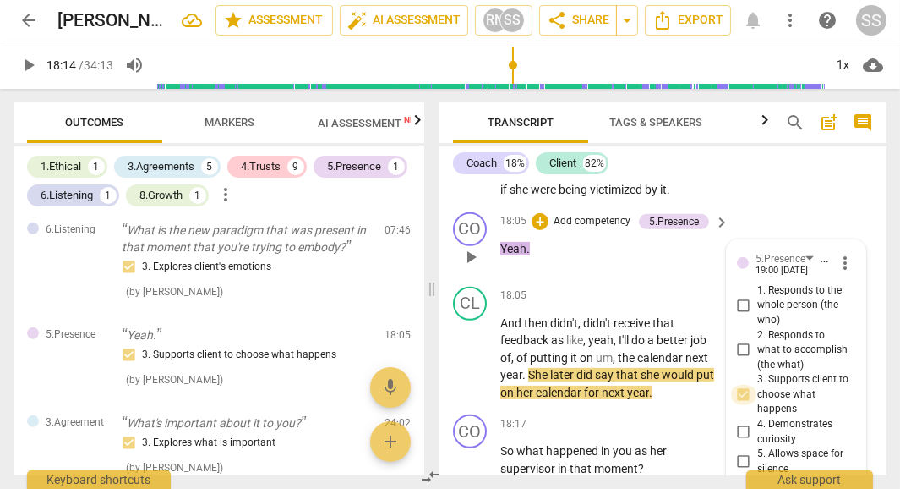
click at [739, 385] on input "3. Supports client to choose what happens" at bounding box center [743, 395] width 27 height 20
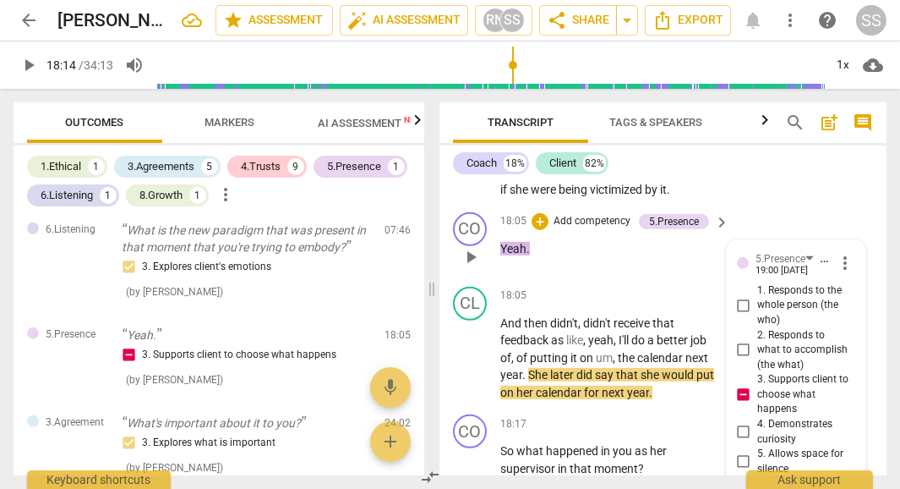
drag, startPoint x: 812, startPoint y: 425, endPoint x: 731, endPoint y: 429, distance: 81.3
click at [731, 429] on div "5.Presence [PERSON_NAME] 19:00 [DATE] more_vert 1. Responds to the whole person…" at bounding box center [796, 402] width 139 height 325
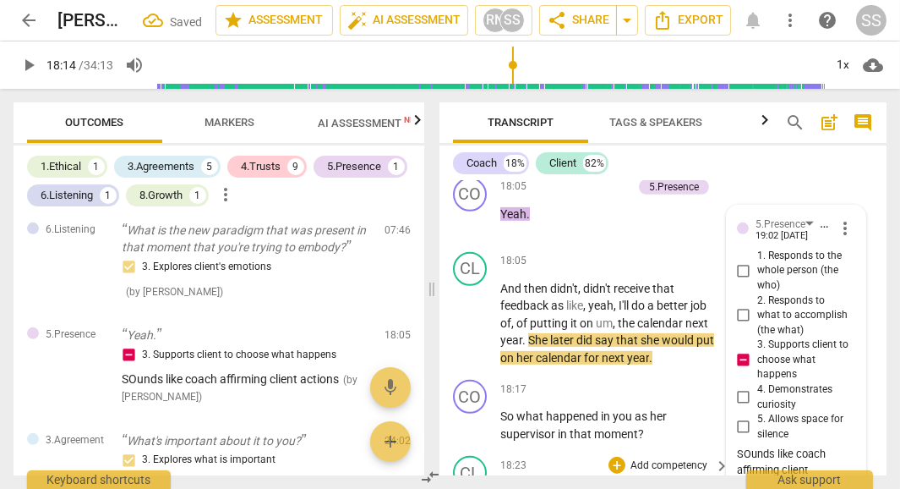
scroll to position [10828, 0]
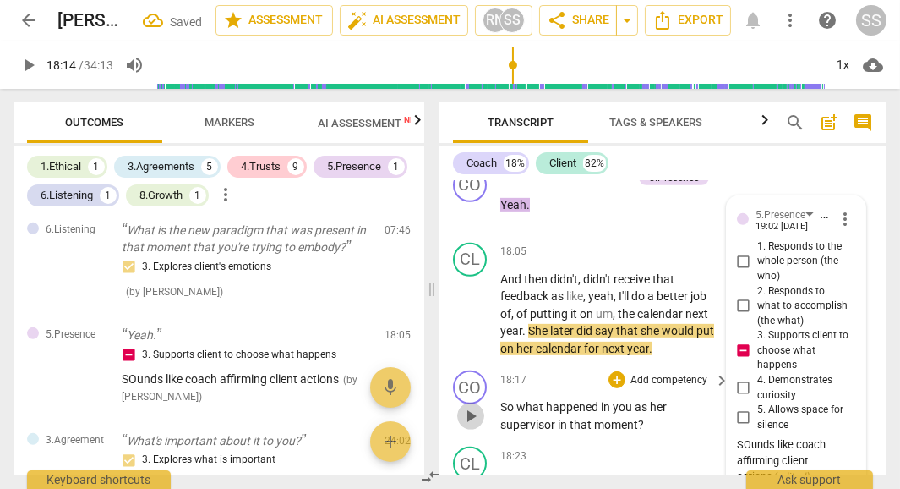
click at [468, 406] on span "play_arrow" at bounding box center [471, 416] width 20 height 20
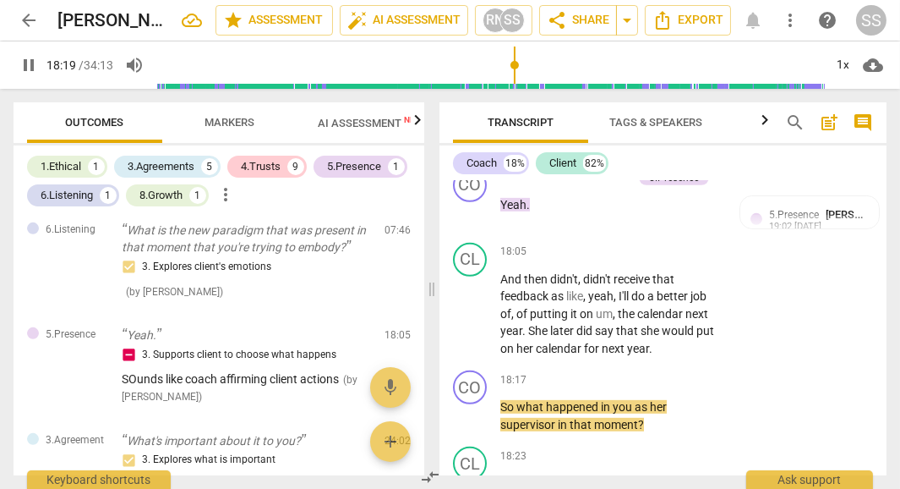
scroll to position [10893, 0]
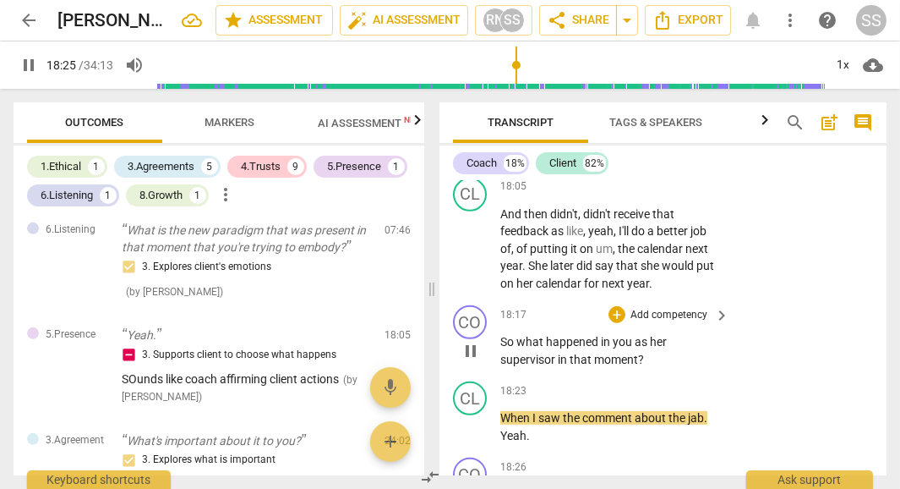
click at [659, 308] on p "Add competency" at bounding box center [669, 315] width 80 height 15
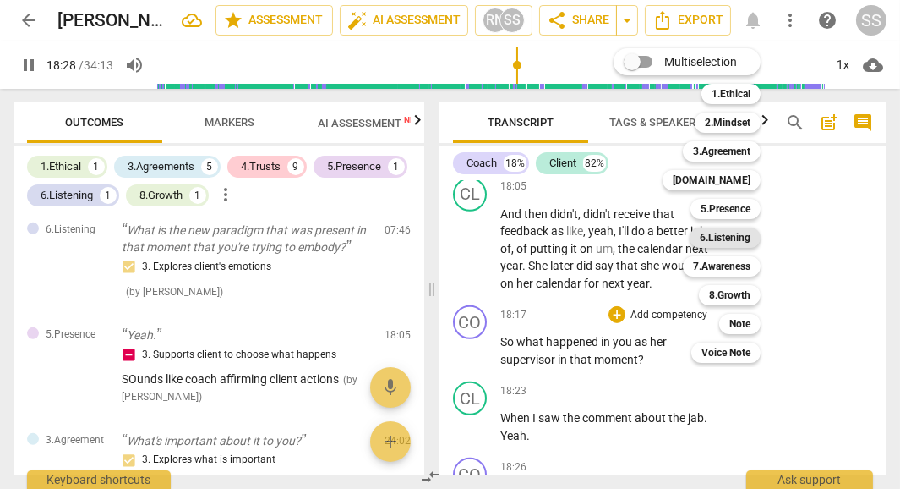
click at [725, 243] on b "6.Listening" at bounding box center [725, 237] width 51 height 20
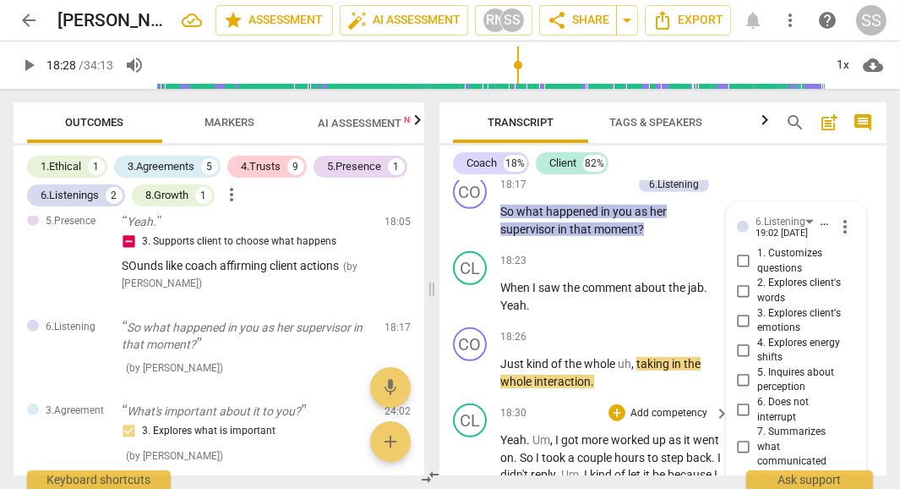
scroll to position [11023, 0]
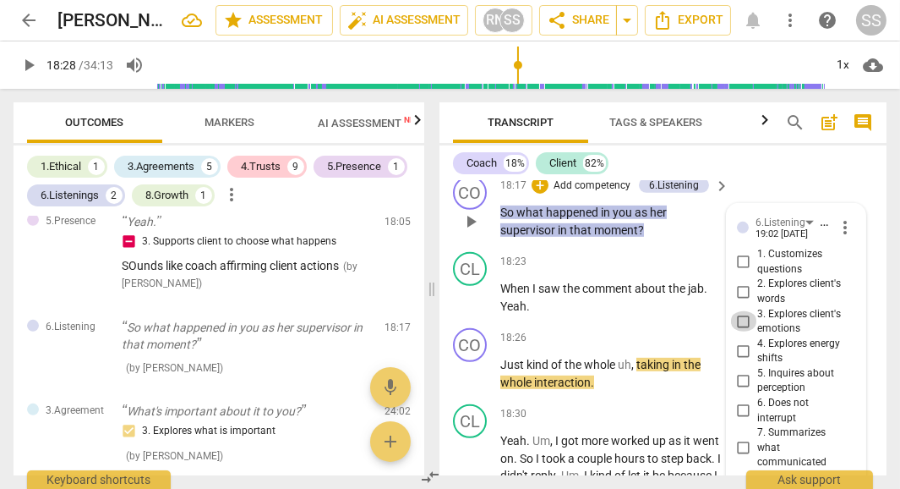
click at [743, 311] on input "3. Explores client's emotions" at bounding box center [743, 321] width 27 height 20
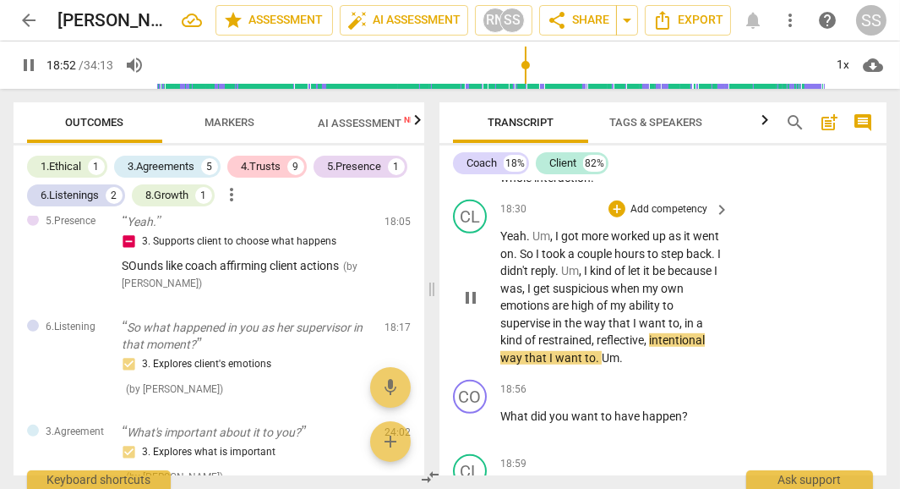
scroll to position [11232, 0]
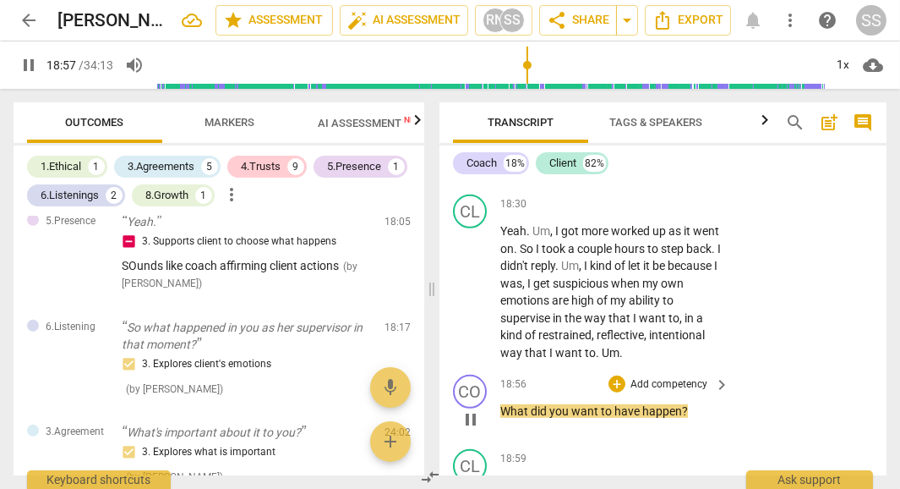
click at [651, 377] on p "Add competency" at bounding box center [669, 384] width 80 height 15
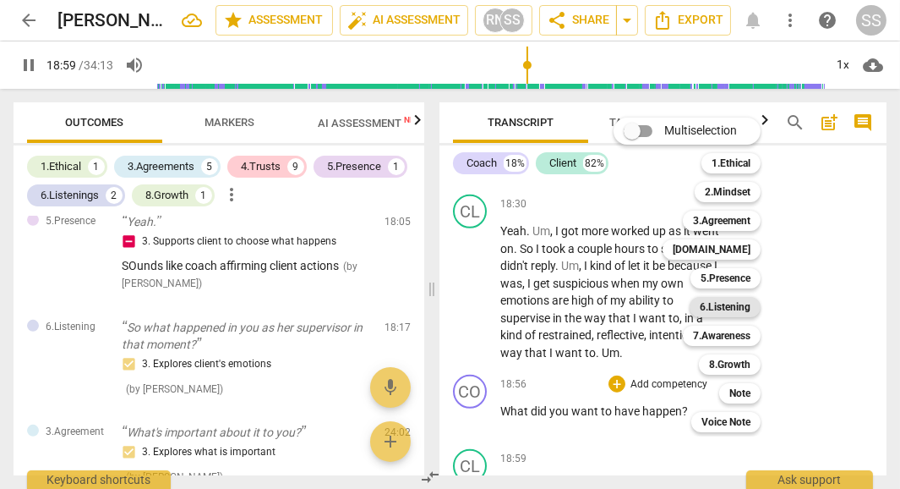
click at [740, 310] on b "6.Listening" at bounding box center [725, 307] width 51 height 20
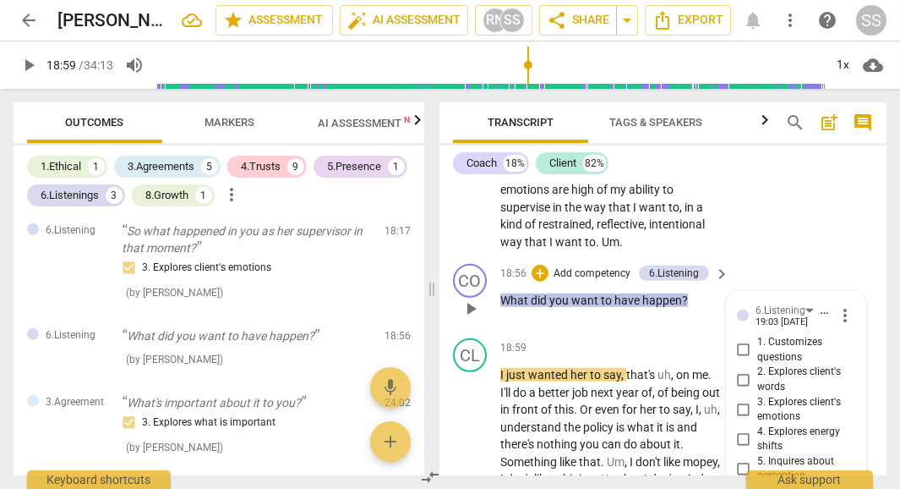
scroll to position [11340, 0]
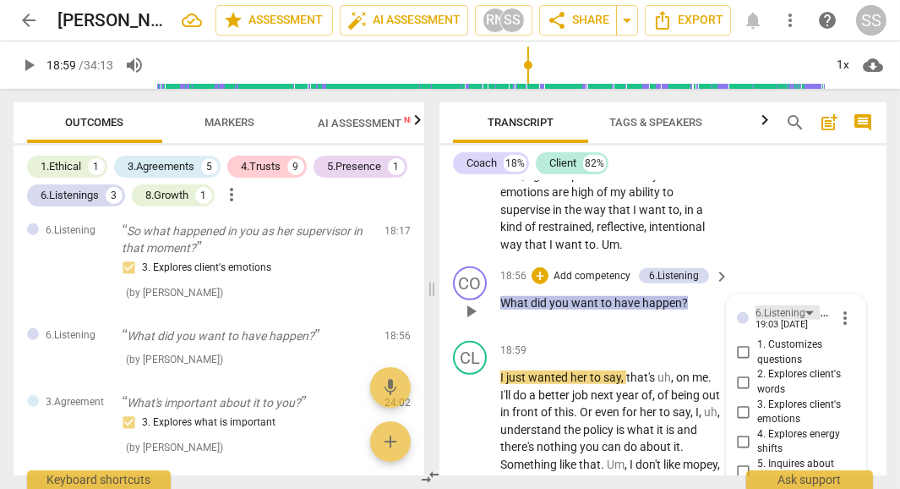
click at [810, 305] on div "6.Listening" at bounding box center [788, 312] width 64 height 14
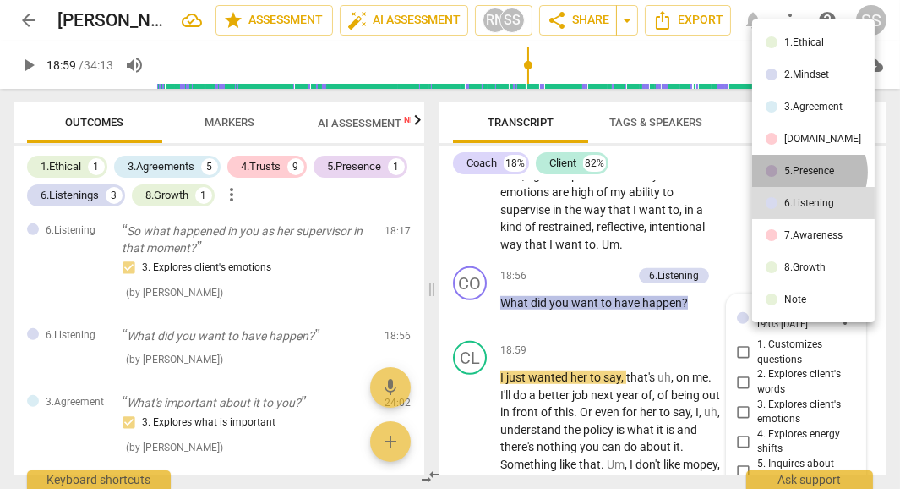
click at [808, 172] on div "5.Presence" at bounding box center [809, 171] width 50 height 10
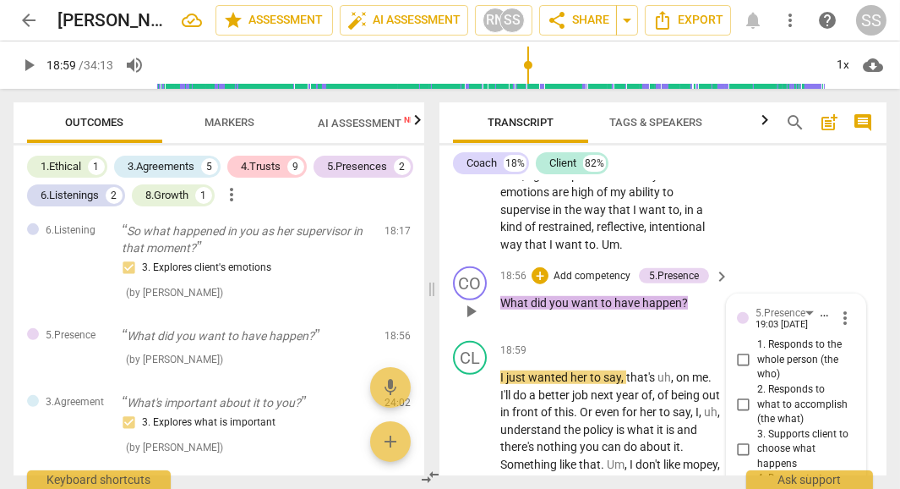
click at [741, 476] on input "4. Demonstrates curiosity" at bounding box center [743, 486] width 27 height 20
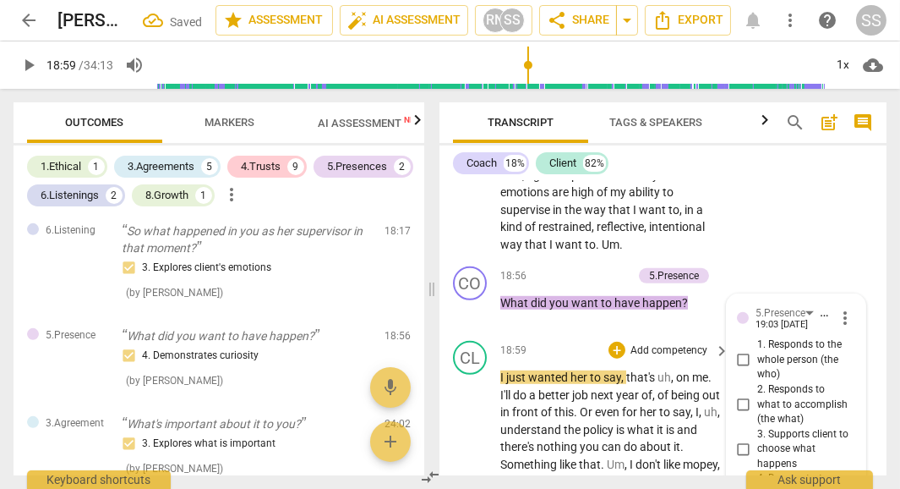
click at [468, 480] on span "play_arrow" at bounding box center [471, 490] width 20 height 20
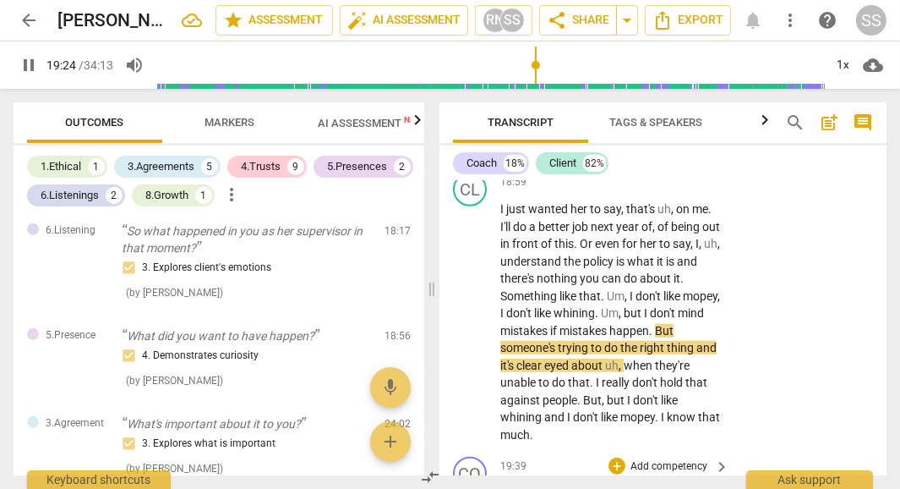
scroll to position [11495, 0]
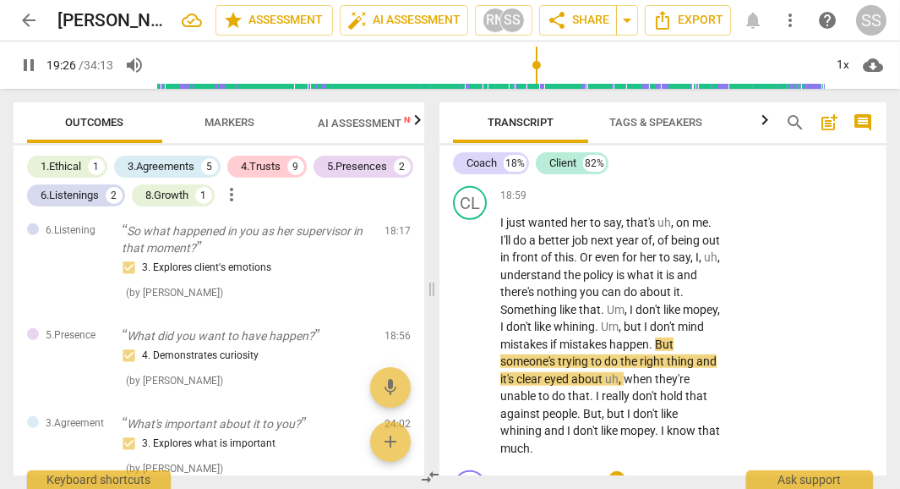
click at [522, 372] on span "clear" at bounding box center [530, 379] width 28 height 14
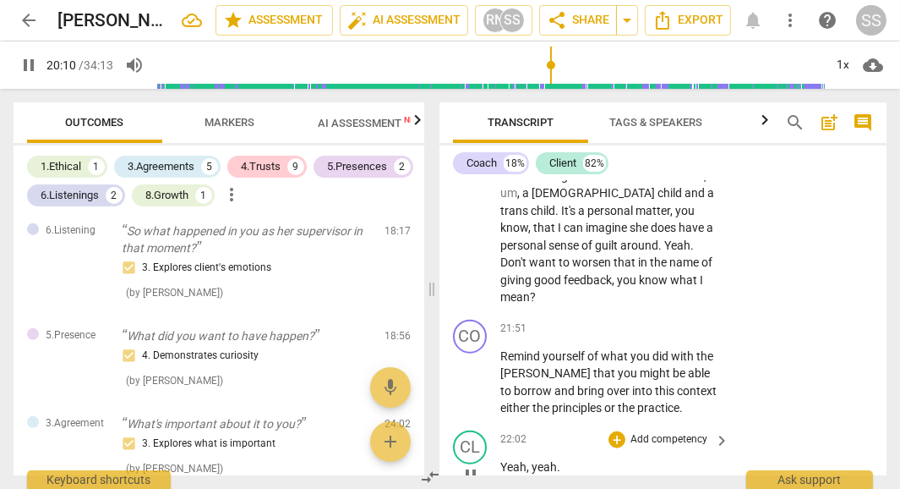
scroll to position [12580, 0]
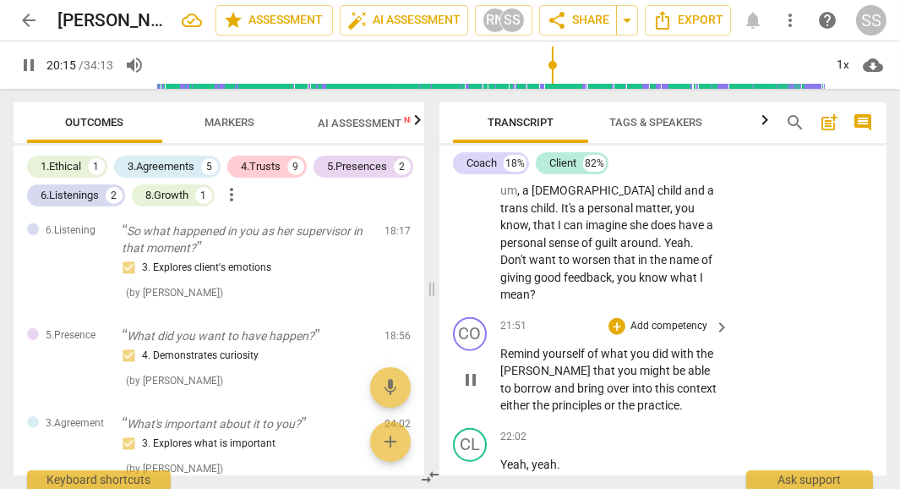
click at [500, 310] on div "CO play_arrow pause 21:51 + Add competency keyboard_arrow_right Remind yourself…" at bounding box center [663, 365] width 447 height 111
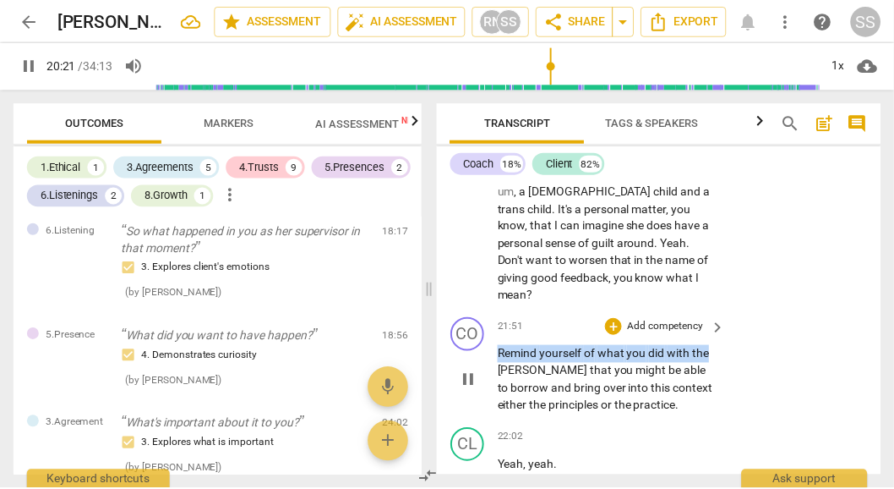
scroll to position [12005, 0]
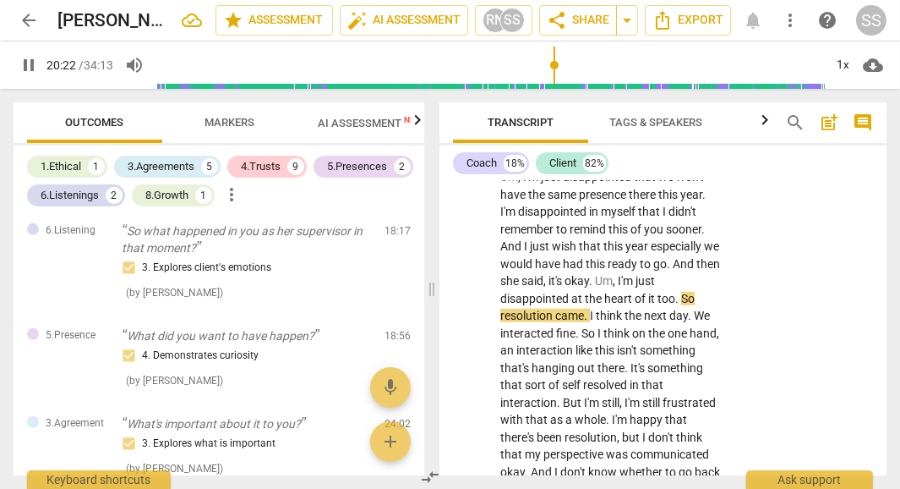
drag, startPoint x: 500, startPoint y: 259, endPoint x: 650, endPoint y: 327, distance: 164.9
click at [650, 327] on div "CO play_arrow pause 00:03 + Add competency [DOMAIN_NAME] keyboard_arrow_right G…" at bounding box center [663, 328] width 447 height 294
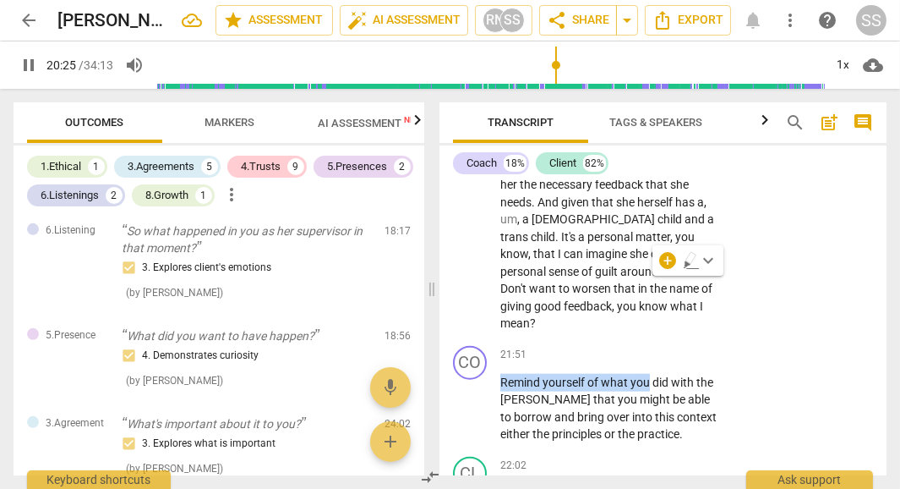
scroll to position [12566, 0]
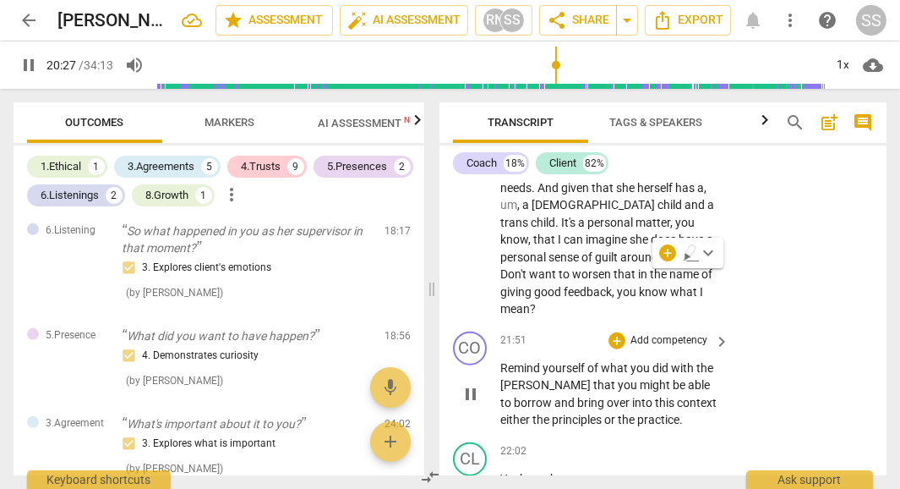
click at [761, 325] on div "CO play_arrow pause 21:51 + Add competency keyboard_arrow_right Remind yourself…" at bounding box center [663, 380] width 447 height 111
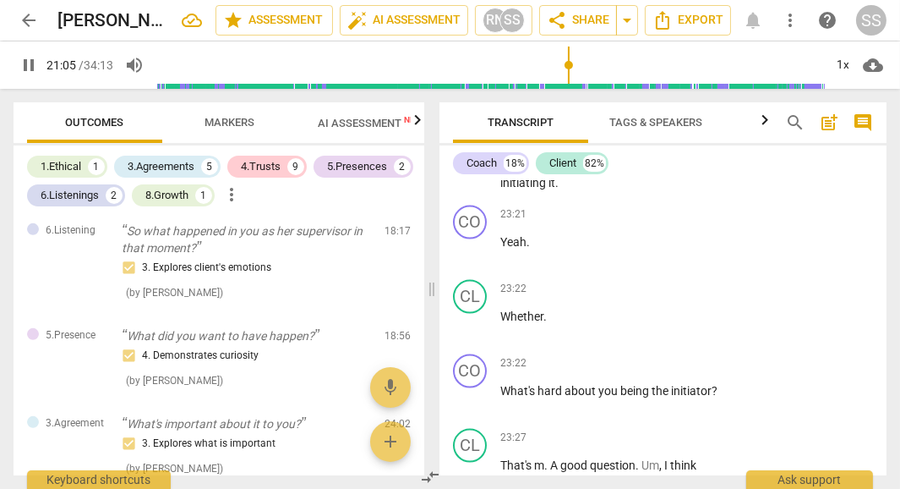
scroll to position [13634, 0]
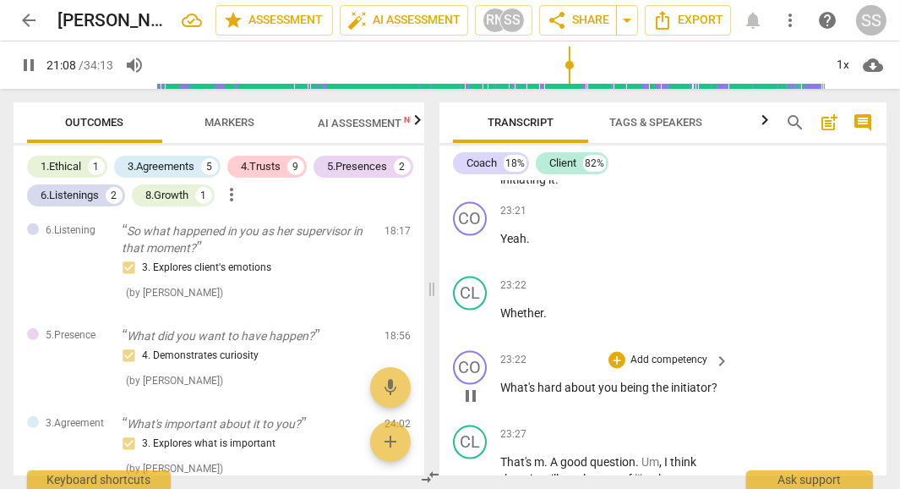
click at [674, 352] on p "Add competency" at bounding box center [669, 359] width 80 height 15
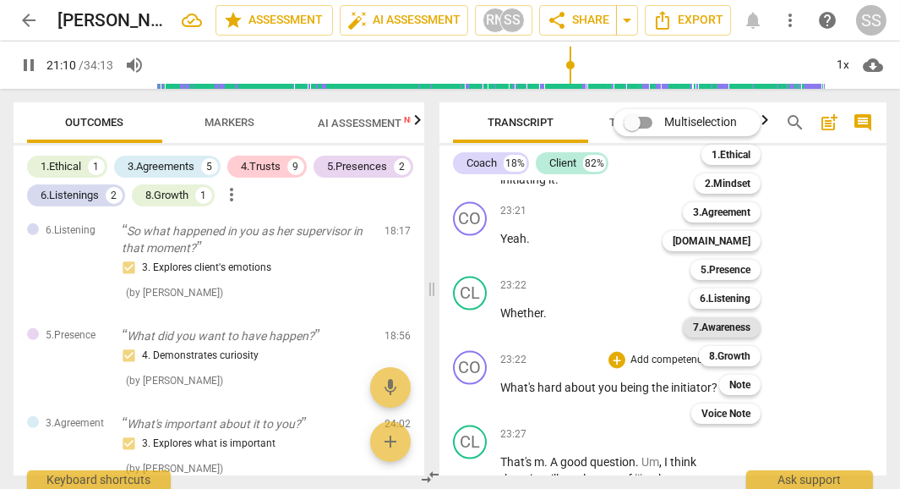
click at [722, 335] on b "7.Awareness" at bounding box center [721, 327] width 57 height 20
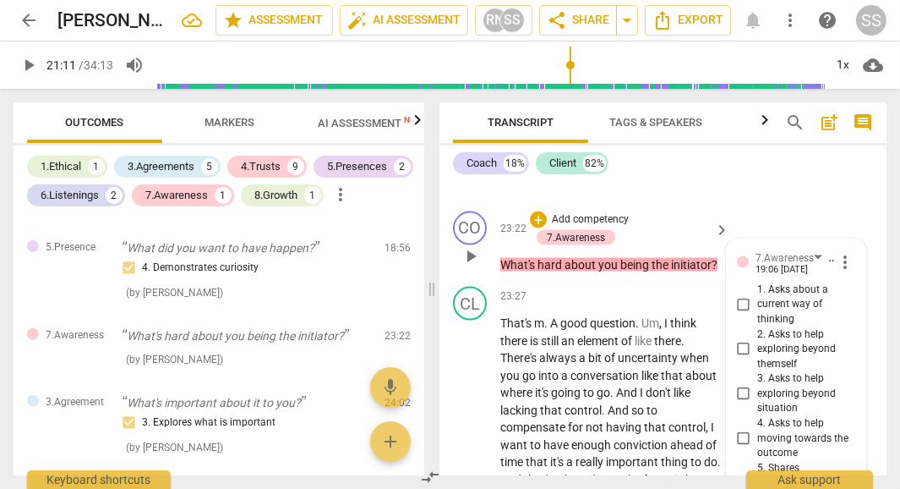
scroll to position [13760, 0]
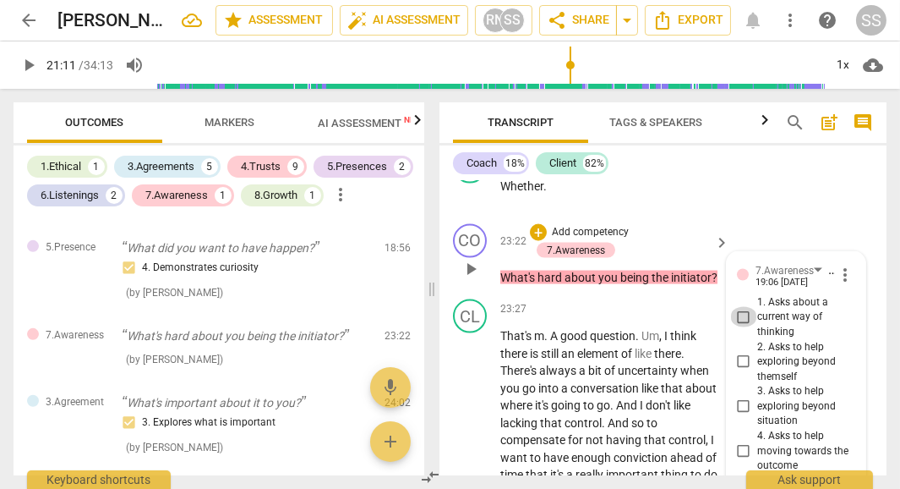
click at [742, 307] on input "1. Asks about a current way of thinking" at bounding box center [743, 317] width 27 height 20
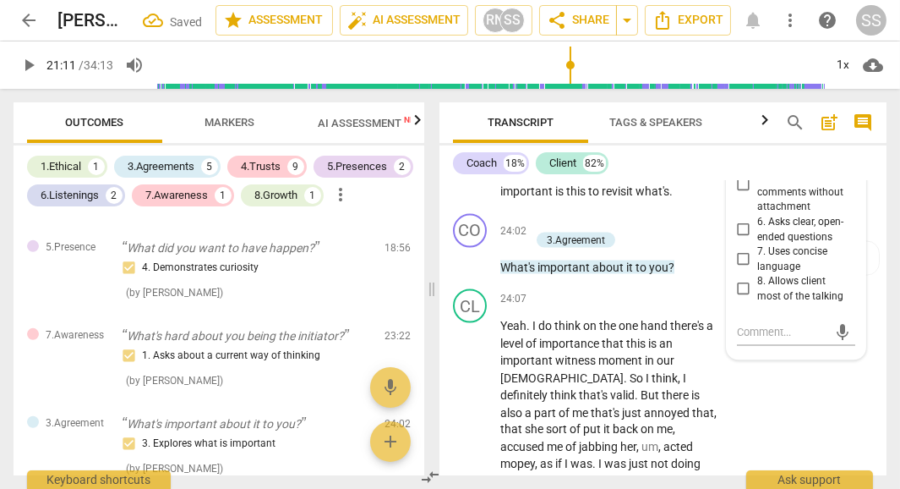
scroll to position [14076, 0]
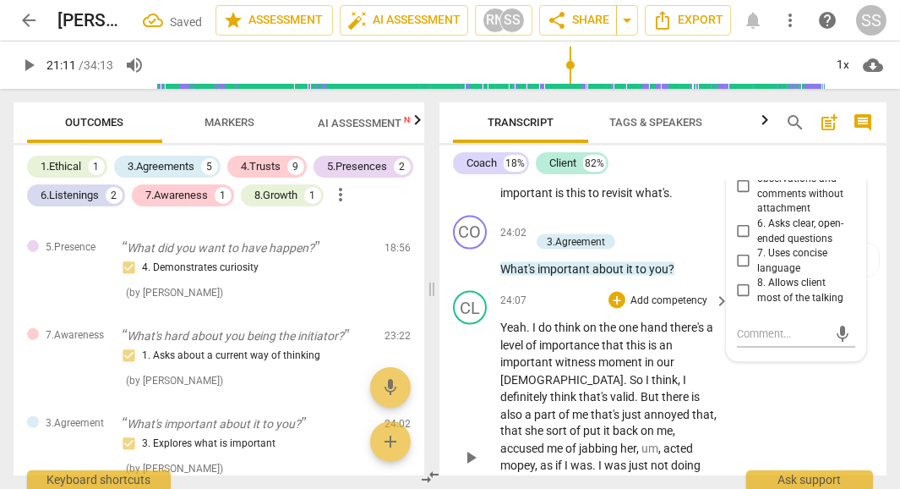
click at [752, 286] on div "CL play_arrow pause 24:07 + Add competency keyboard_arrow_right Yeah . I do thi…" at bounding box center [663, 443] width 447 height 319
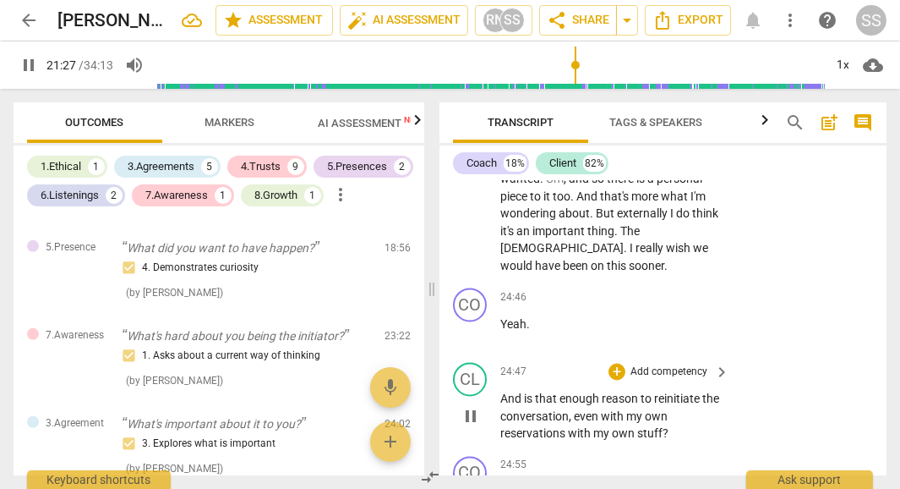
scroll to position [14471, 0]
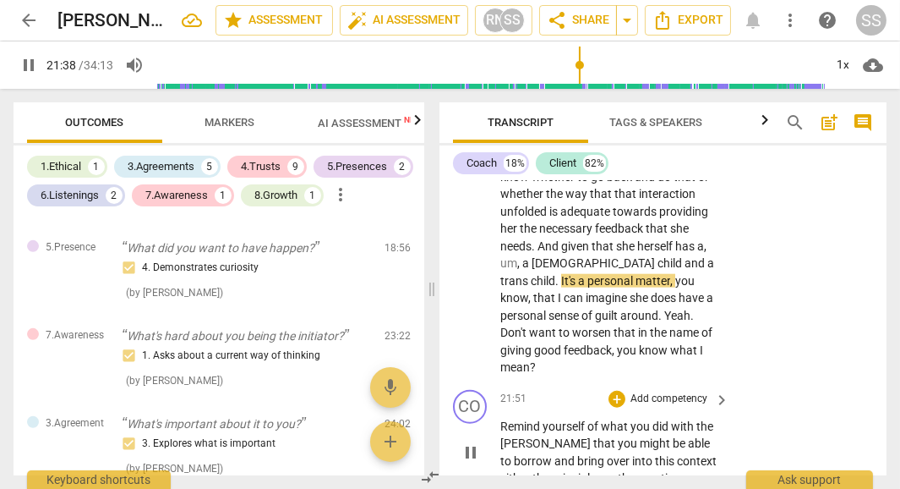
drag, startPoint x: 574, startPoint y: 309, endPoint x: 702, endPoint y: 321, distance: 128.3
click at [702, 321] on div "CO play_arrow pause 00:03 + Add competency [DOMAIN_NAME] keyboard_arrow_right G…" at bounding box center [663, 328] width 447 height 294
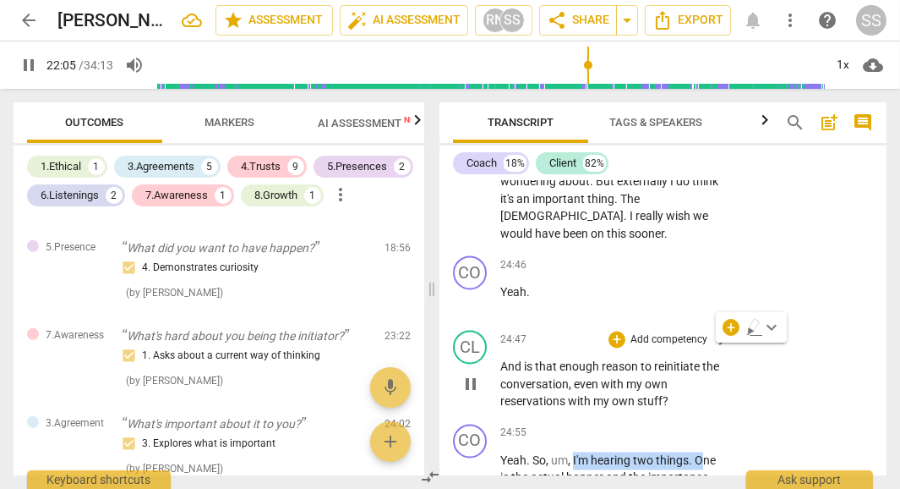
scroll to position [14486, 0]
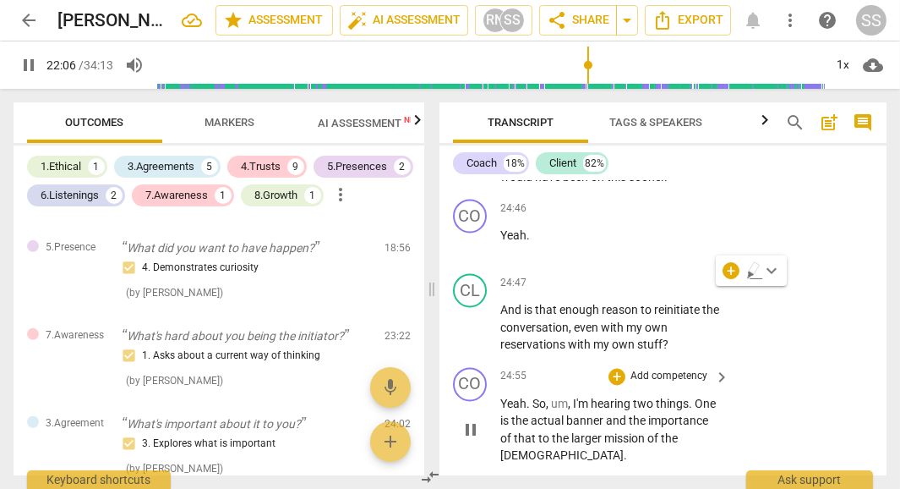
click at [627, 432] on span "mission" at bounding box center [625, 439] width 43 height 14
click at [674, 369] on p "Add competency" at bounding box center [669, 376] width 80 height 15
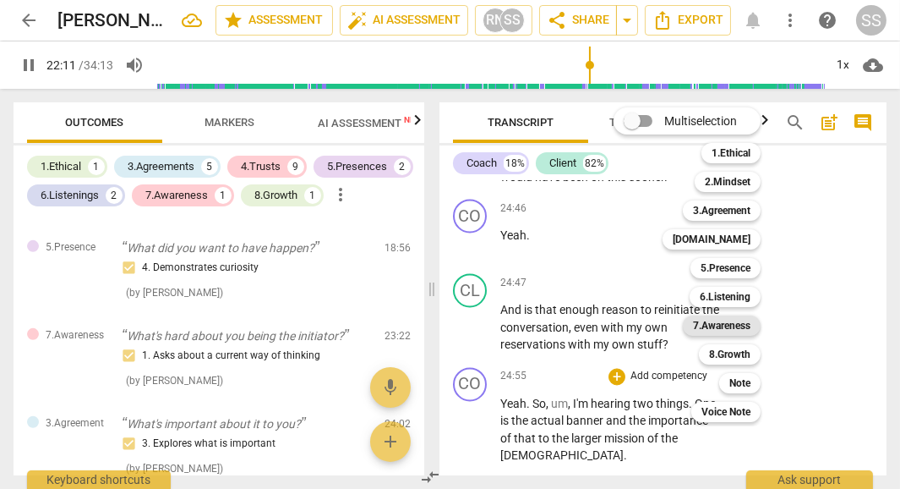
click at [743, 325] on b "7.Awareness" at bounding box center [721, 325] width 57 height 20
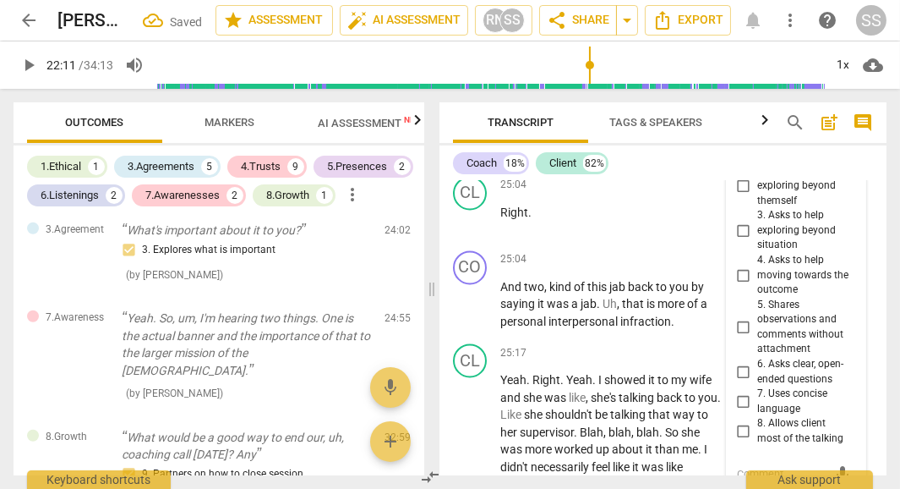
scroll to position [14805, 0]
click at [740, 318] on input "5. Shares observations and comments without attachment" at bounding box center [743, 328] width 27 height 20
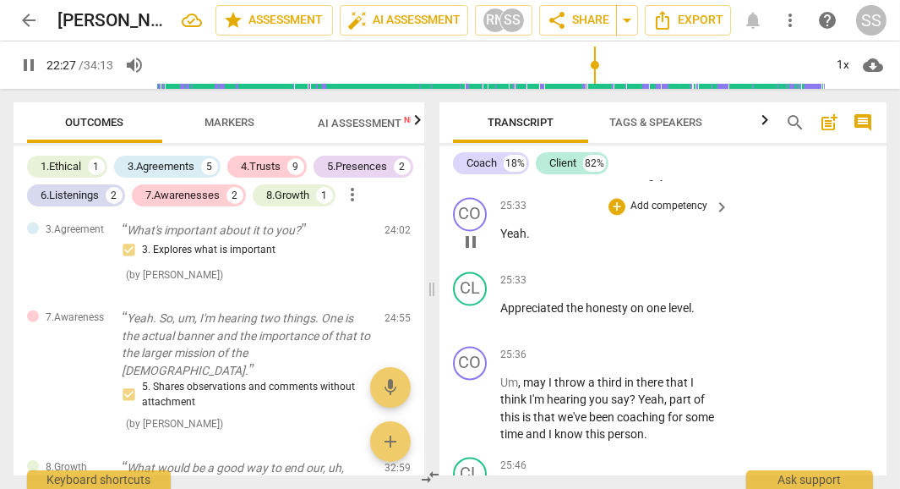
scroll to position [15131, 0]
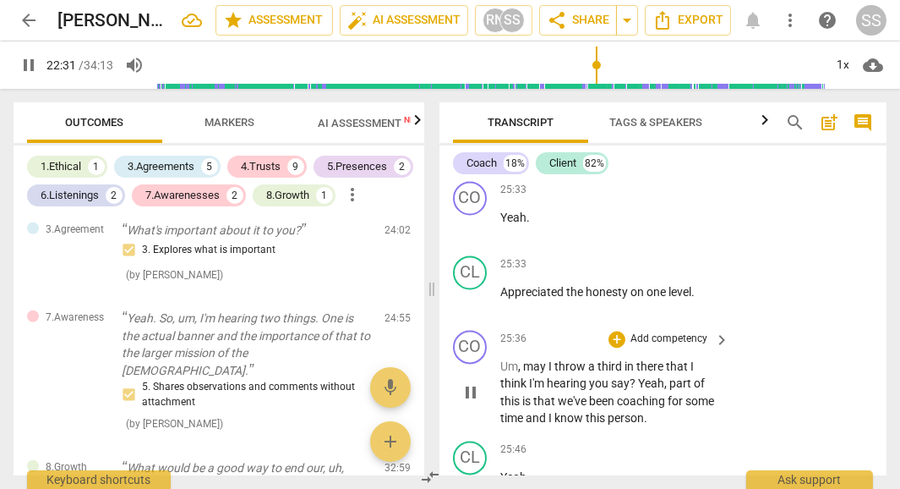
click at [636, 376] on span "?" at bounding box center [634, 383] width 8 height 14
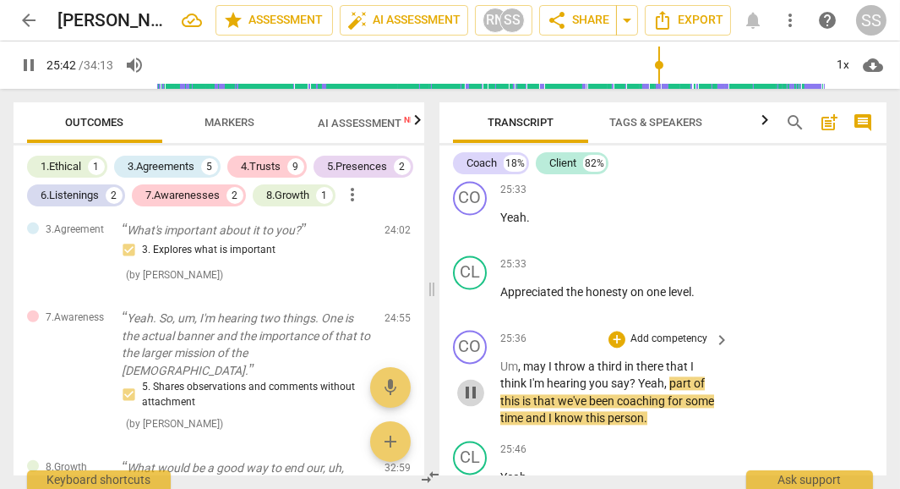
click at [472, 382] on span "pause" at bounding box center [471, 392] width 20 height 20
click at [641, 376] on span "Yeah" at bounding box center [651, 383] width 26 height 14
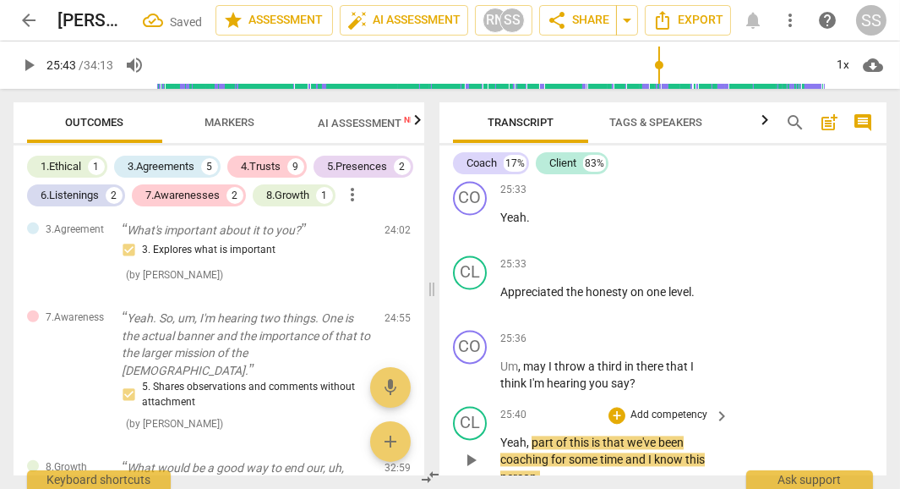
click at [532, 435] on span "part" at bounding box center [544, 442] width 25 height 14
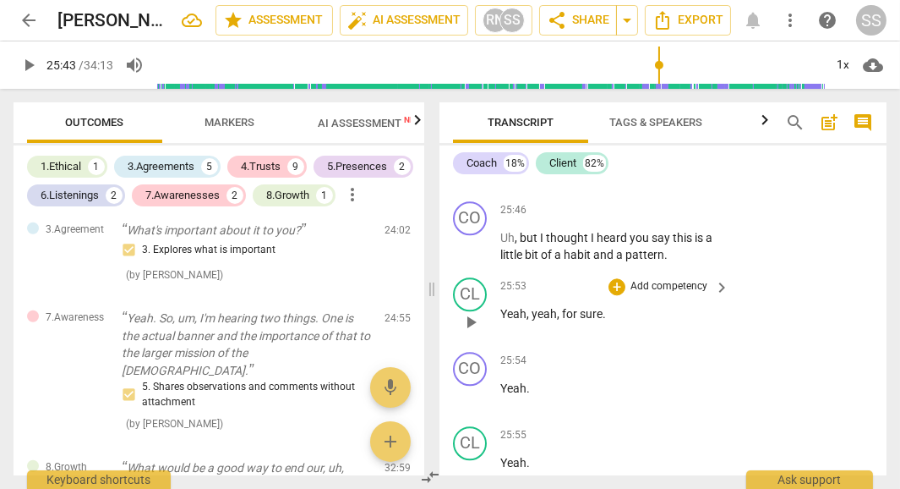
scroll to position [15563, 0]
click at [501, 304] on span "Yeah" at bounding box center [513, 311] width 26 height 14
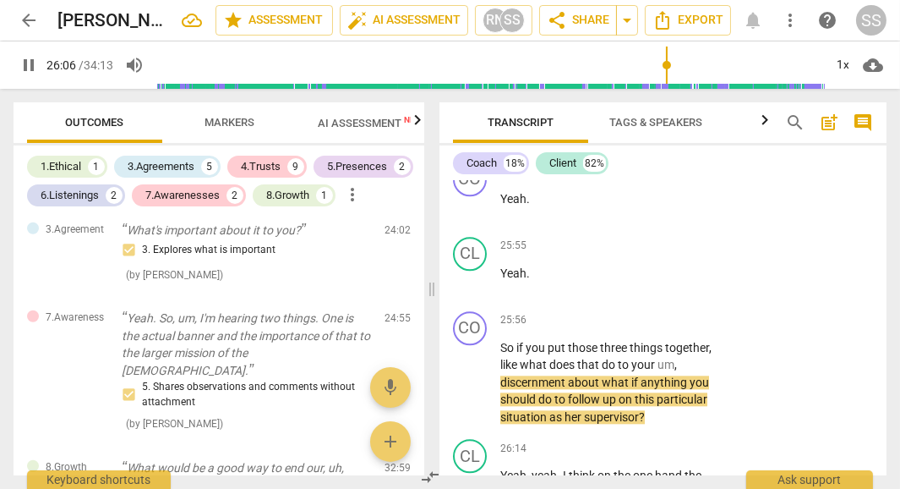
scroll to position [15756, 0]
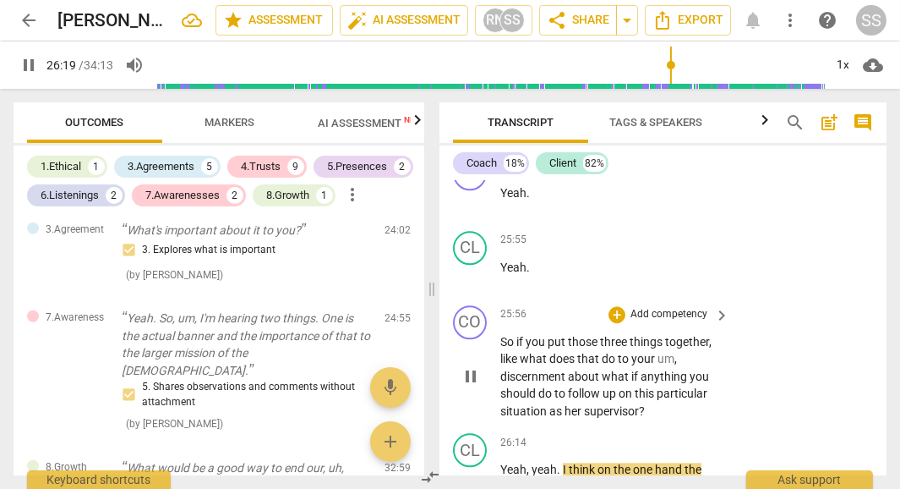
click at [682, 307] on p "Add competency" at bounding box center [669, 314] width 80 height 15
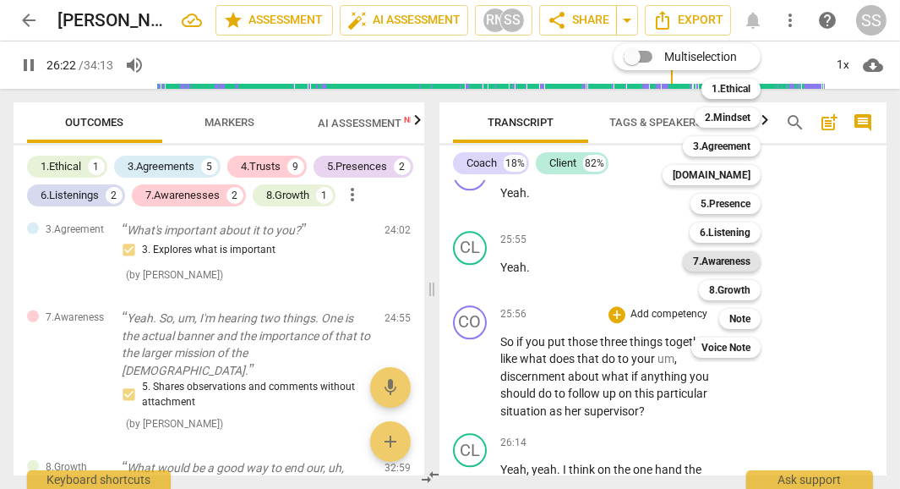
click at [744, 259] on b "7.Awareness" at bounding box center [721, 261] width 57 height 20
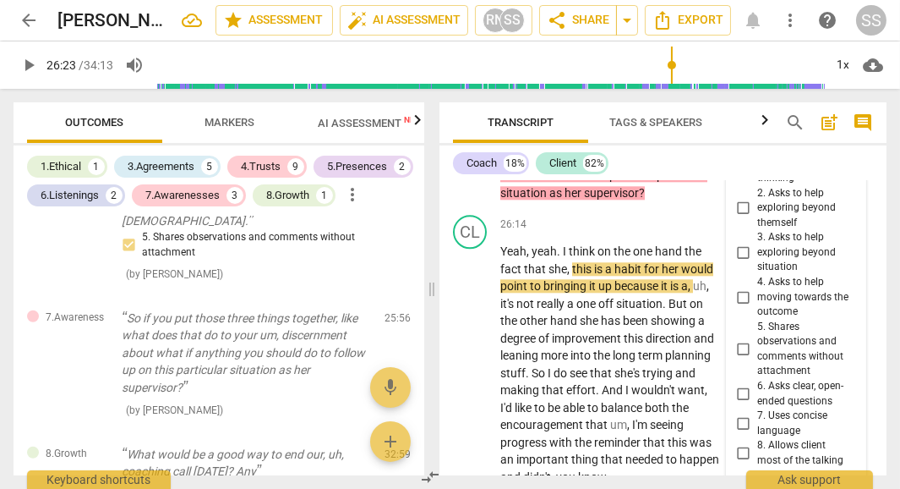
scroll to position [15963, 0]
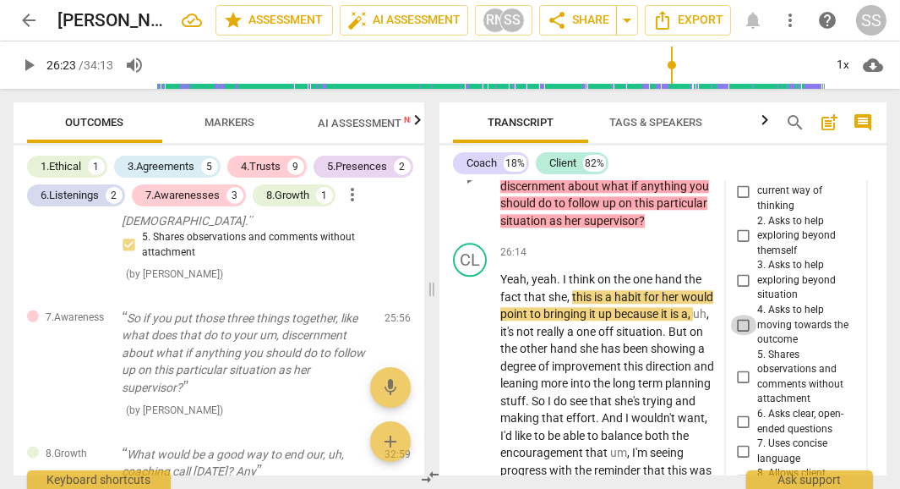
click at [740, 314] on input "4. Asks to help moving towards the outcome" at bounding box center [743, 324] width 27 height 20
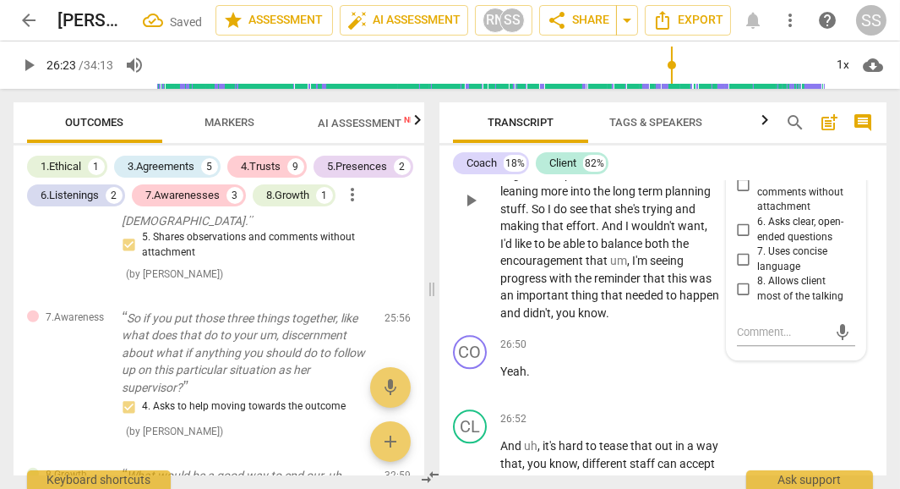
scroll to position [16156, 0]
click at [669, 212] on div "CL play_arrow pause 26:14 + Add competency keyboard_arrow_right Yeah , yeah . I…" at bounding box center [663, 185] width 447 height 284
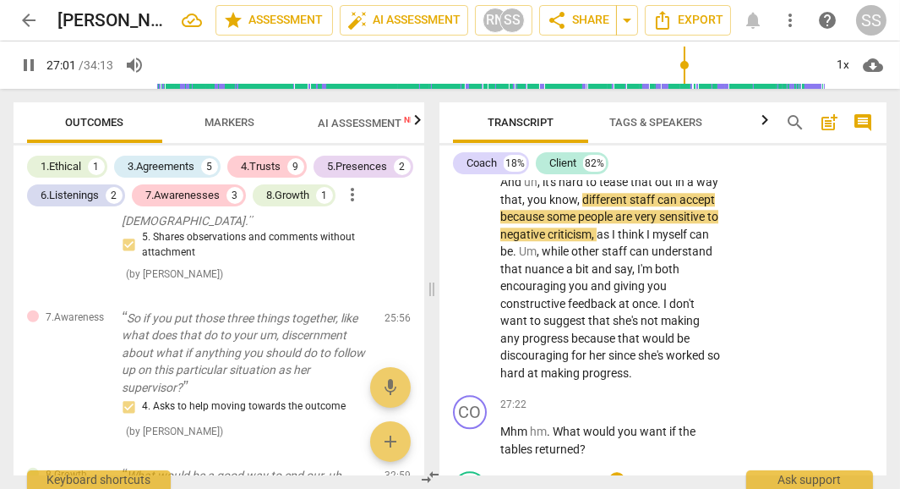
scroll to position [16482, 0]
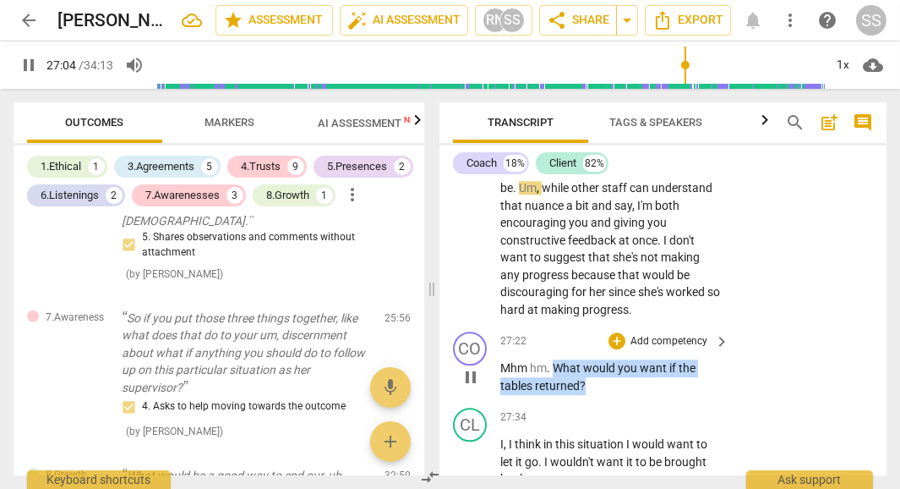
drag, startPoint x: 556, startPoint y: 254, endPoint x: 625, endPoint y: 277, distance: 73.0
click at [625, 359] on p "Mhm hm . What would you want if the tables returned ?" at bounding box center [610, 376] width 221 height 35
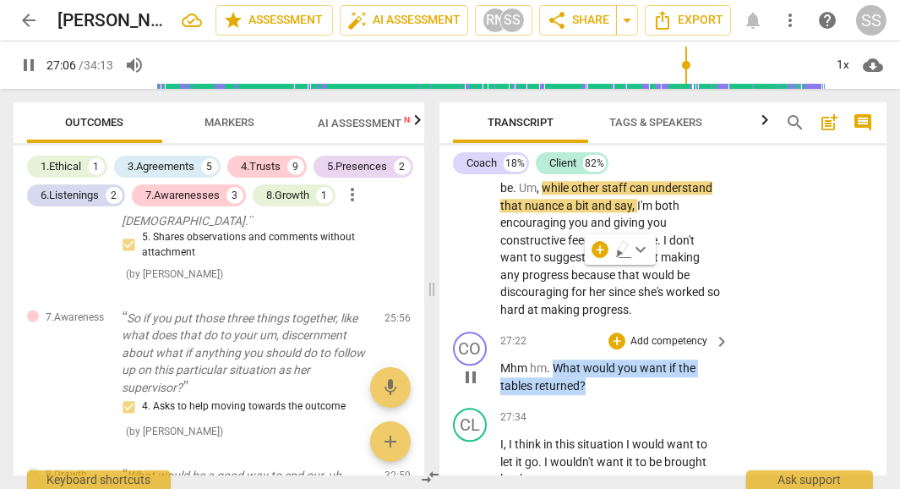
click at [691, 334] on p "Add competency" at bounding box center [669, 341] width 80 height 15
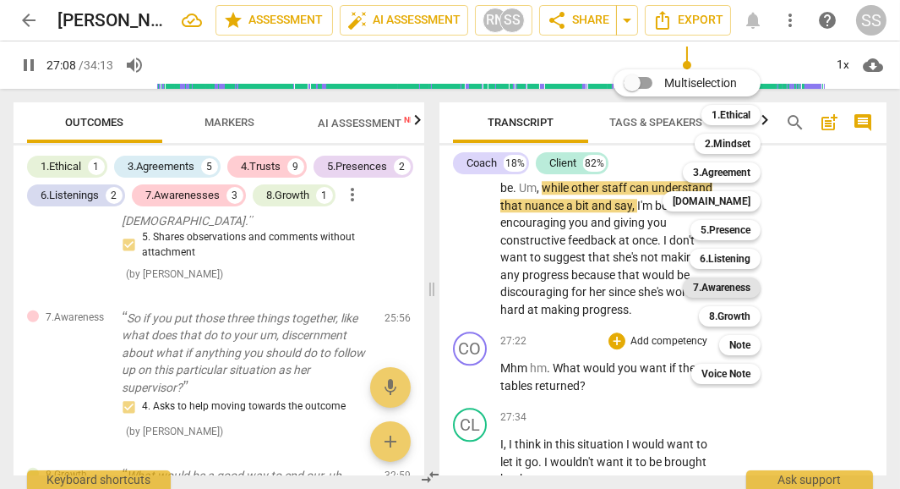
click at [737, 287] on b "7.Awareness" at bounding box center [721, 287] width 57 height 20
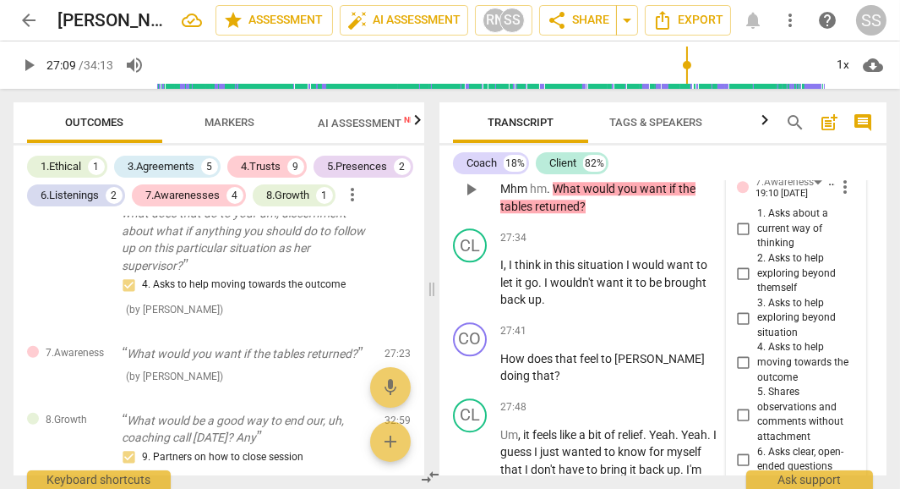
scroll to position [16676, 0]
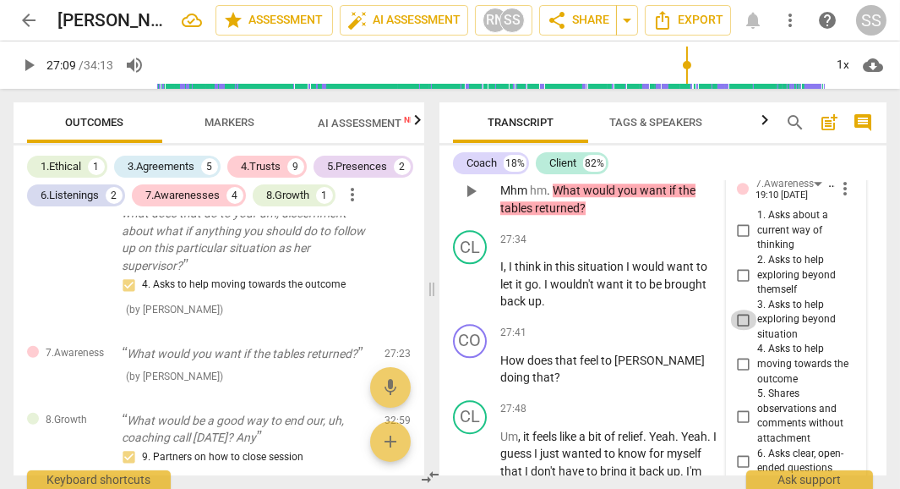
click at [737, 309] on input "3. Asks to help exploring beyond situation" at bounding box center [743, 319] width 27 height 20
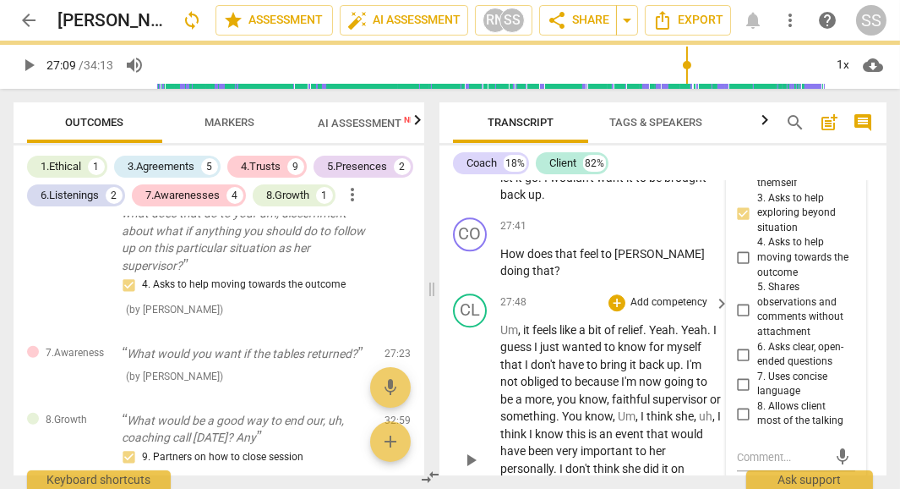
scroll to position [16884, 0]
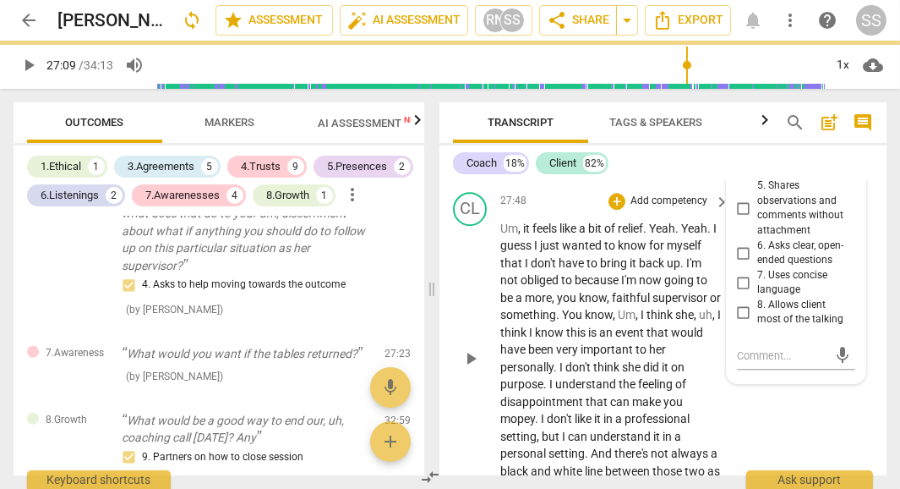
click at [804, 319] on div "CL play_arrow pause 27:48 + Add competency keyboard_arrow_right Um , it feels l…" at bounding box center [663, 344] width 447 height 319
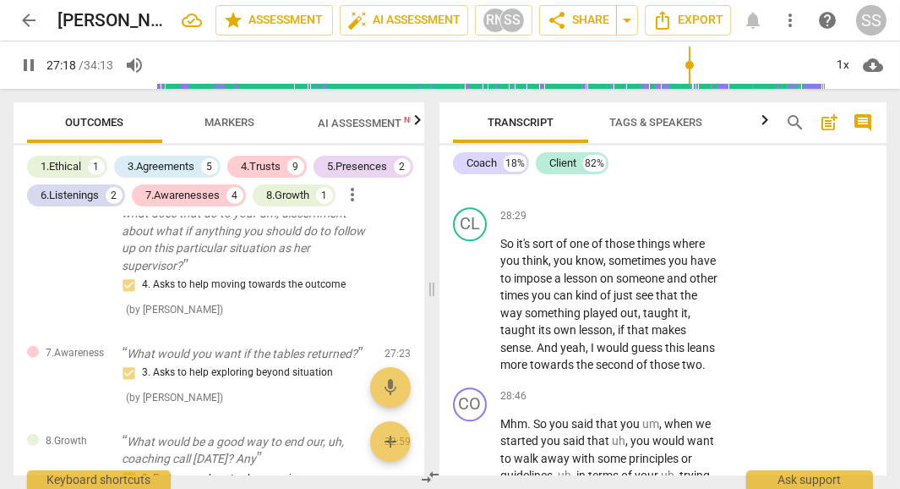
scroll to position [17268, 0]
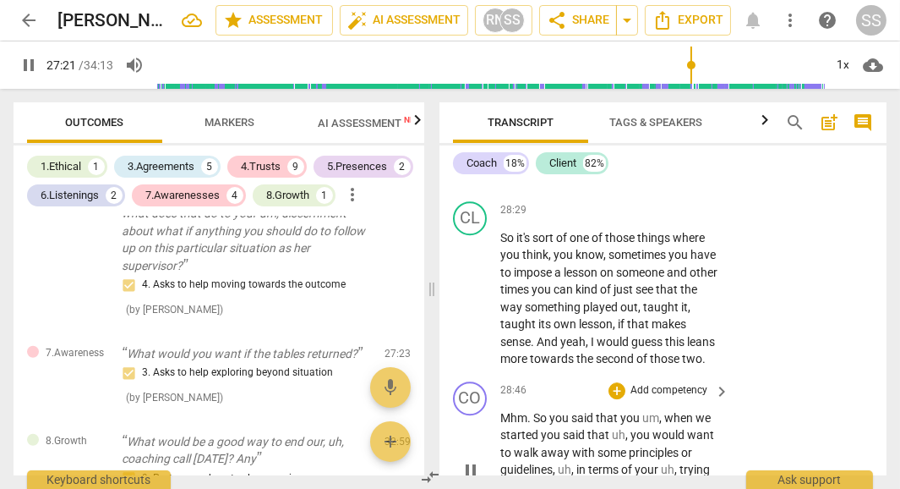
drag, startPoint x: 498, startPoint y: 302, endPoint x: 471, endPoint y: 351, distance: 56.0
click at [471, 415] on div "play_arrow pause" at bounding box center [478, 470] width 43 height 111
click at [471, 460] on span "pause" at bounding box center [471, 470] width 20 height 20
click at [471, 460] on span "play_arrow" at bounding box center [471, 470] width 20 height 20
click at [533, 411] on span "So" at bounding box center [541, 418] width 16 height 14
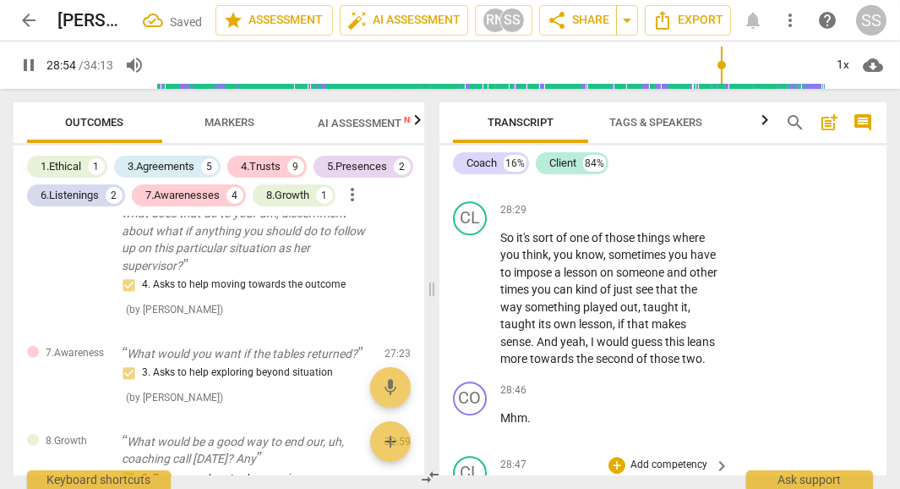
click at [516, 485] on span "So" at bounding box center [508, 492] width 16 height 14
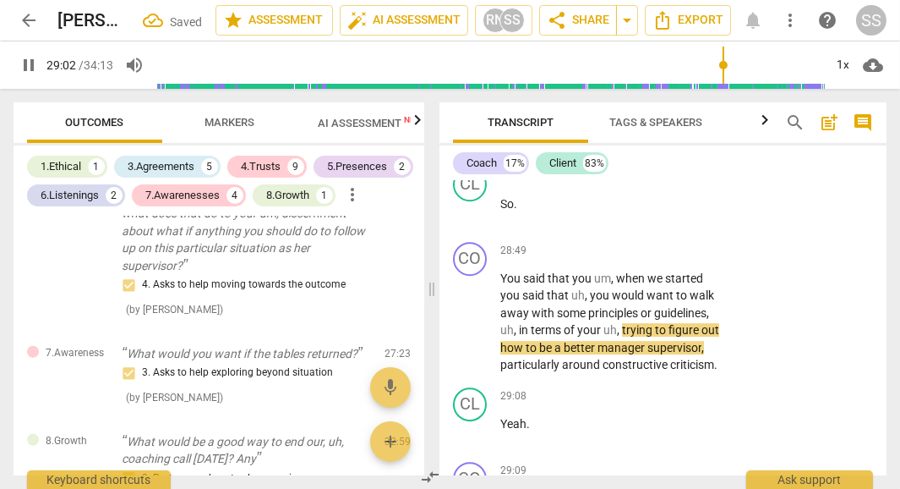
scroll to position [17481, 0]
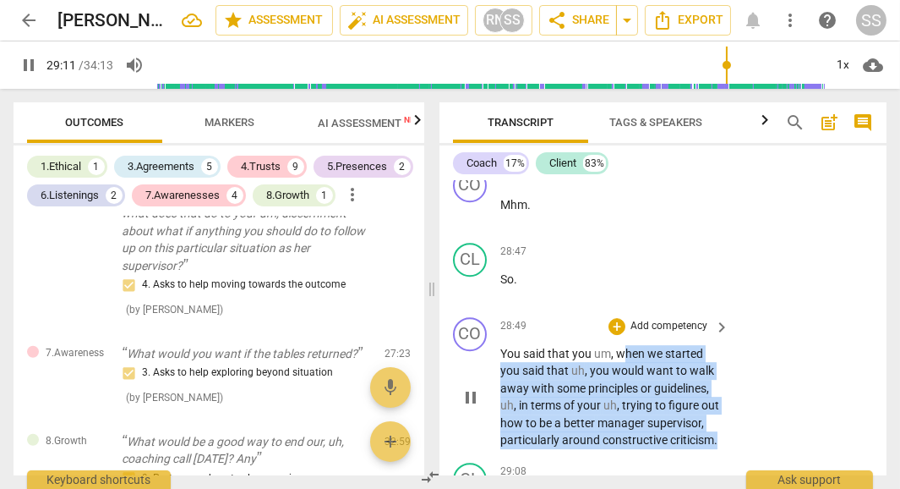
drag, startPoint x: 620, startPoint y: 236, endPoint x: 682, endPoint y: 334, distance: 116.3
click at [682, 345] on p "You said that you um , when we started you said that uh , you would want to wal…" at bounding box center [610, 397] width 221 height 104
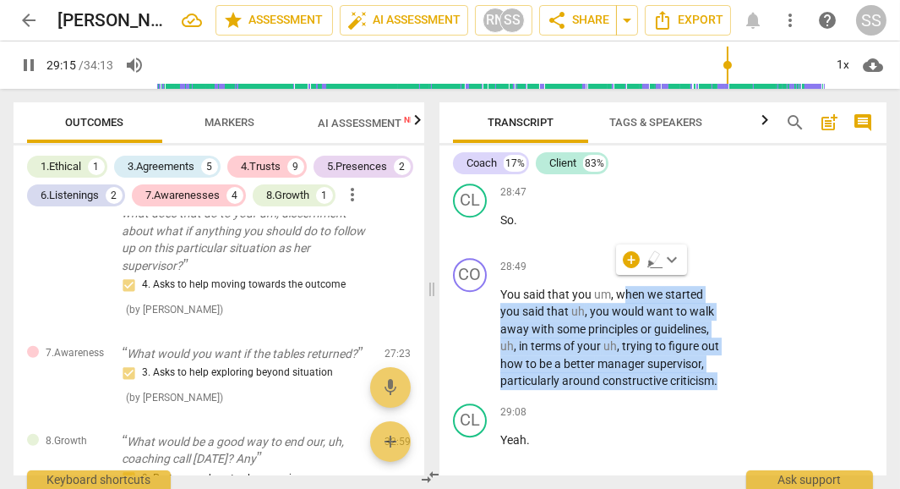
scroll to position [17503, 0]
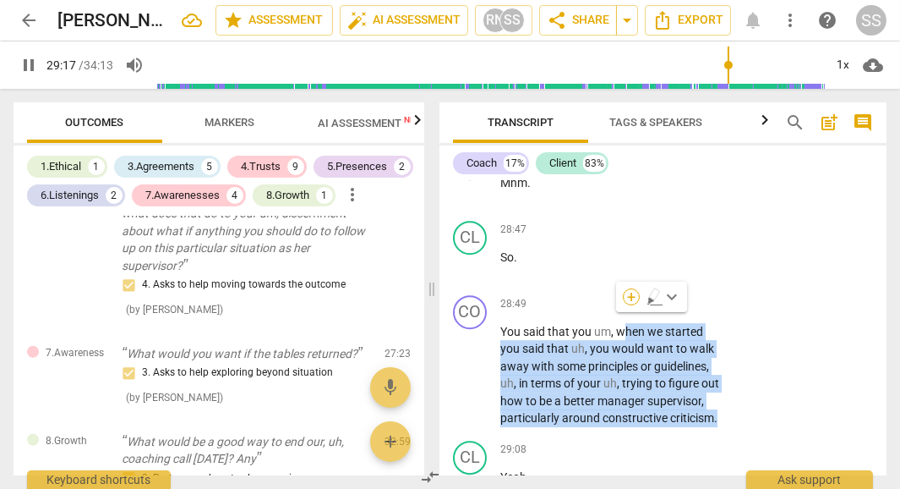
click at [634, 297] on div "+" at bounding box center [631, 296] width 17 height 17
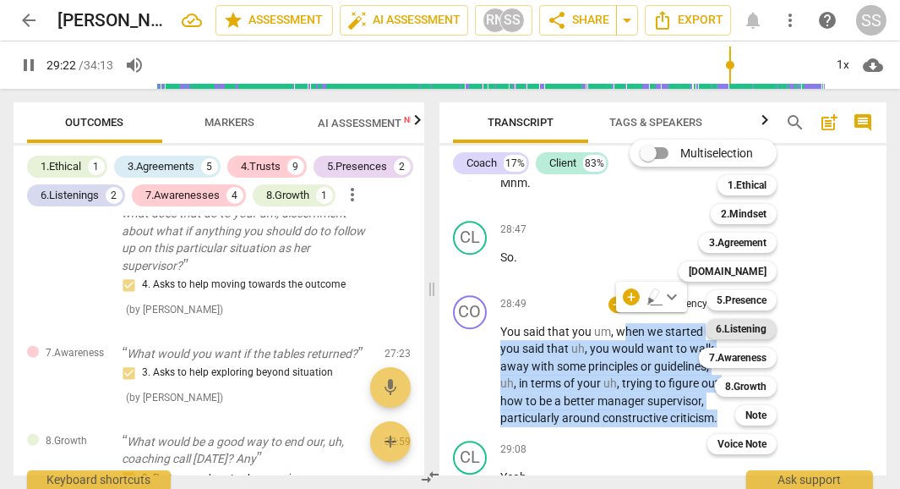
click at [767, 327] on b "6.Listening" at bounding box center [741, 329] width 51 height 20
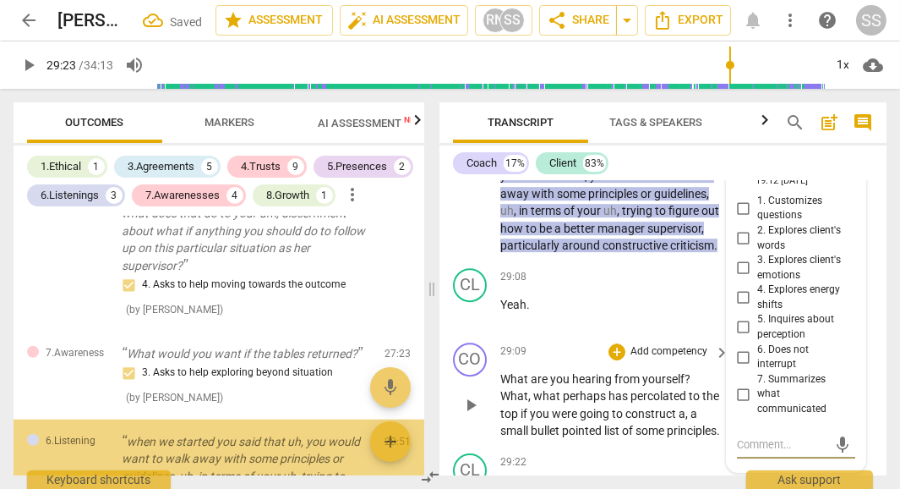
scroll to position [2097, 0]
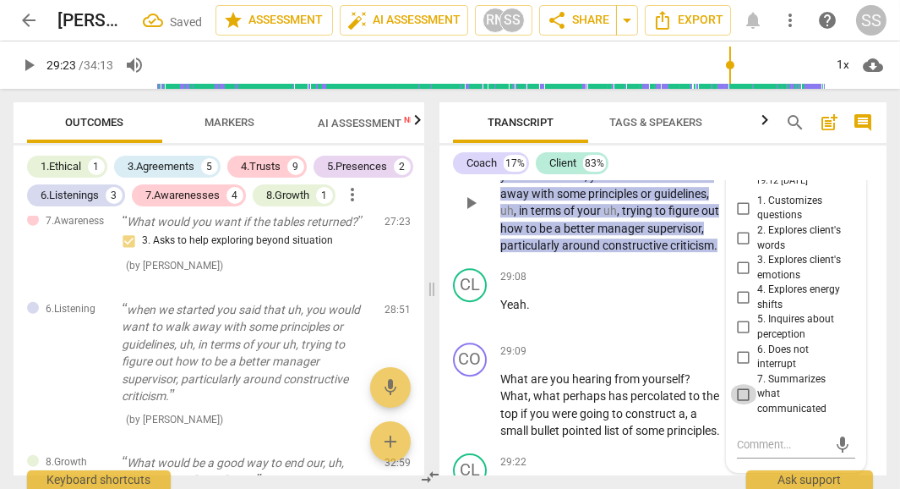
click at [745, 384] on input "7. Summarizes what communicated" at bounding box center [743, 394] width 27 height 20
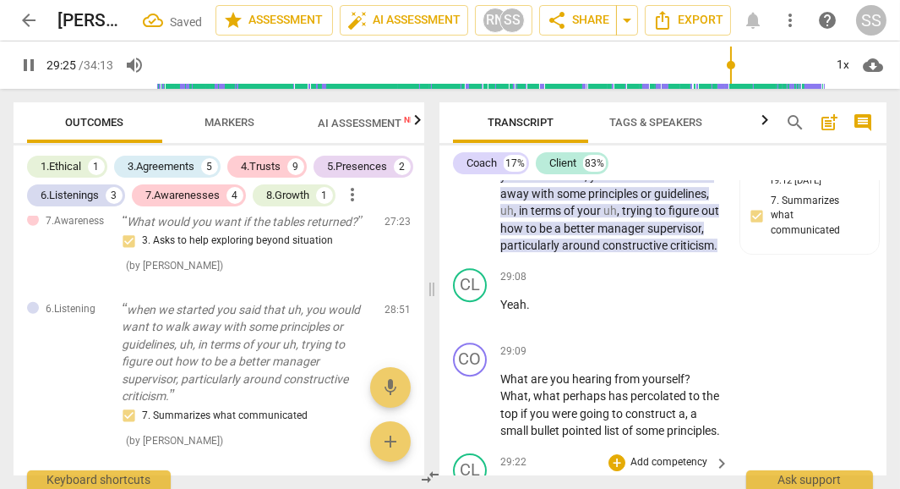
scroll to position [17745, 0]
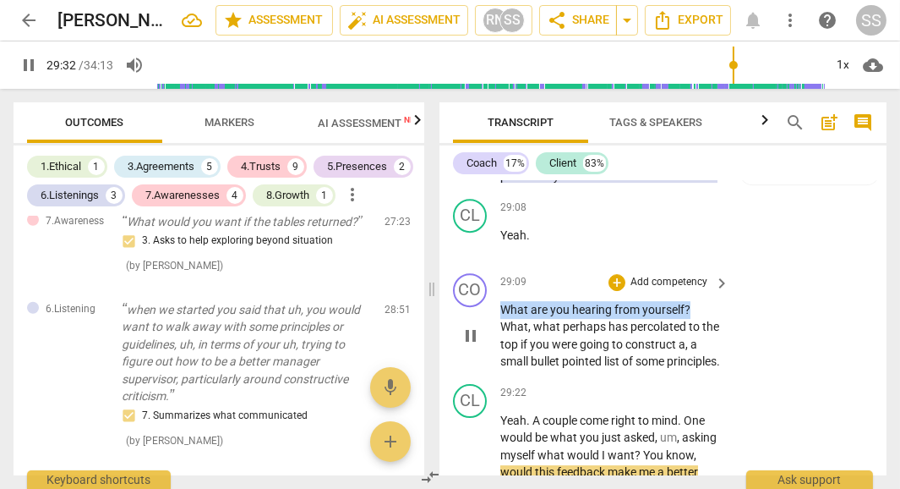
drag, startPoint x: 503, startPoint y: 207, endPoint x: 695, endPoint y: 211, distance: 191.9
click at [695, 301] on p "What are you hearing from yourself ? What , what perhaps has percolated to the …" at bounding box center [610, 335] width 221 height 69
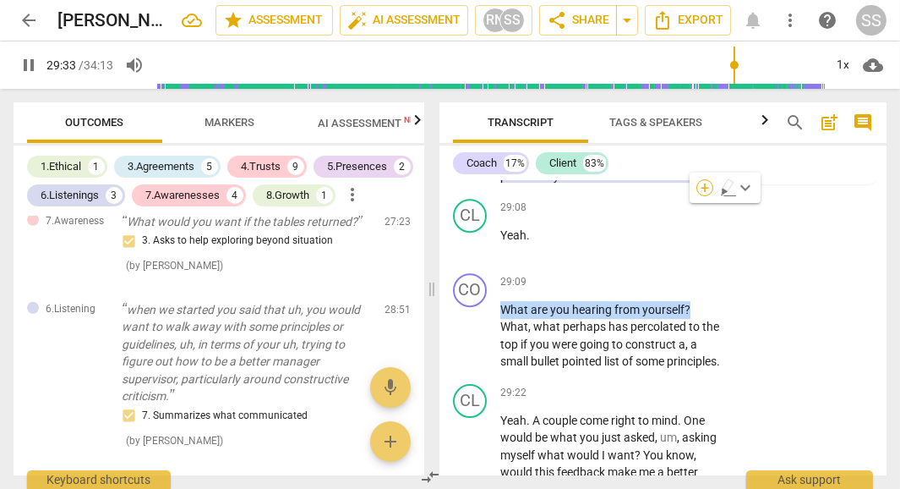
click at [704, 188] on div "+" at bounding box center [704, 187] width 17 height 17
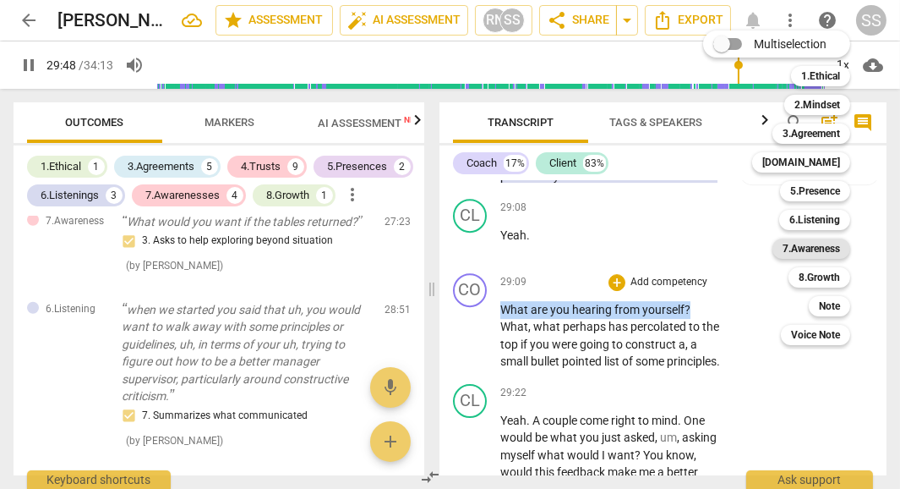
scroll to position [18051, 0]
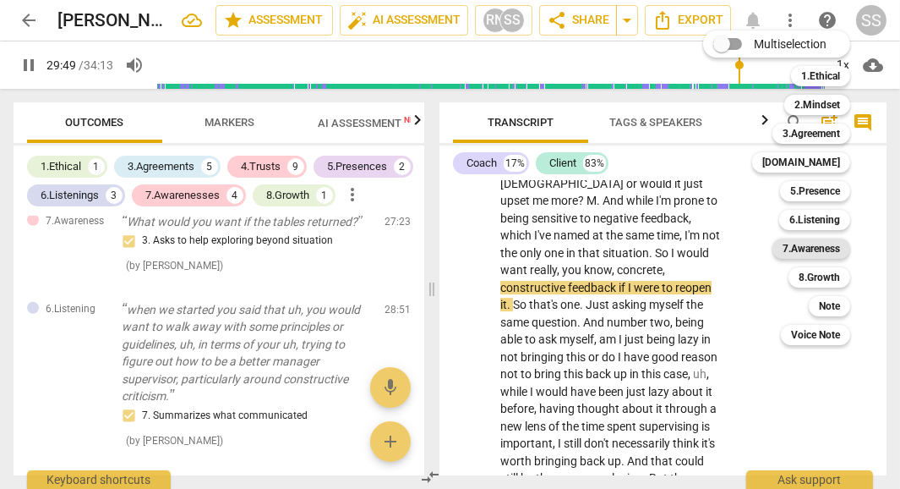
click at [825, 244] on b "7.Awareness" at bounding box center [811, 248] width 57 height 20
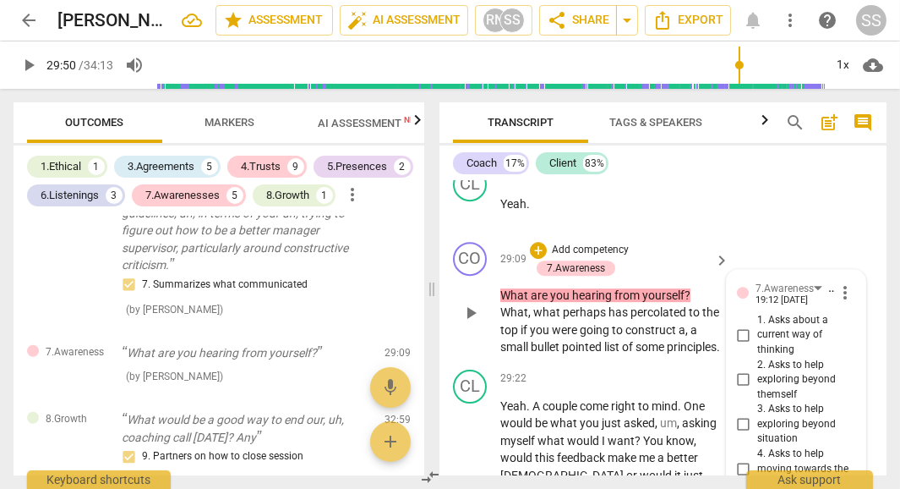
scroll to position [17773, 0]
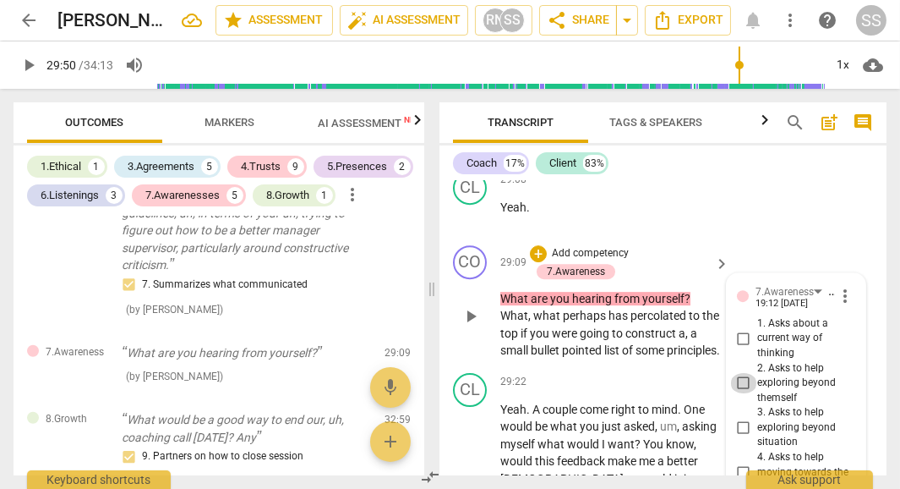
click at [740, 373] on input "2. Asks to help exploring beyond themself" at bounding box center [743, 383] width 27 height 20
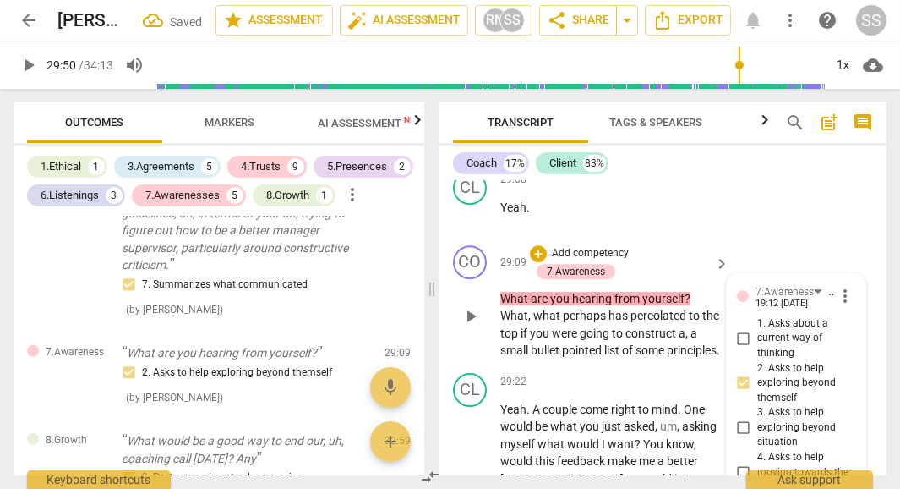
click at [672, 290] on p "What are you hearing from yourself ? What , what perhaps has percolated to the …" at bounding box center [610, 324] width 221 height 69
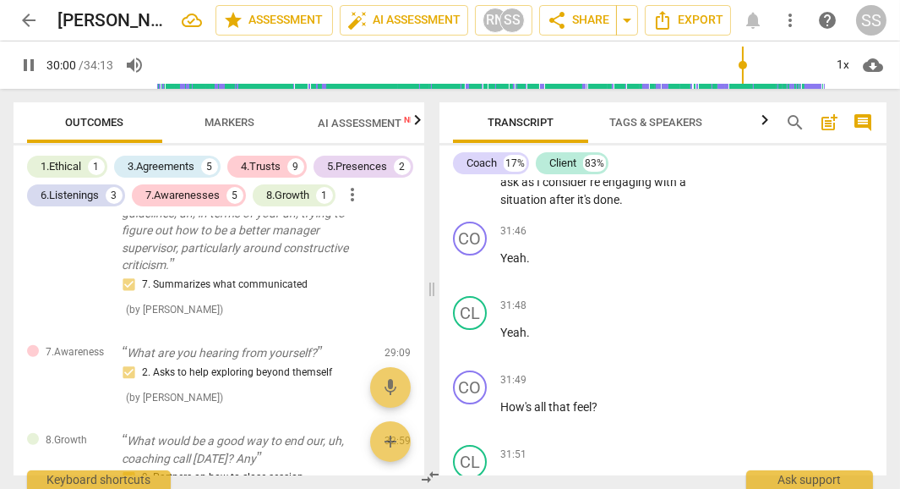
scroll to position [18930, 0]
click at [680, 373] on p "Add competency" at bounding box center [669, 380] width 80 height 15
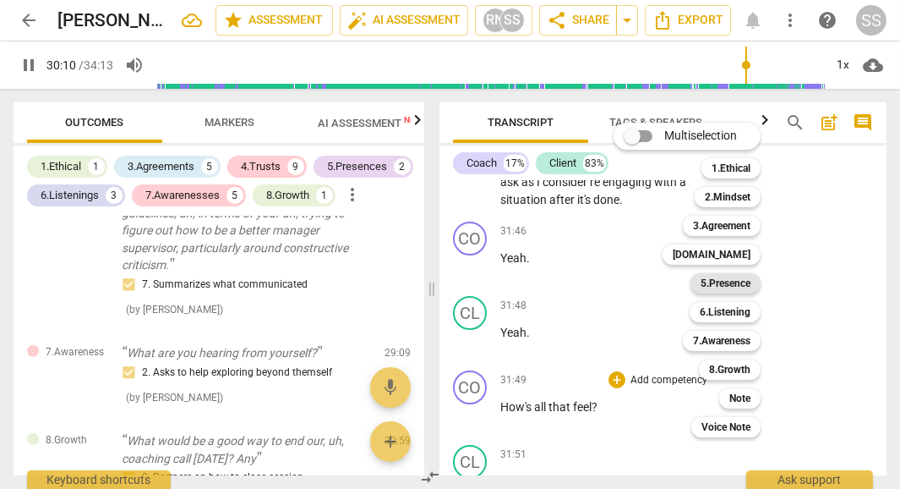
scroll to position [18188, 0]
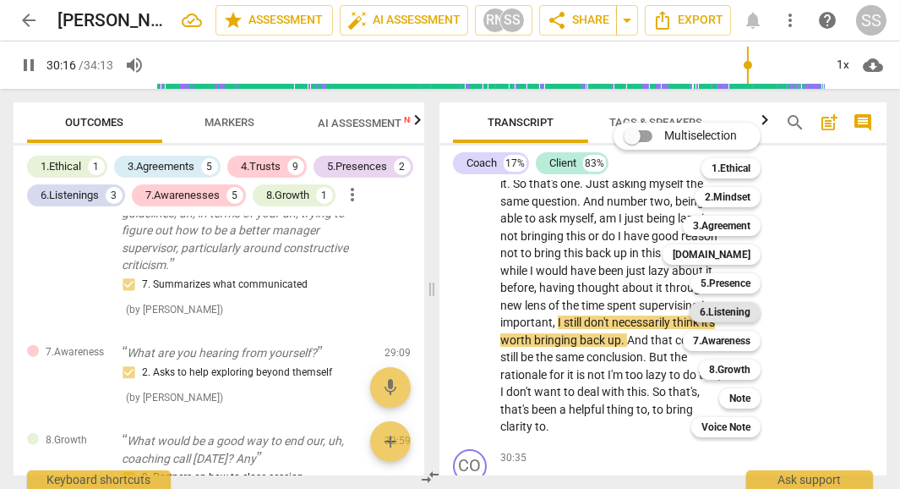
click at [734, 302] on b "6.Listening" at bounding box center [725, 312] width 51 height 20
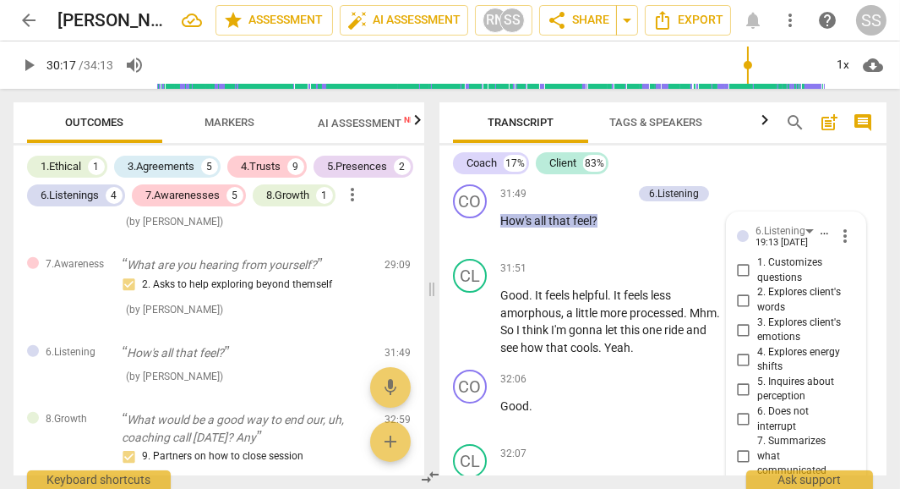
scroll to position [19114, 0]
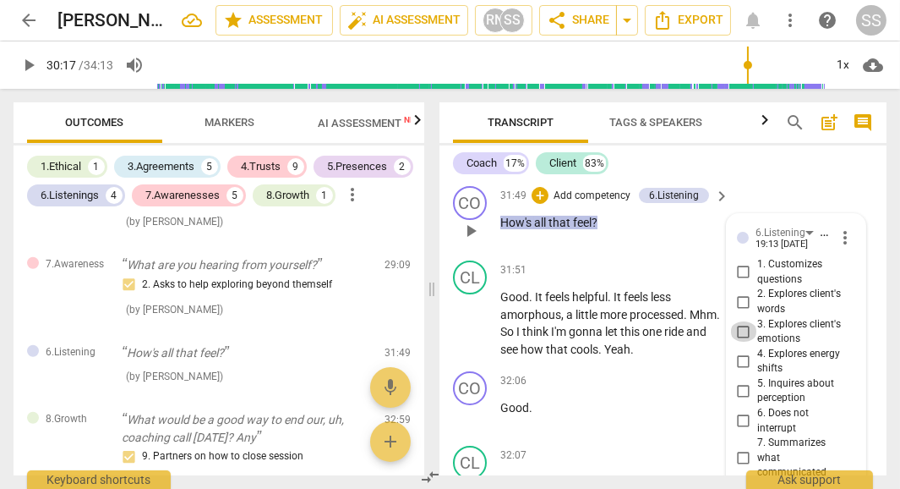
click at [740, 321] on input "3. Explores client's emotions" at bounding box center [743, 331] width 27 height 20
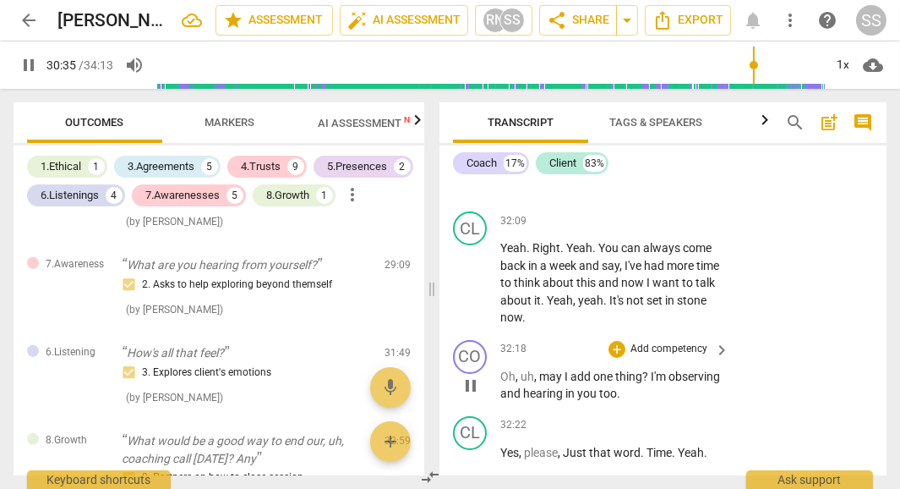
scroll to position [19454, 0]
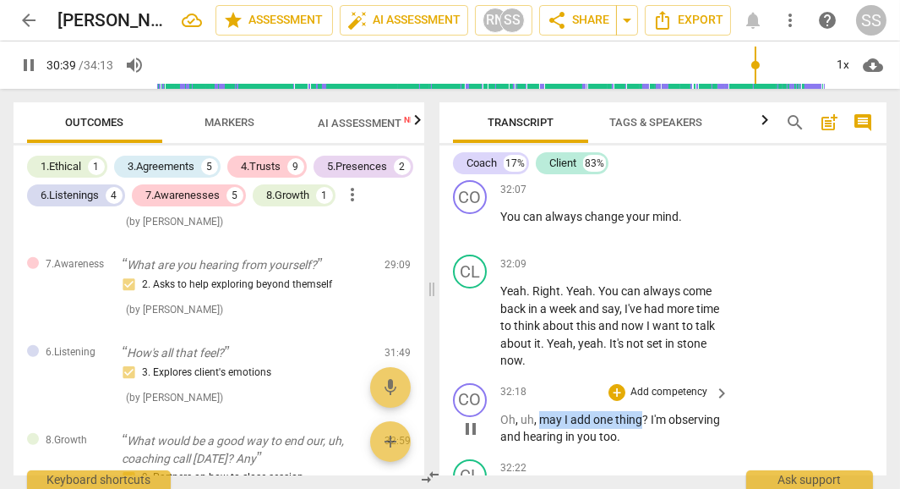
drag, startPoint x: 643, startPoint y: 319, endPoint x: 540, endPoint y: 317, distance: 103.1
click at [540, 411] on p "Oh , uh , may I add one thing ? I'm observing and hearing in you too ." at bounding box center [610, 428] width 221 height 35
click at [657, 295] on div "+" at bounding box center [656, 296] width 17 height 17
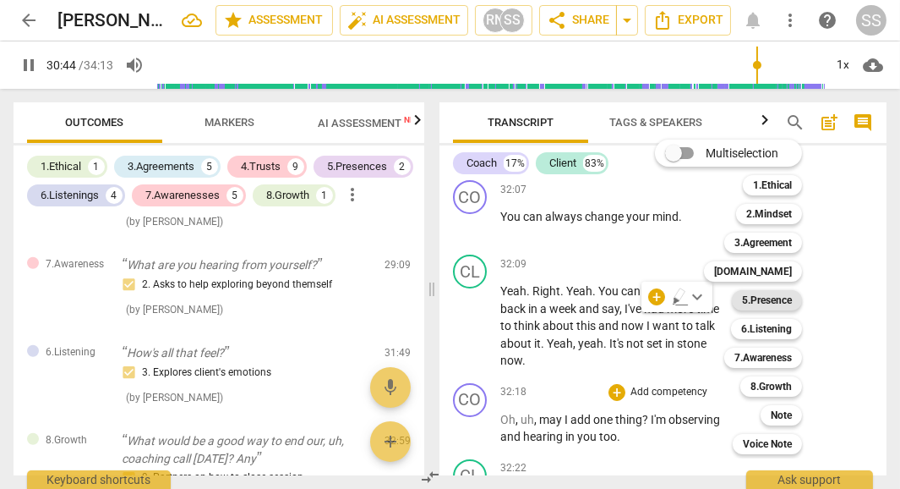
click at [766, 299] on b "5.Presence" at bounding box center [767, 300] width 50 height 20
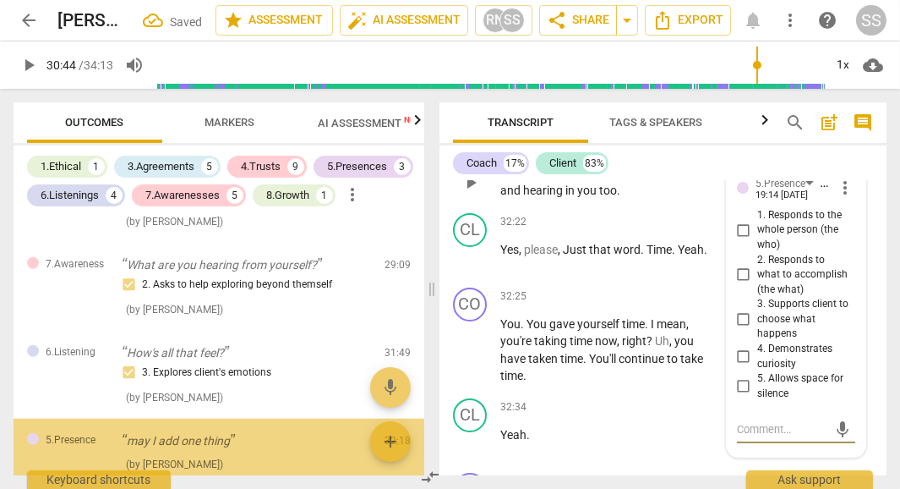
scroll to position [2404, 0]
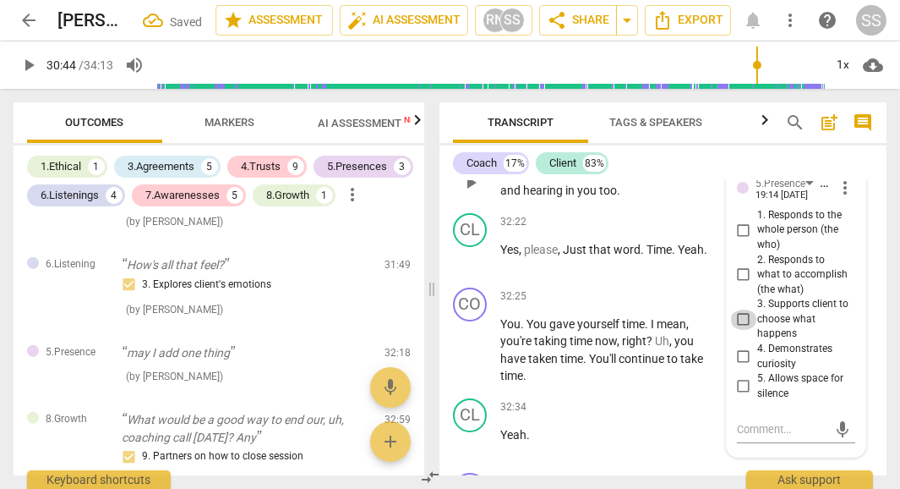
click at [746, 309] on input "3. Supports client to choose what happens" at bounding box center [743, 319] width 27 height 20
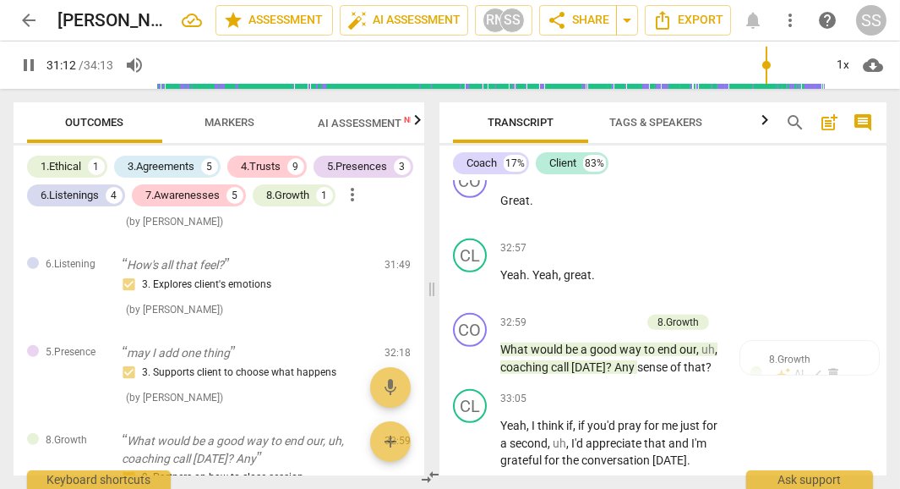
scroll to position [18668, 0]
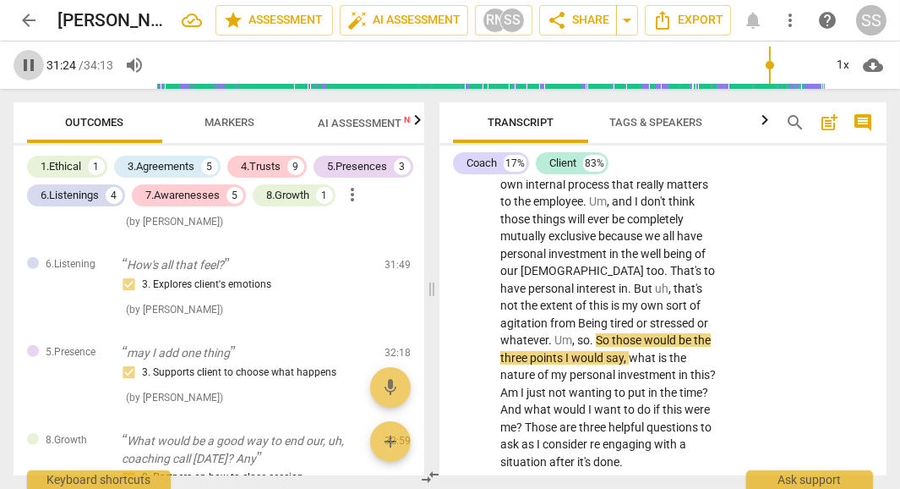
click at [30, 63] on span "pause" at bounding box center [29, 65] width 20 height 20
